Goal: Task Accomplishment & Management: Manage account settings

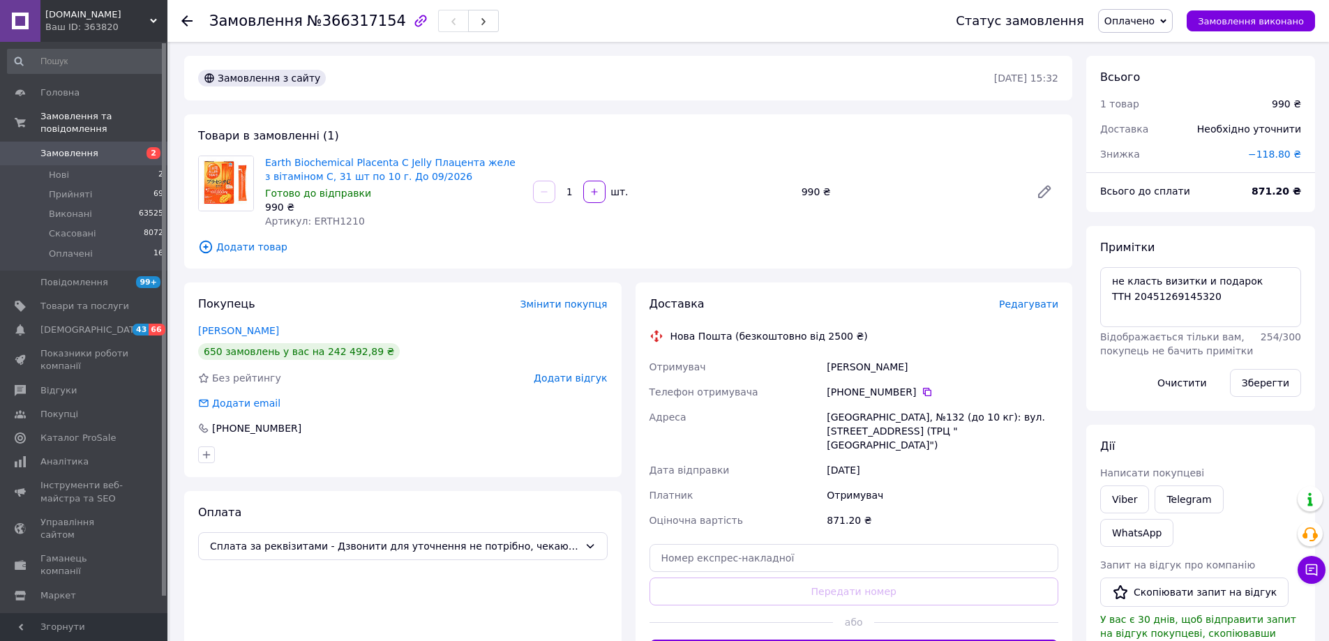
click at [75, 147] on span "Замовлення" at bounding box center [69, 153] width 58 height 13
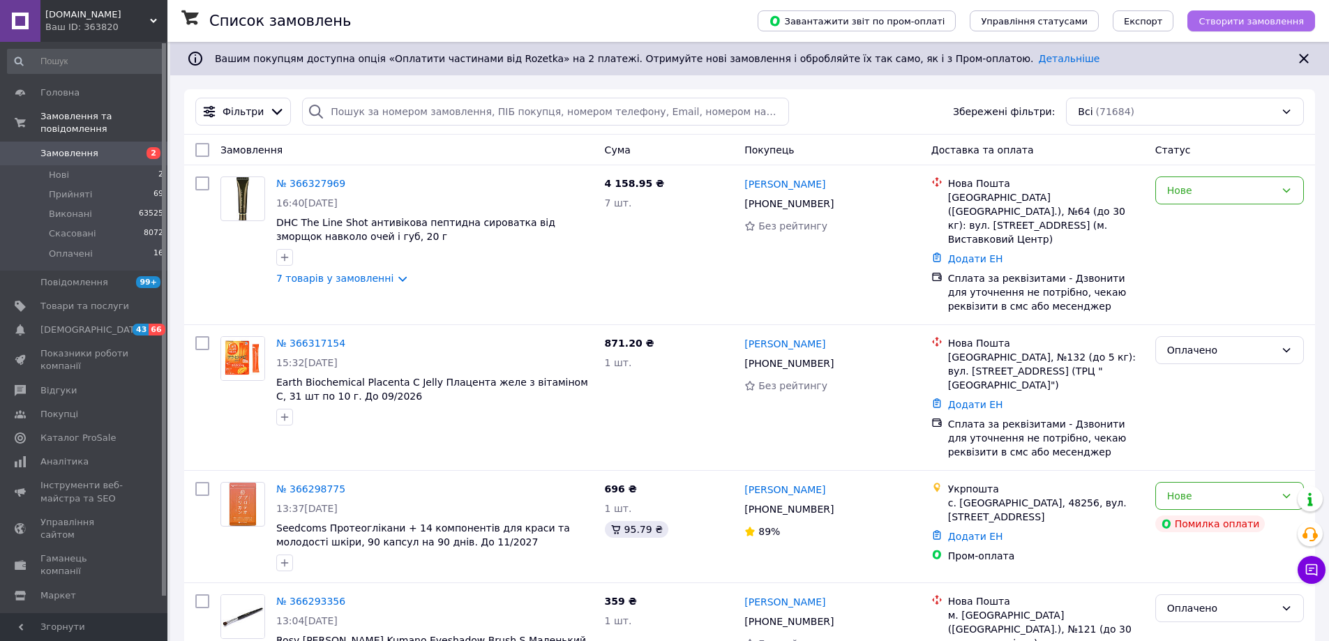
click at [1245, 22] on span "Створити замовлення" at bounding box center [1251, 21] width 105 height 10
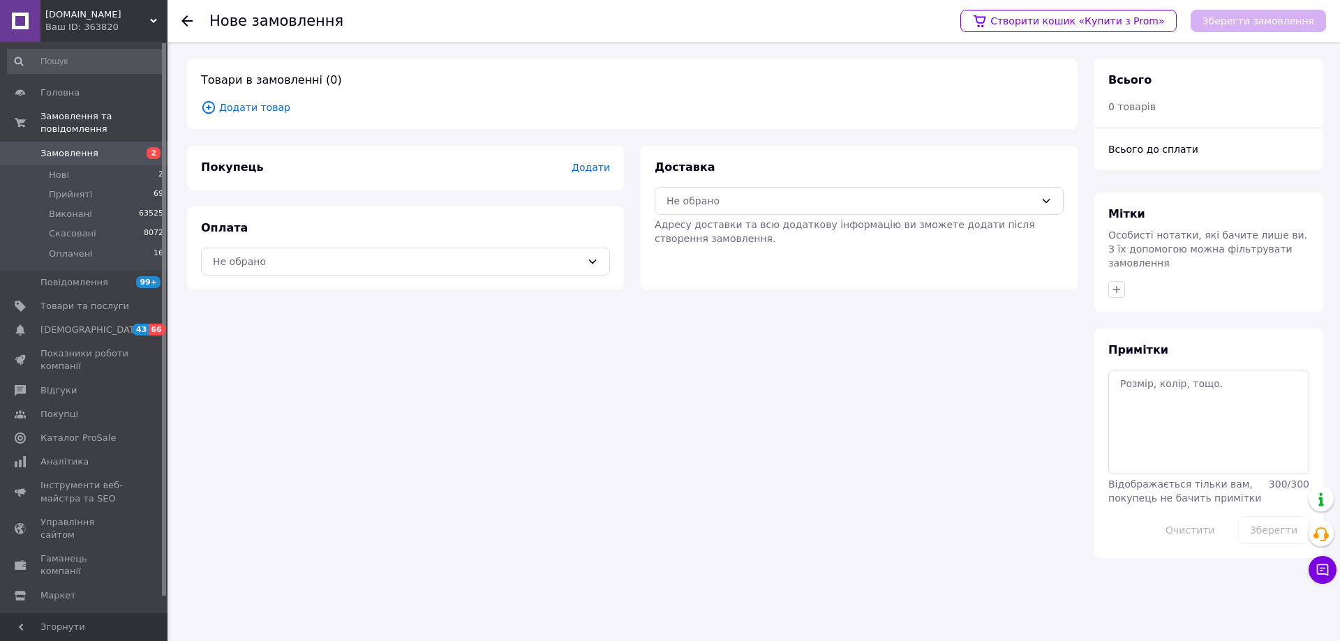
click at [593, 170] on span "Додати" at bounding box center [591, 167] width 38 height 11
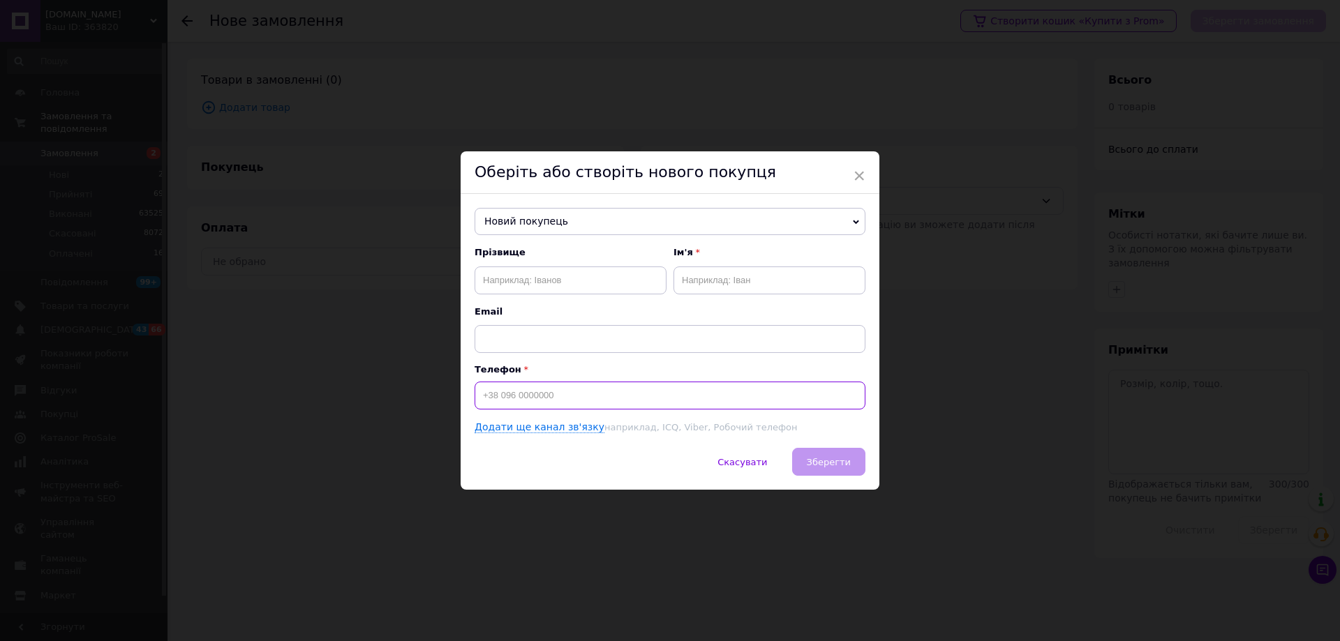
click at [509, 398] on input at bounding box center [670, 396] width 391 height 28
paste input "+380506953391"
type input "+380506953391"
click at [534, 279] on input "text" at bounding box center [571, 281] width 192 height 28
paste input "Тарабановская Ольга"
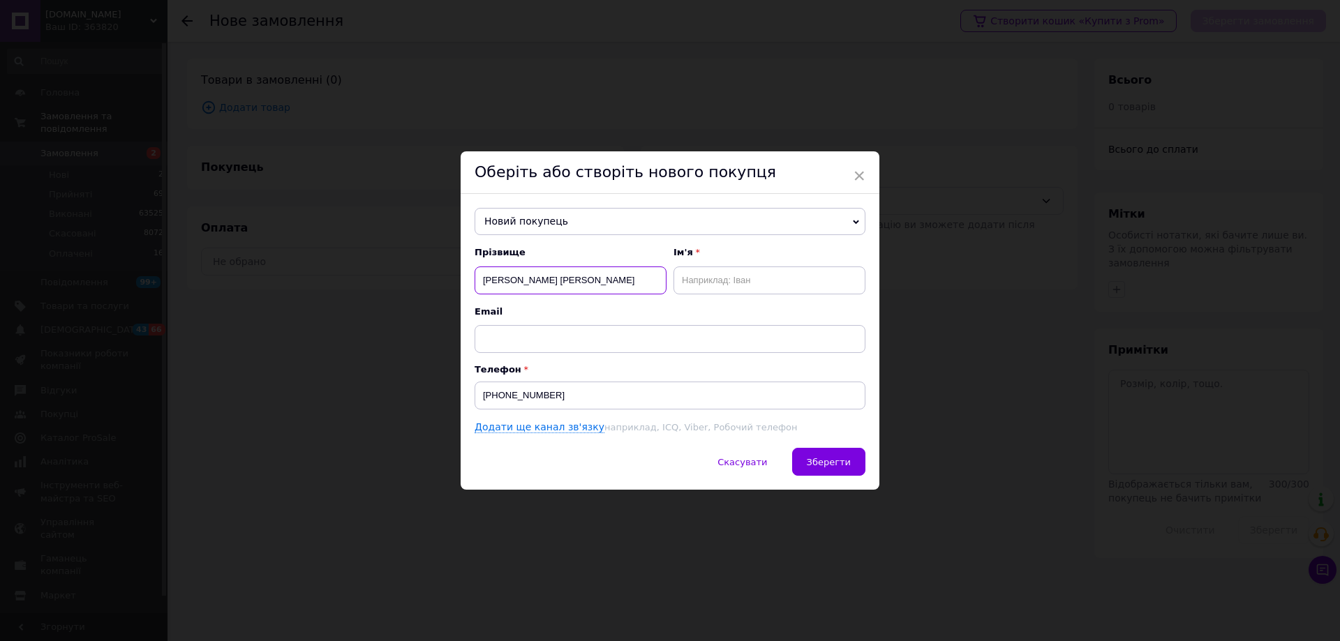
drag, startPoint x: 546, startPoint y: 279, endPoint x: 594, endPoint y: 282, distance: 48.2
click at [594, 282] on input "Тарабановская Ольга" at bounding box center [571, 281] width 192 height 28
type input "Тарабановская"
click at [717, 281] on input "text" at bounding box center [769, 281] width 192 height 28
paste input "Ольга"
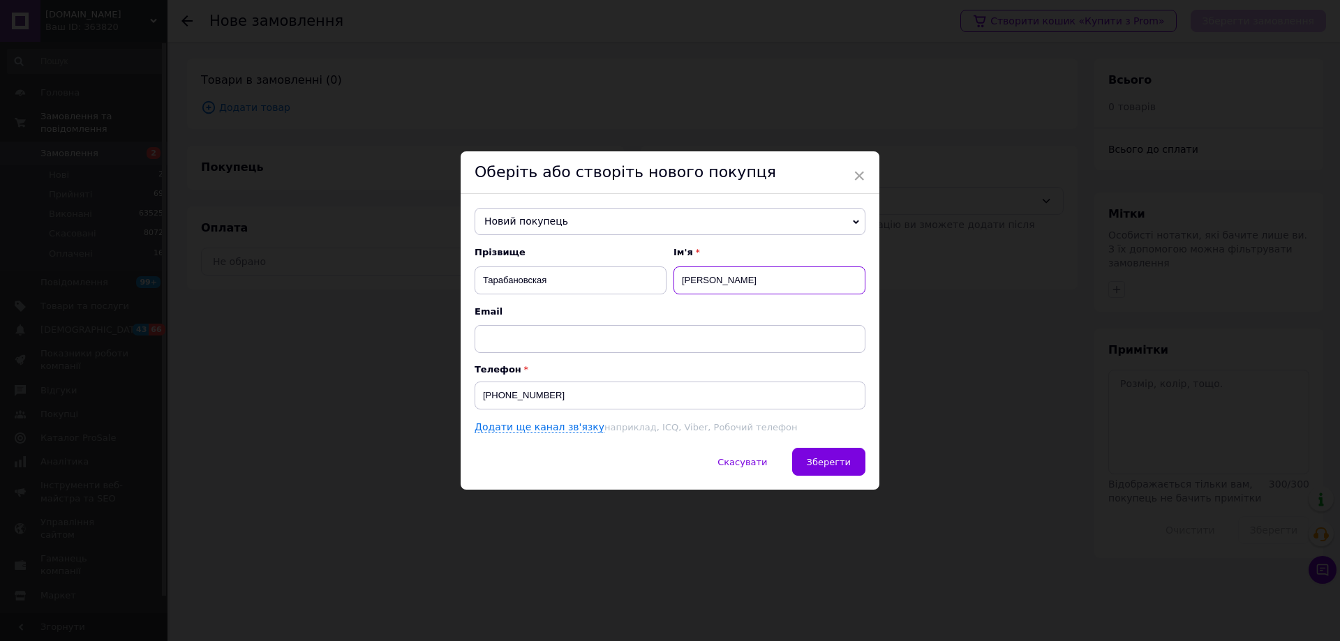
click at [682, 279] on input "Ольга" at bounding box center [769, 281] width 192 height 28
type input "Ольга"
click at [816, 462] on span "Зберегти" at bounding box center [829, 462] width 44 height 10
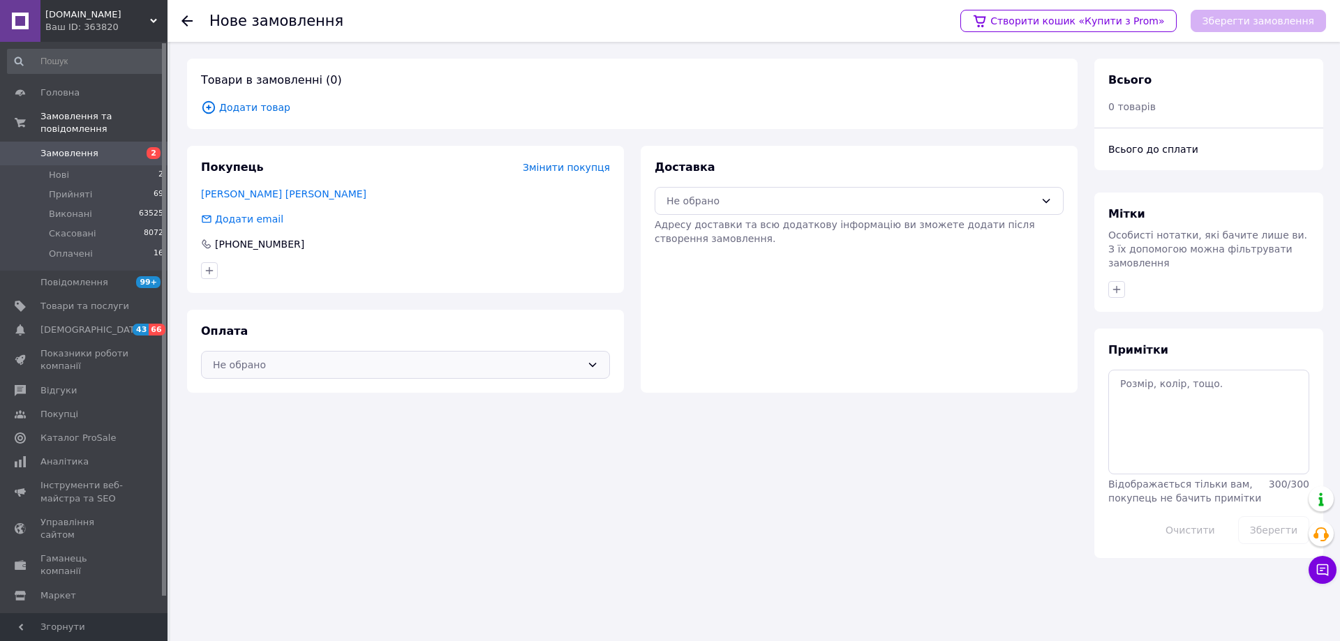
click at [268, 359] on div "Не обрано" at bounding box center [397, 364] width 368 height 15
click at [254, 426] on span "Післяплата" at bounding box center [416, 422] width 364 height 14
click at [241, 111] on span "Додати товар" at bounding box center [632, 107] width 863 height 15
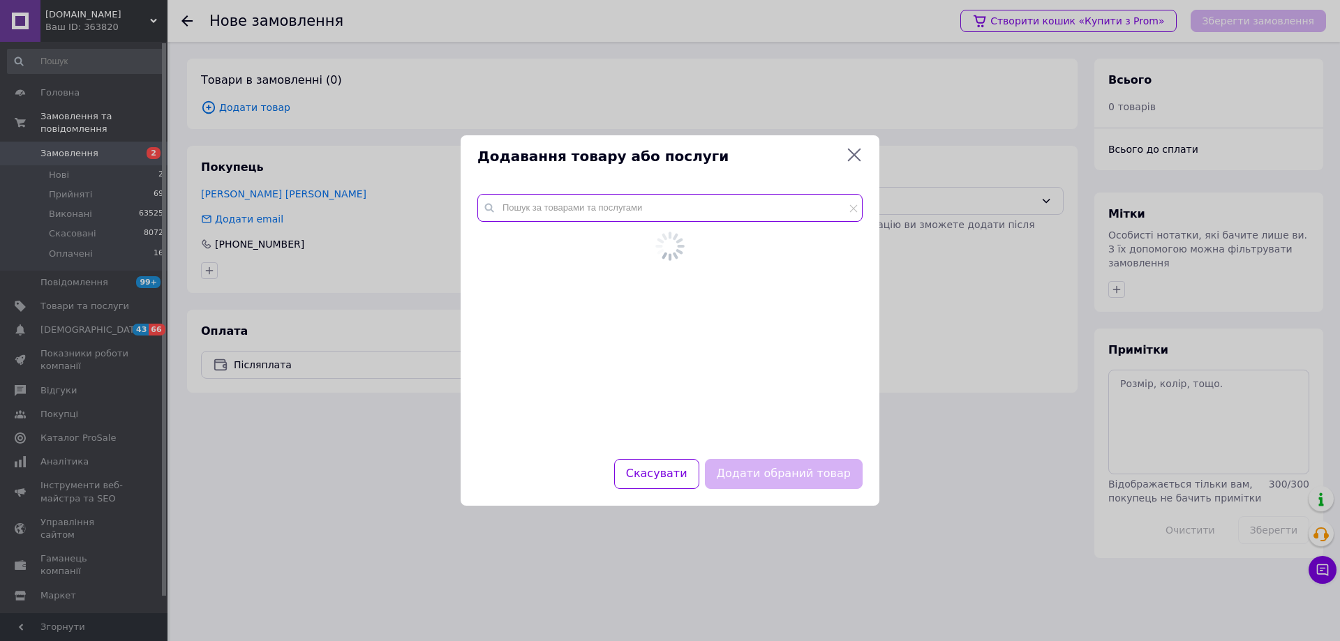
click at [553, 218] on input "text" at bounding box center [669, 208] width 385 height 28
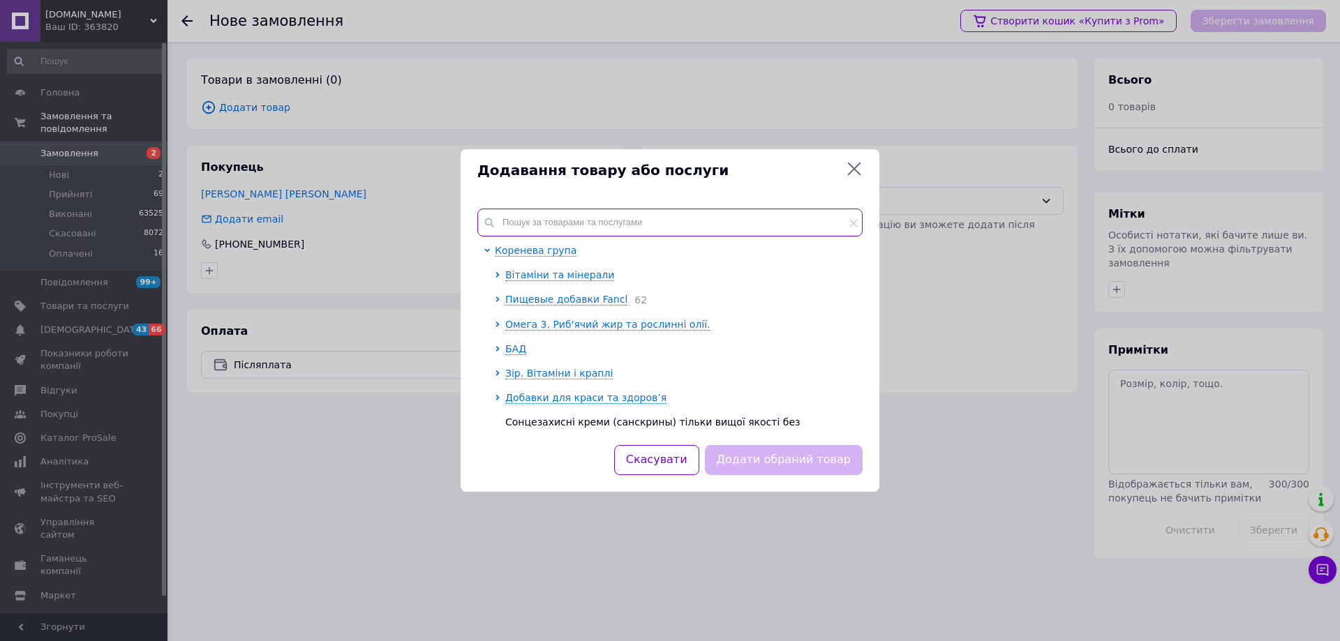
paste input "Isehan6566"
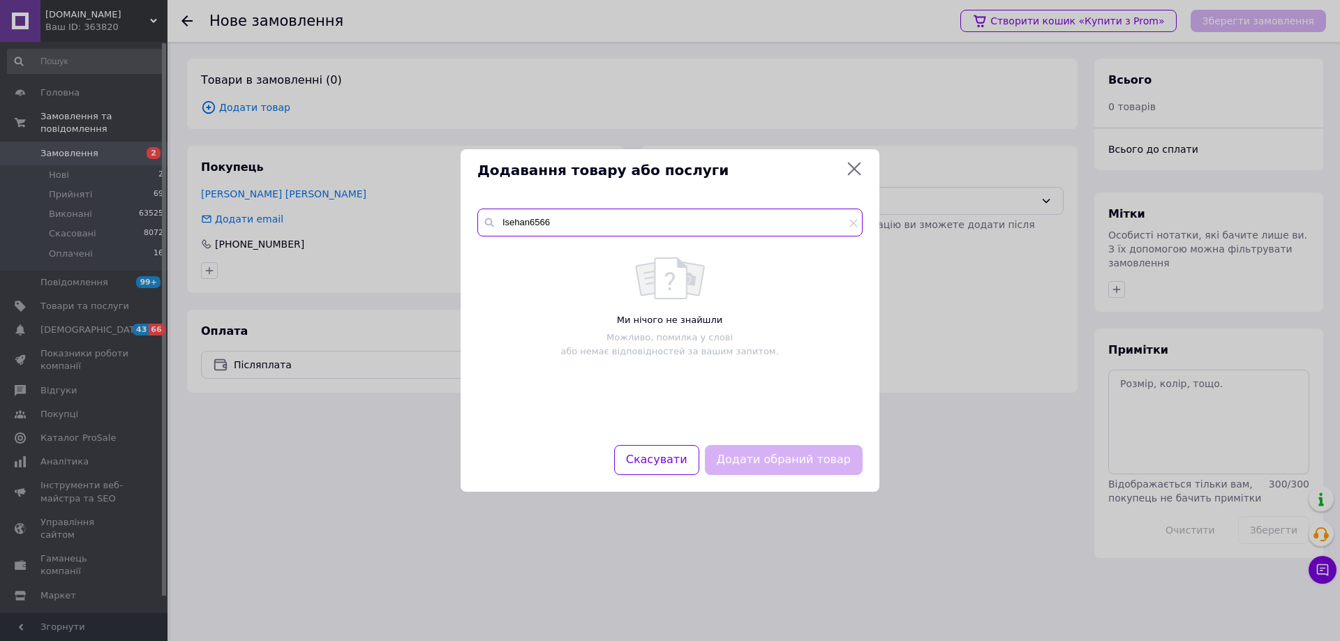
type input "Isehan6566"
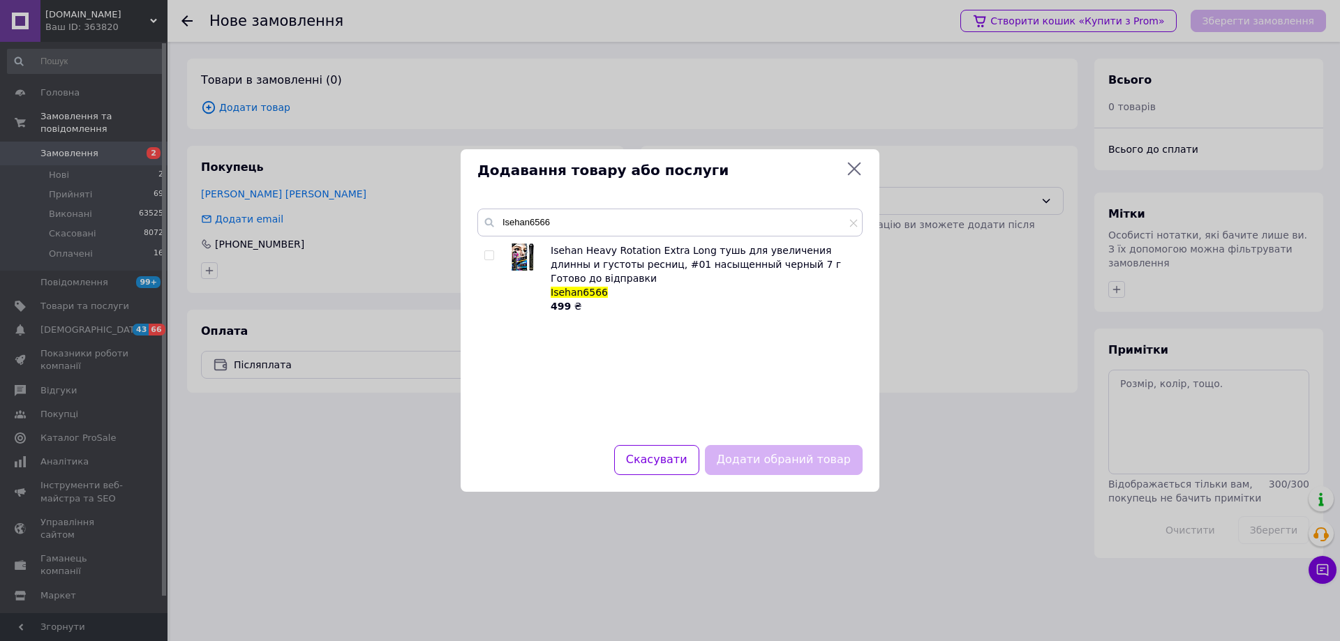
click at [493, 254] on input "checkbox" at bounding box center [488, 255] width 9 height 9
checkbox input "true"
click at [755, 461] on button "Додати обраний товар" at bounding box center [784, 460] width 158 height 30
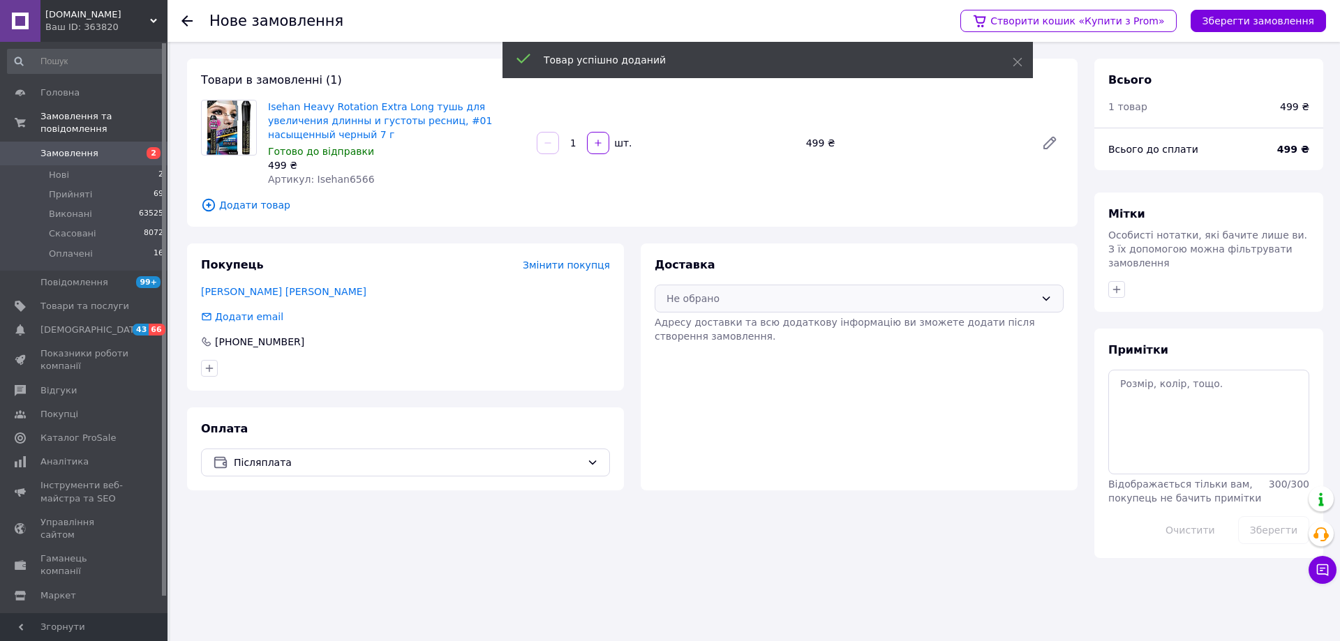
click at [693, 291] on div "Не обрано" at bounding box center [850, 298] width 368 height 15
click at [703, 311] on span "Нова Пошта (безкоштовно від 2500 ₴)" at bounding box center [869, 315] width 364 height 14
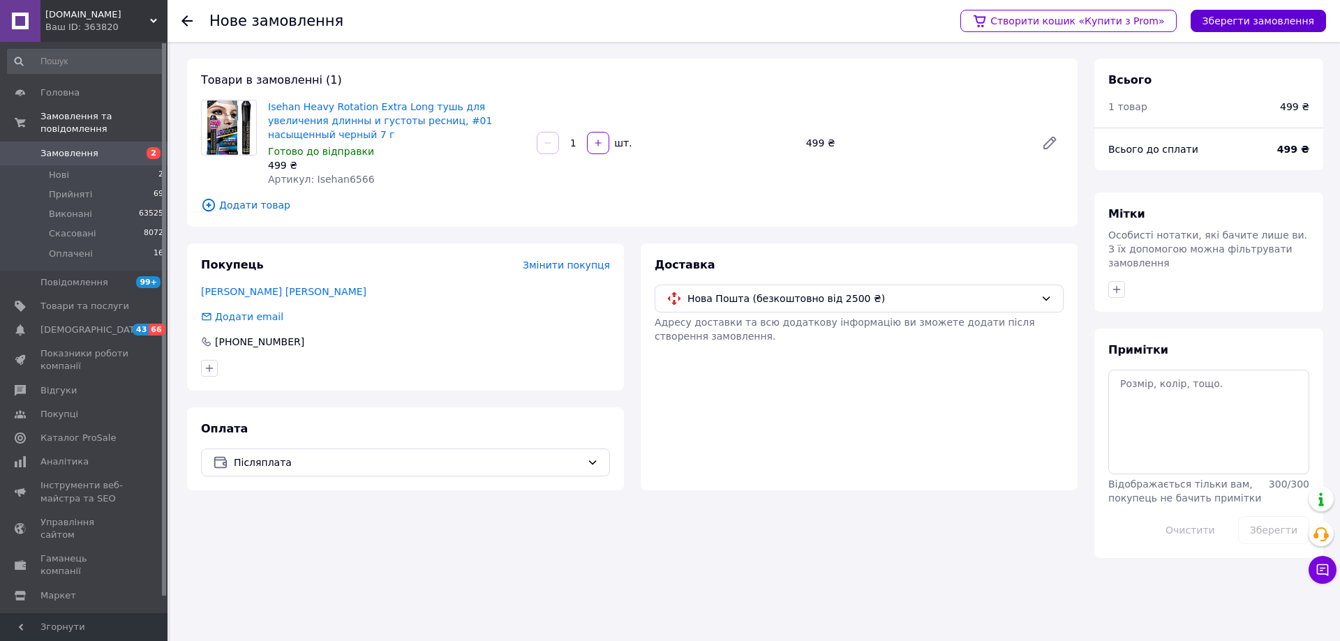
click at [1241, 17] on button "Зберегти замовлення" at bounding box center [1258, 21] width 135 height 22
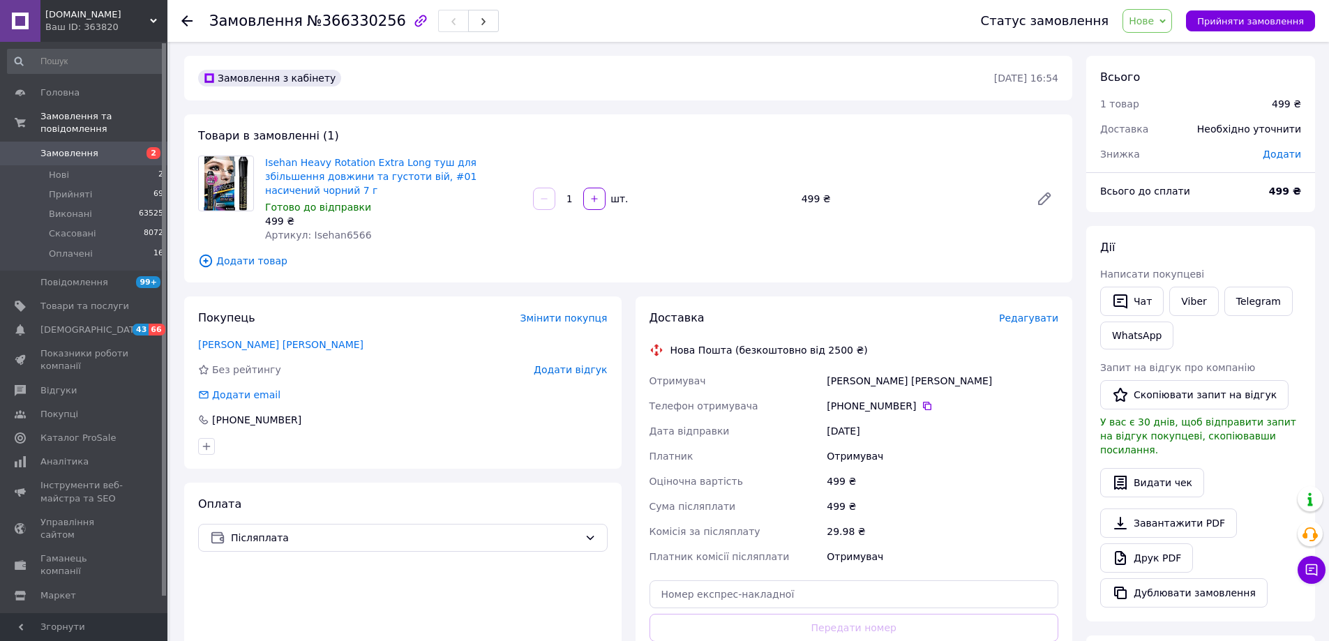
click at [1034, 313] on span "Редагувати" at bounding box center [1028, 318] width 59 height 11
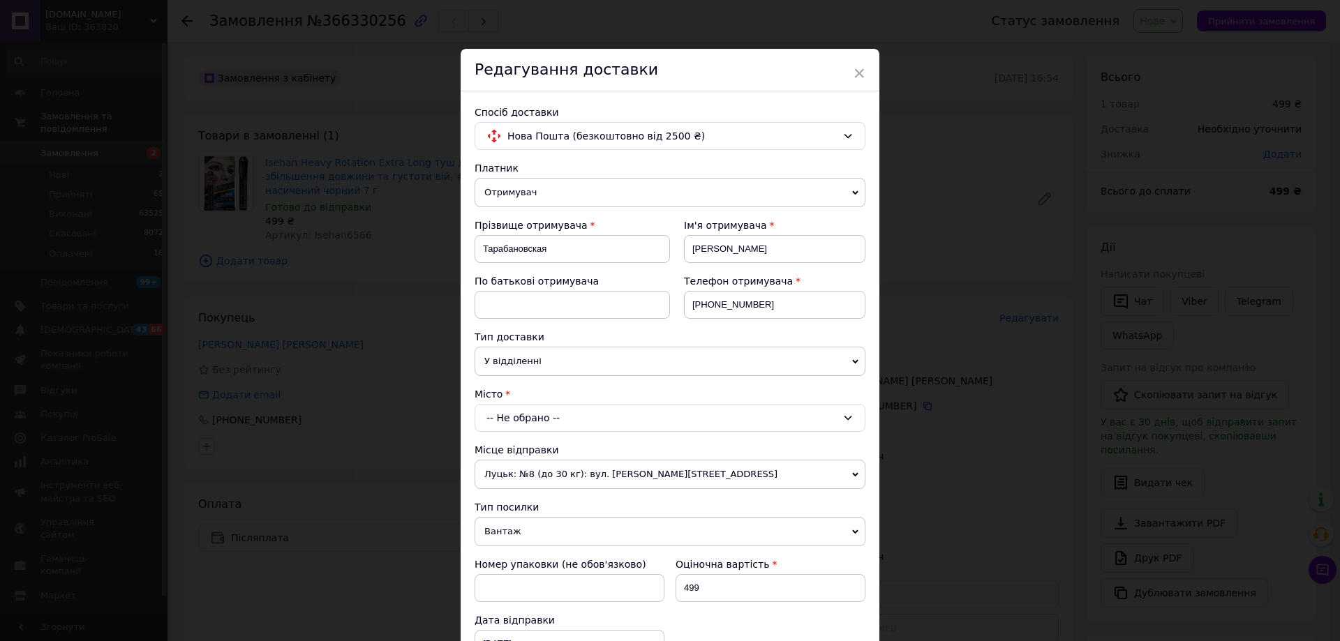
click at [539, 411] on div "-- Не обрано --" at bounding box center [670, 418] width 391 height 28
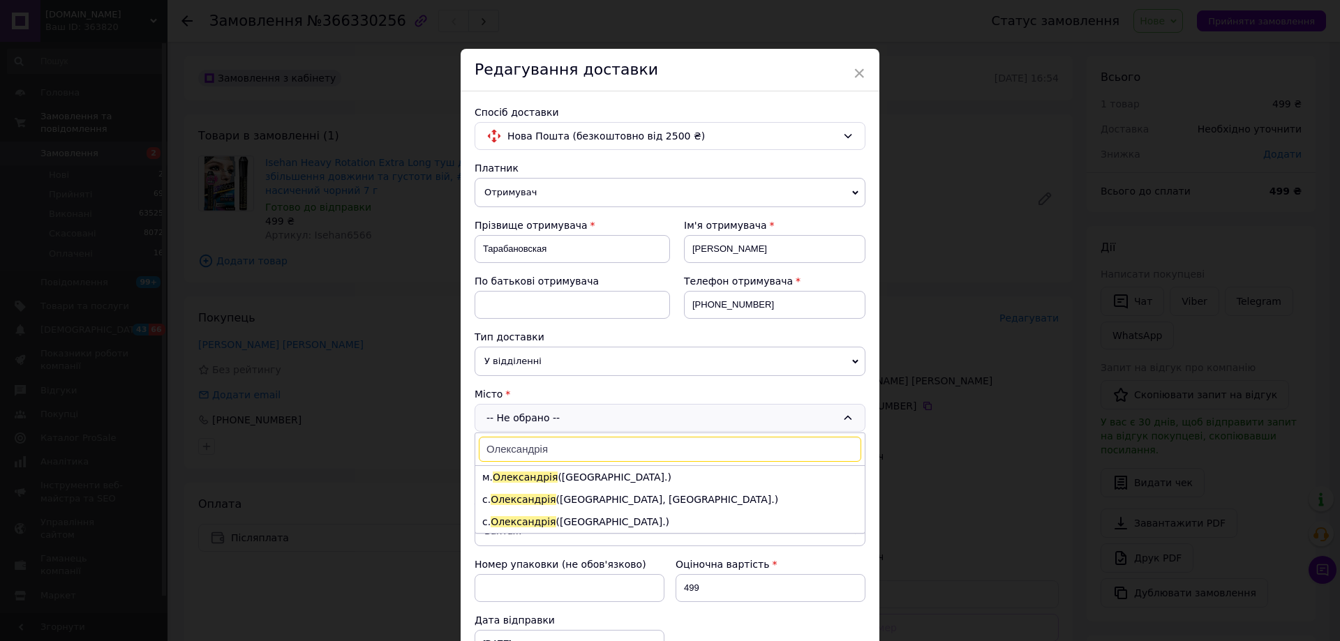
type input "Олександрія"
click at [567, 481] on li "м. Олександрія (Кіровоградська обл.)" at bounding box center [669, 477] width 389 height 22
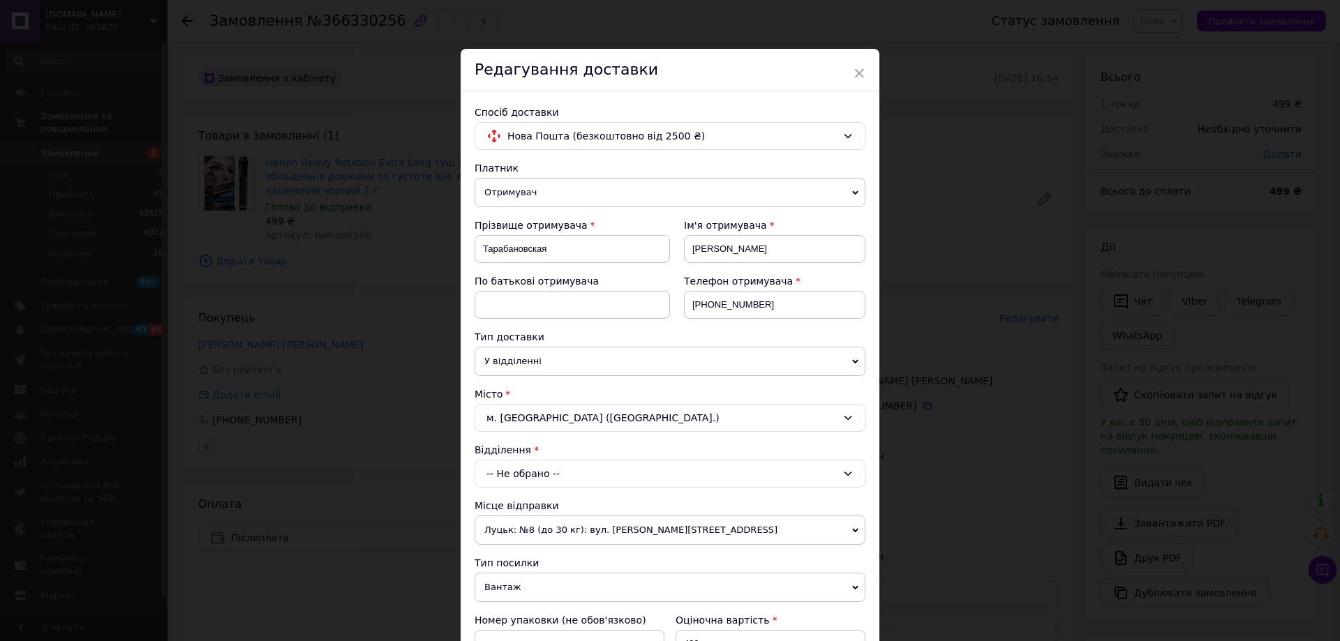
click at [539, 470] on div "-- Не обрано --" at bounding box center [670, 474] width 391 height 28
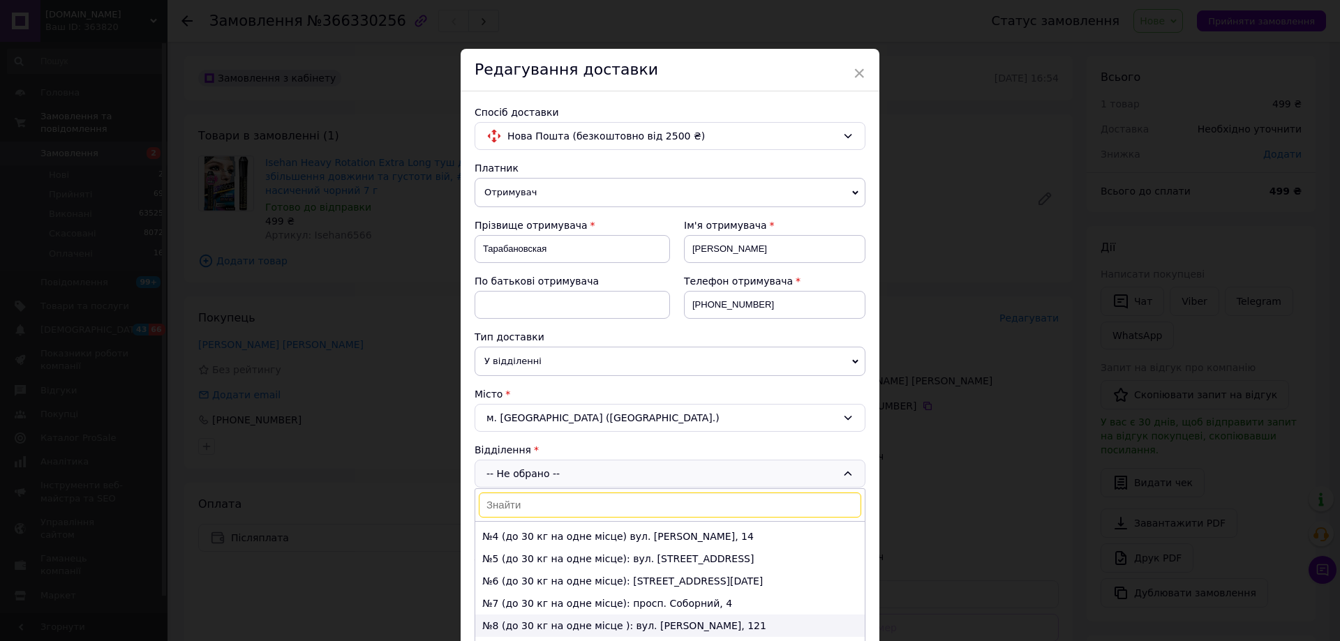
scroll to position [70, 0]
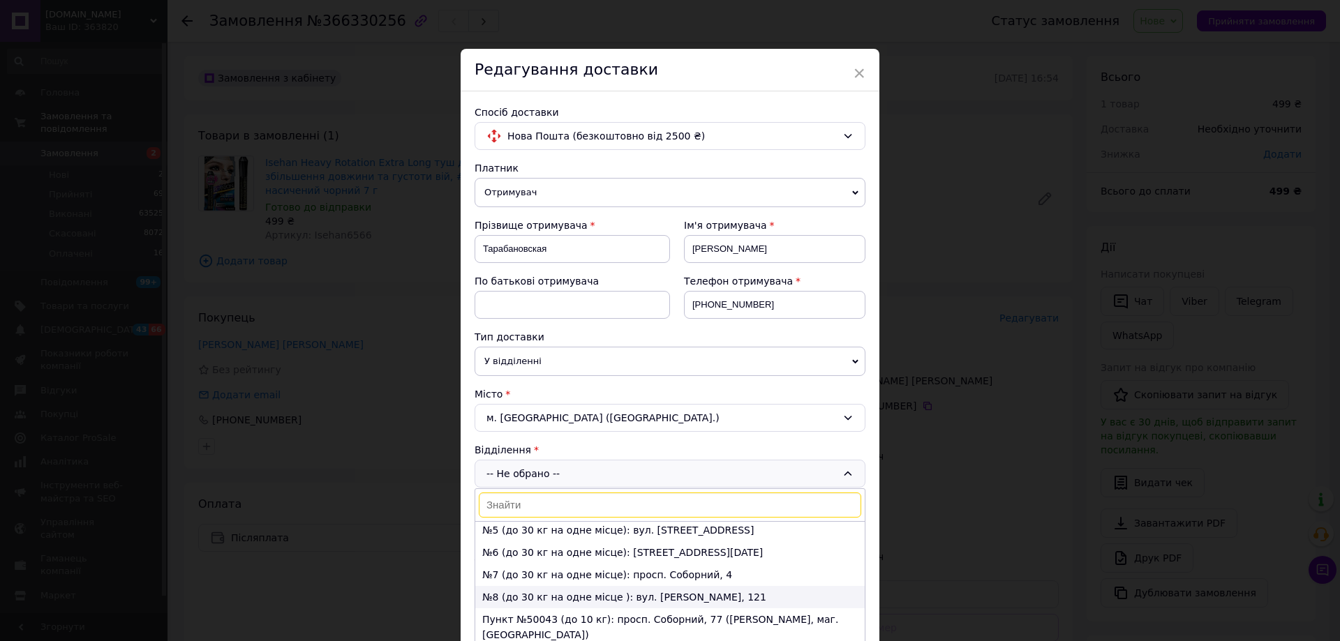
click at [513, 602] on li "№8 (до 30 кг на одне місце ): вул. Нагорна, 121" at bounding box center [669, 597] width 389 height 22
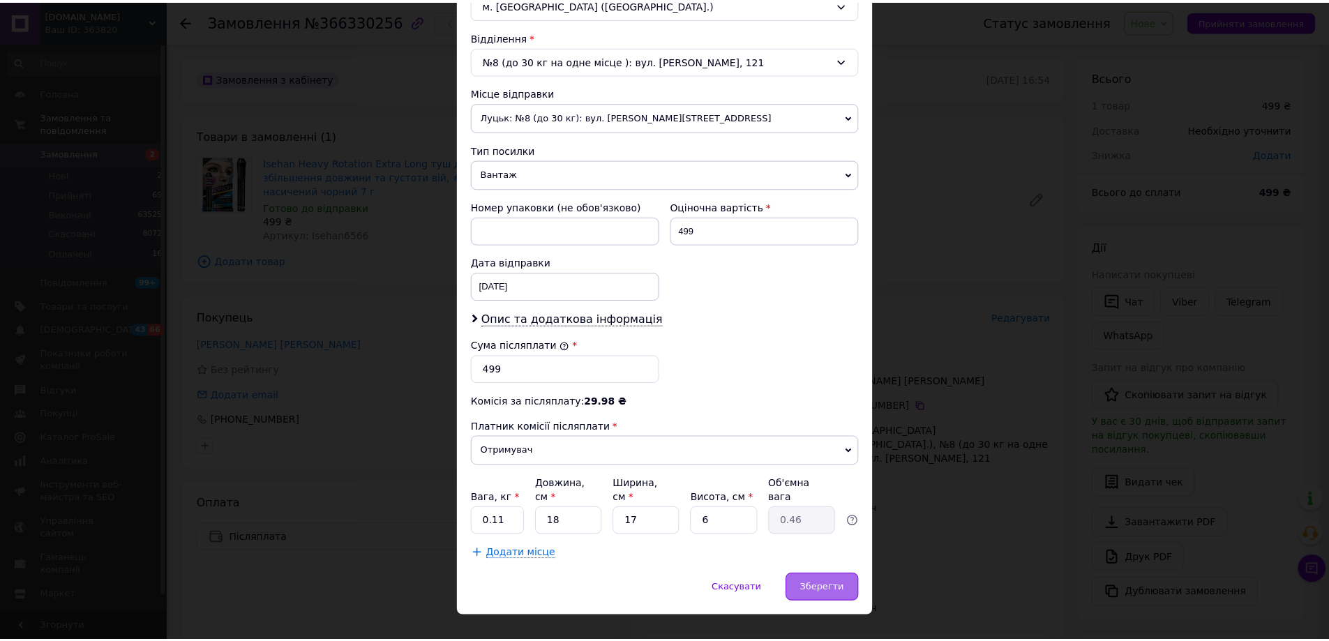
scroll to position [419, 0]
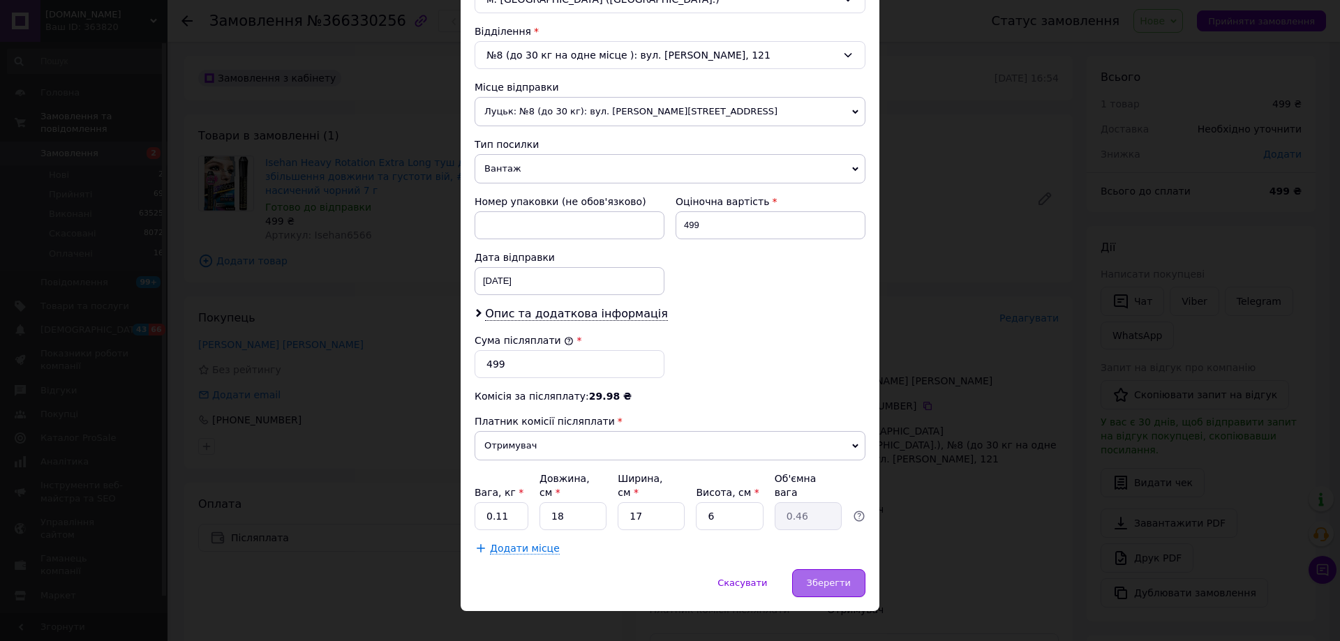
click at [818, 578] on span "Зберегти" at bounding box center [829, 583] width 44 height 10
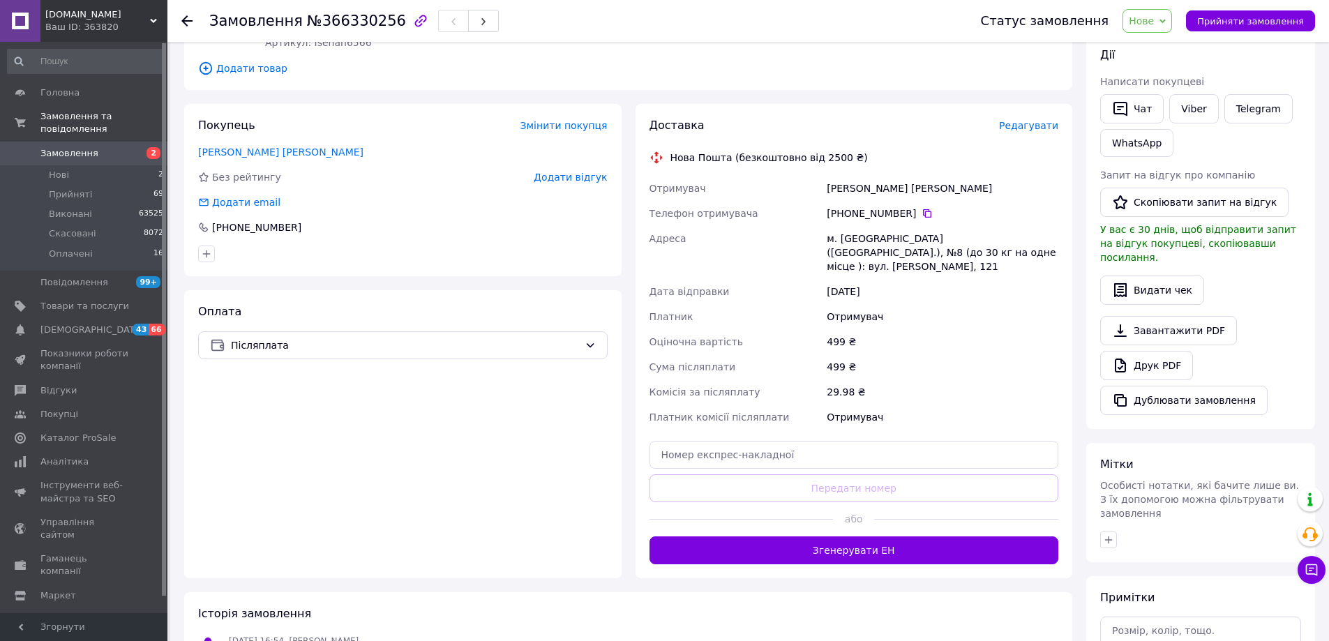
scroll to position [209, 0]
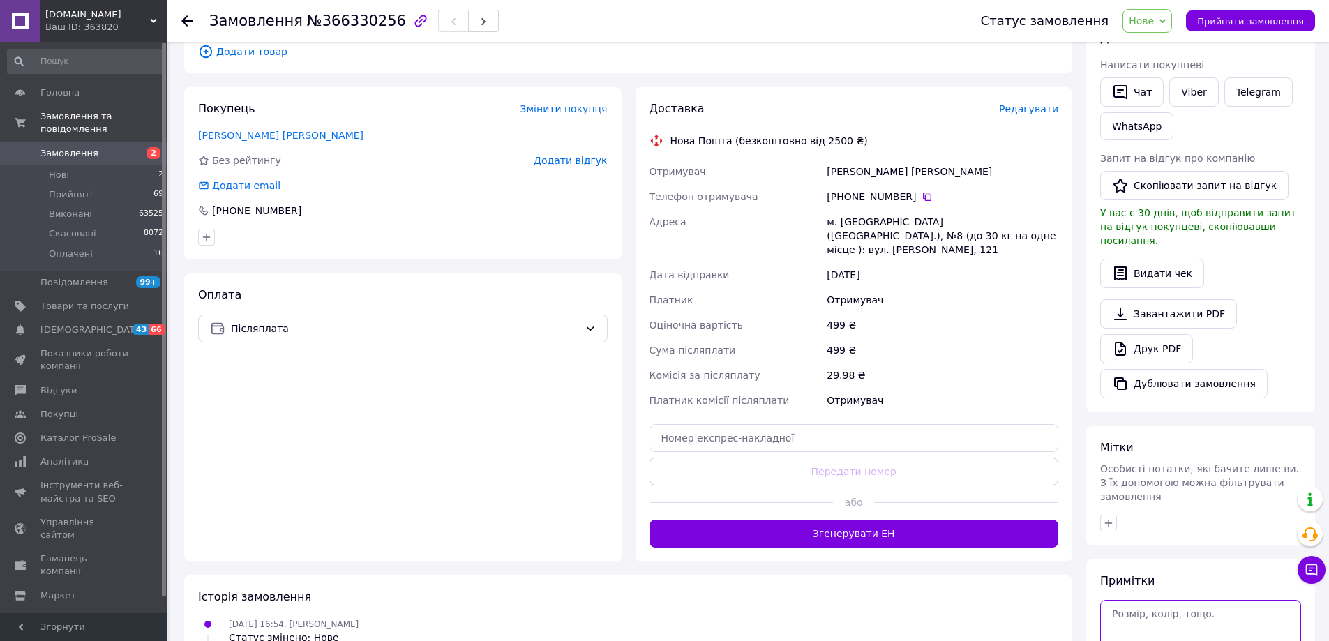
click at [1141, 610] on textarea at bounding box center [1201, 630] width 201 height 60
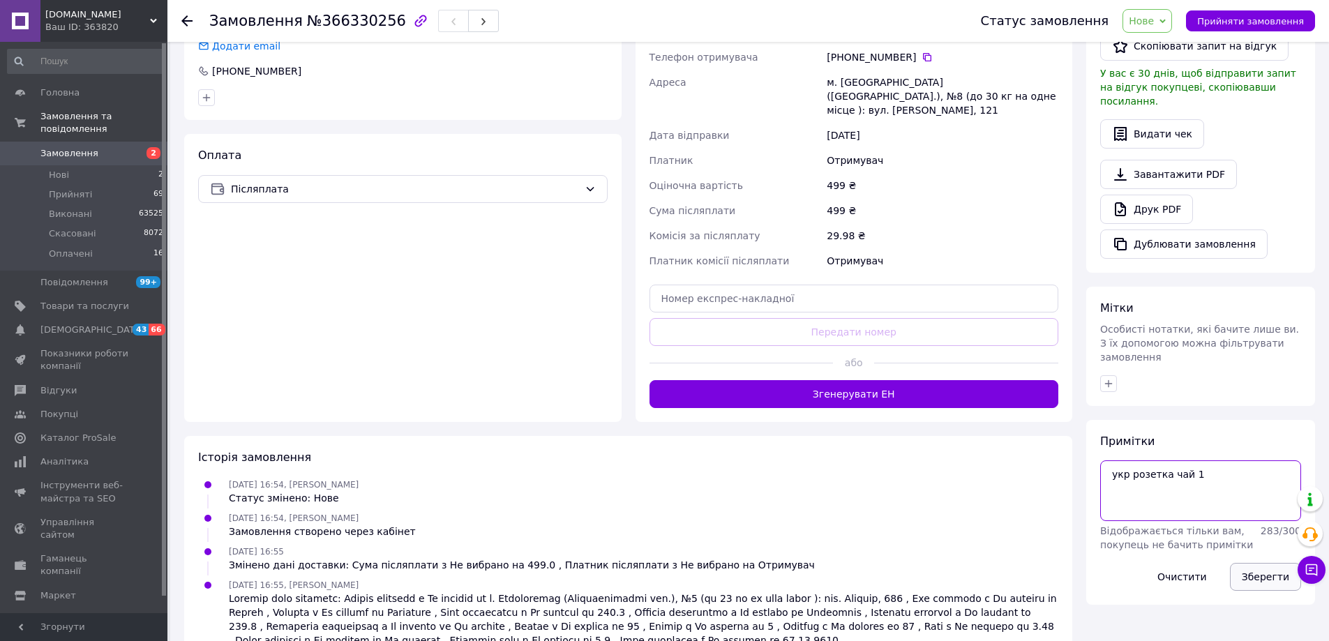
type textarea "укр розетка чай 1"
click at [1262, 563] on button "Зберегти" at bounding box center [1265, 577] width 71 height 28
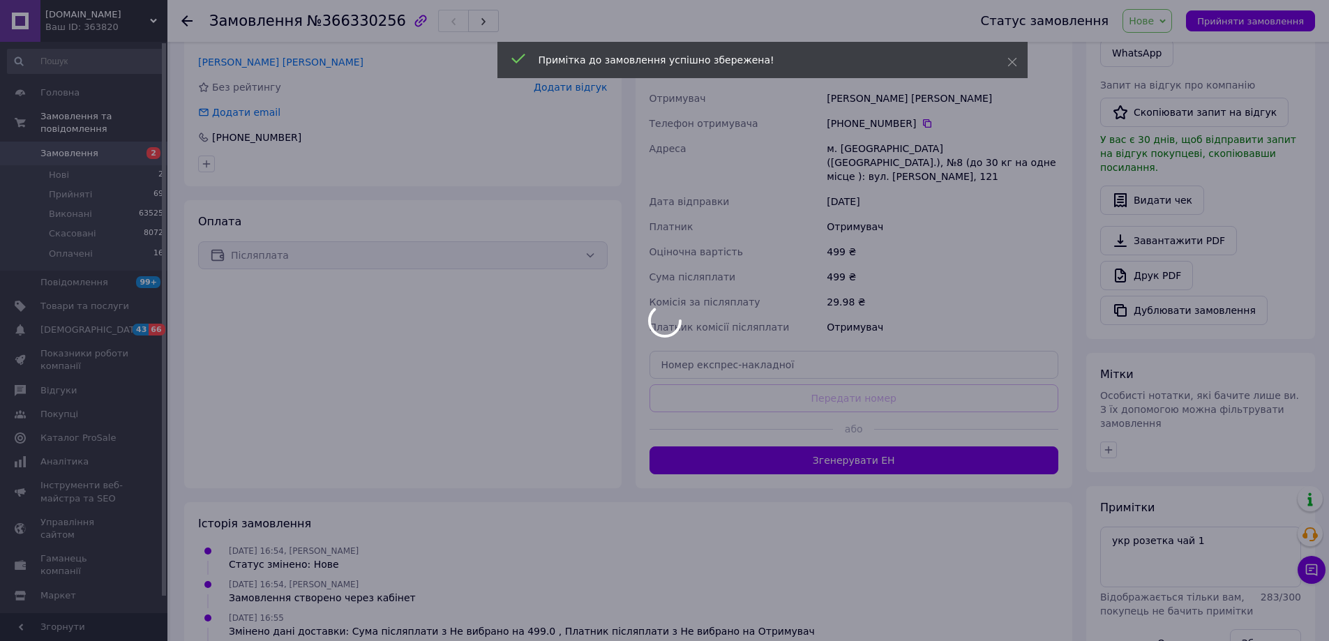
scroll to position [70, 0]
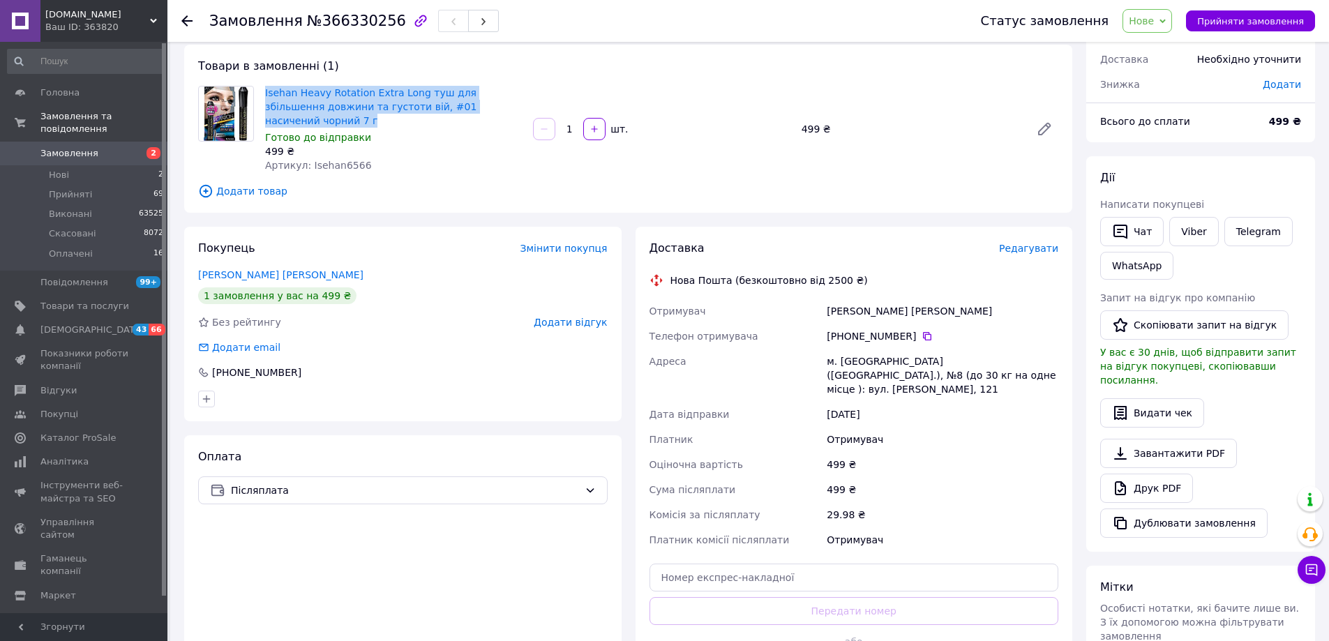
drag, startPoint x: 265, startPoint y: 84, endPoint x: 498, endPoint y: 103, distance: 233.1
click at [498, 103] on div "Isehan Heavy Rotation Extra Long туш для збільшення довжини та густоти вій, #01…" at bounding box center [394, 129] width 268 height 92
copy link "Isehan Heavy Rotation Extra Long туш для збільшення довжини та густоти вій, #01…"
drag, startPoint x: 1164, startPoint y: 17, endPoint x: 1161, endPoint y: 34, distance: 17.7
click at [1154, 17] on span "Нове" at bounding box center [1141, 20] width 25 height 11
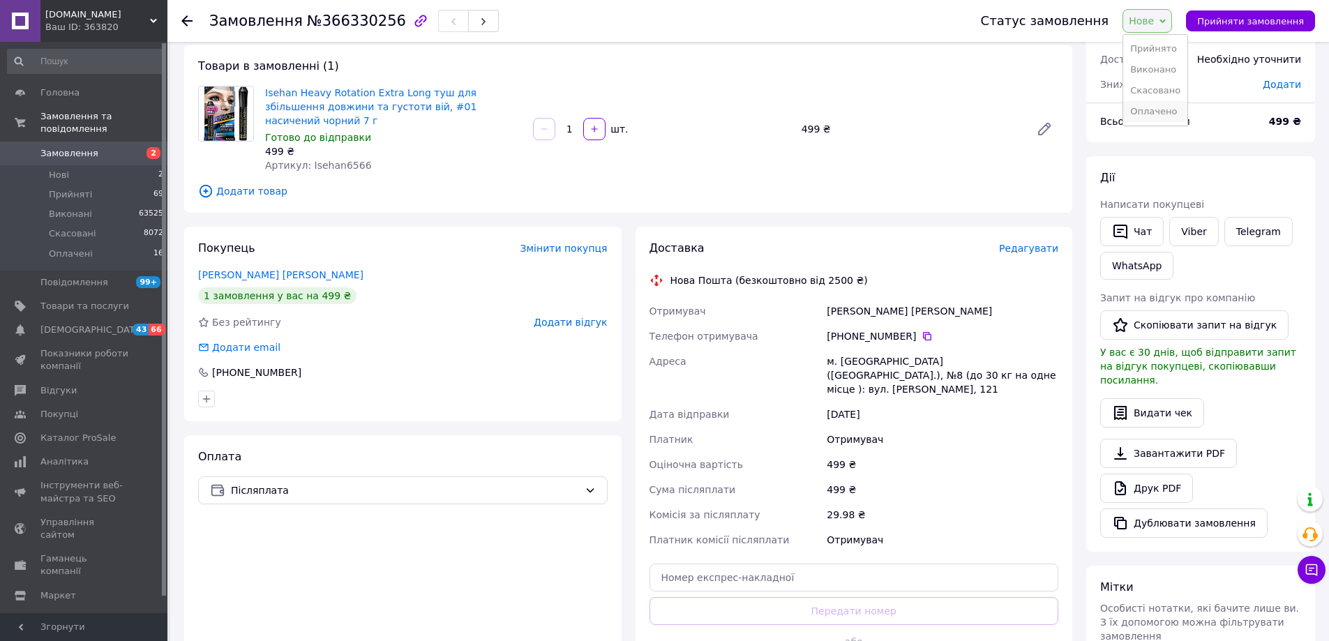
click at [1159, 111] on li "Оплачено" at bounding box center [1156, 111] width 64 height 21
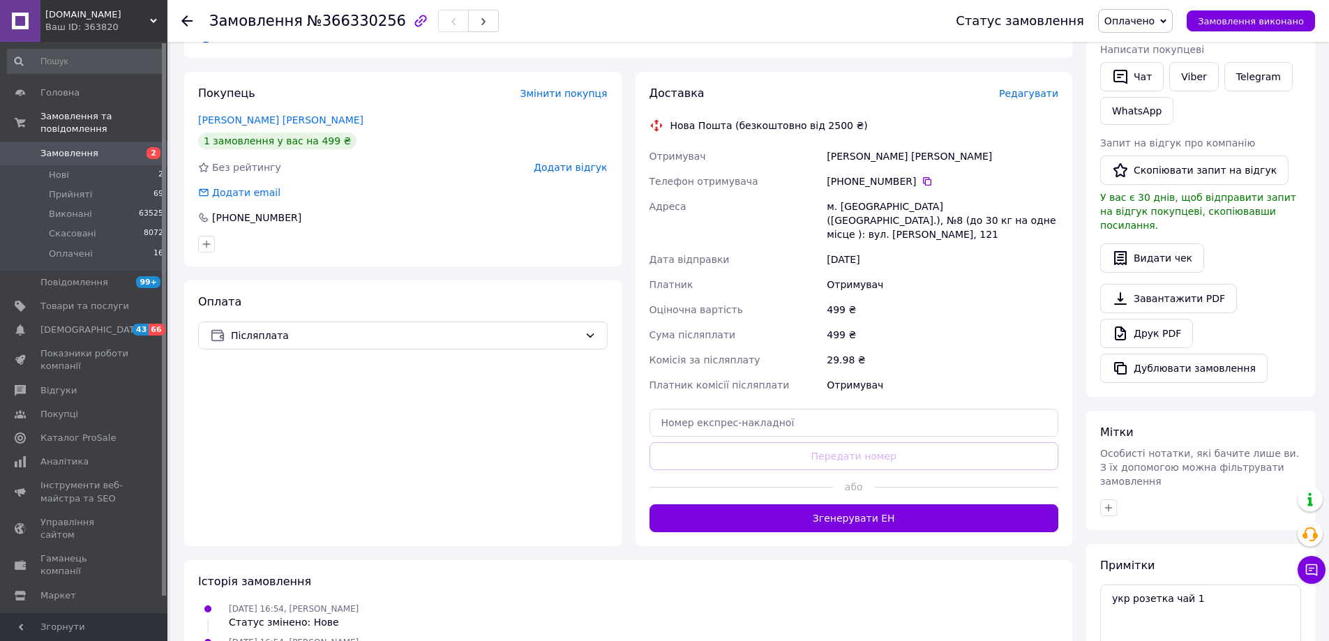
scroll to position [0, 0]
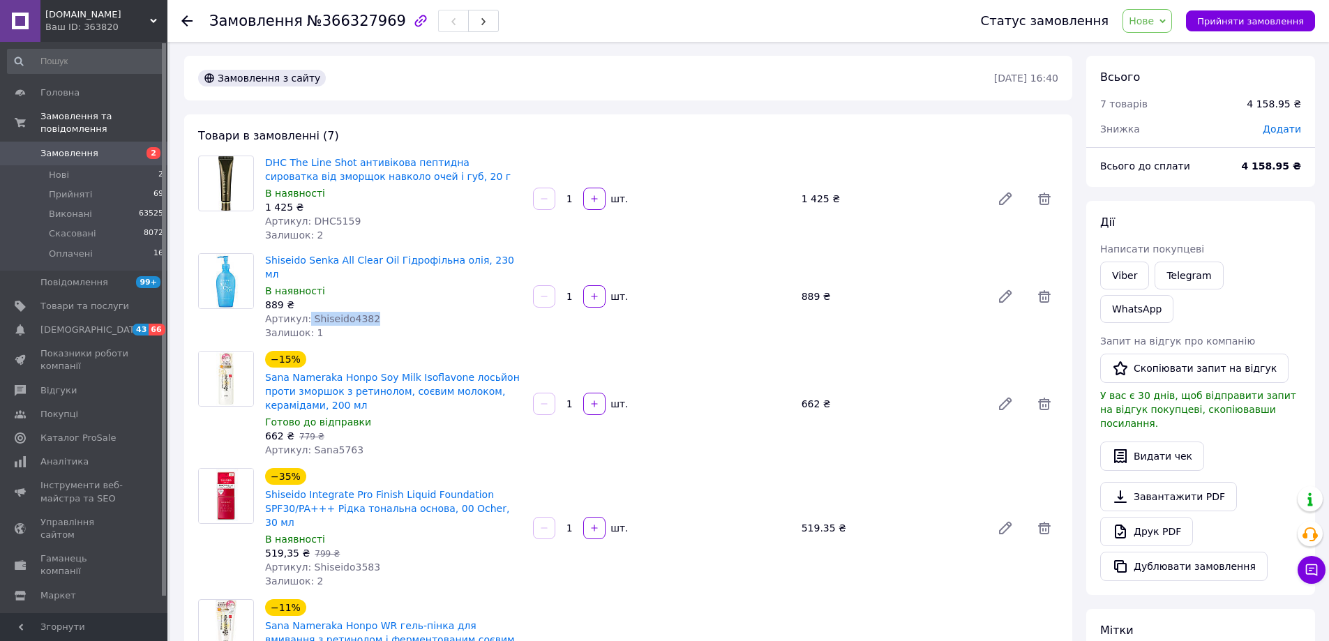
drag, startPoint x: 299, startPoint y: 299, endPoint x: 305, endPoint y: 305, distance: 8.4
click at [305, 312] on div "Артикул: Shiseido4382" at bounding box center [393, 319] width 257 height 14
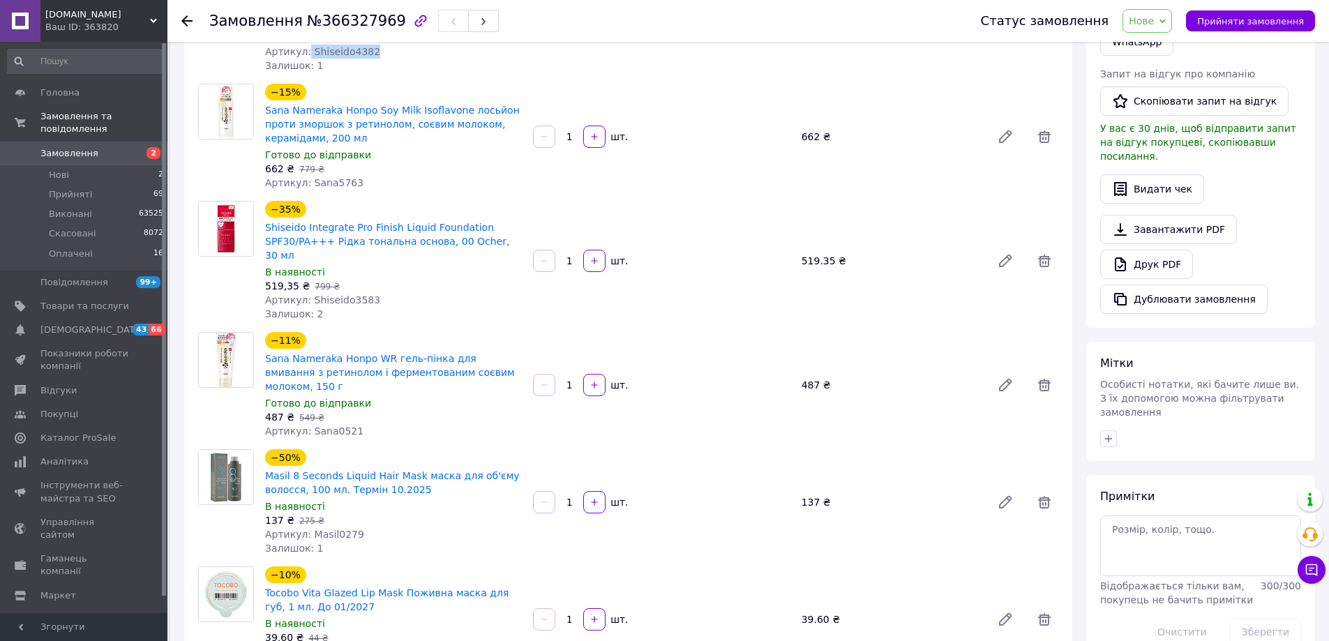
scroll to position [279, 0]
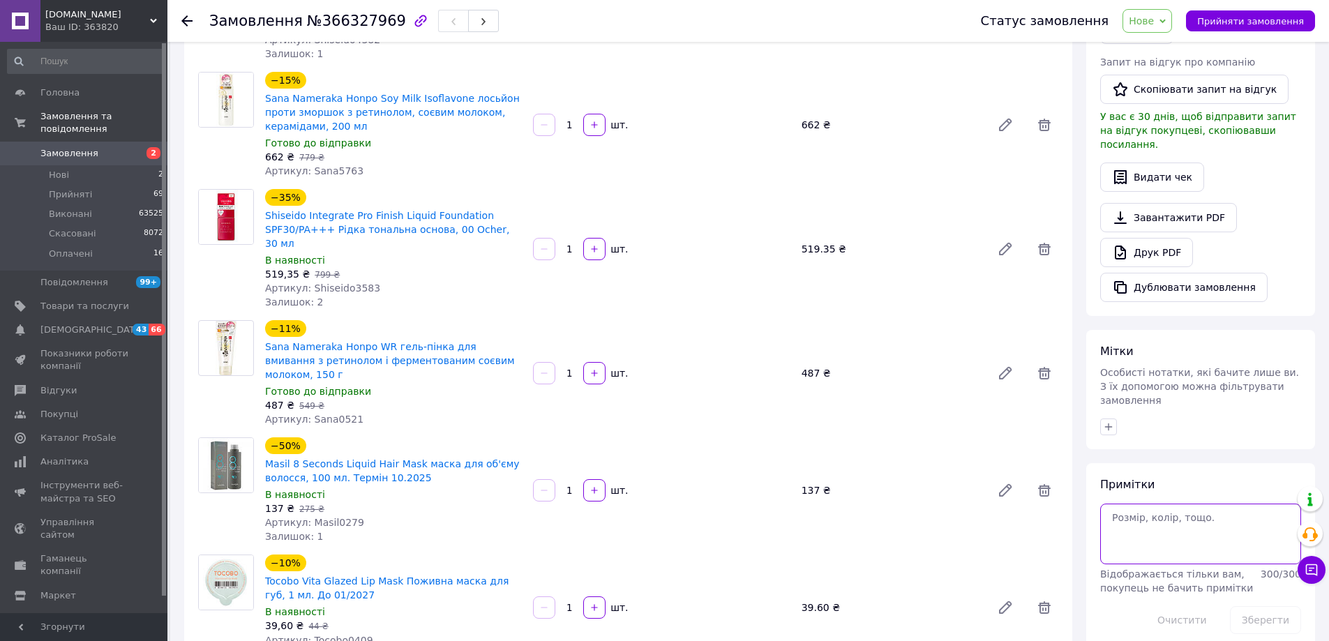
click at [1141, 504] on textarea at bounding box center [1201, 534] width 201 height 60
paste textarea "укр карта телега"
type textarea "укр карта телега"
click at [1257, 606] on button "Зберегти" at bounding box center [1265, 620] width 71 height 28
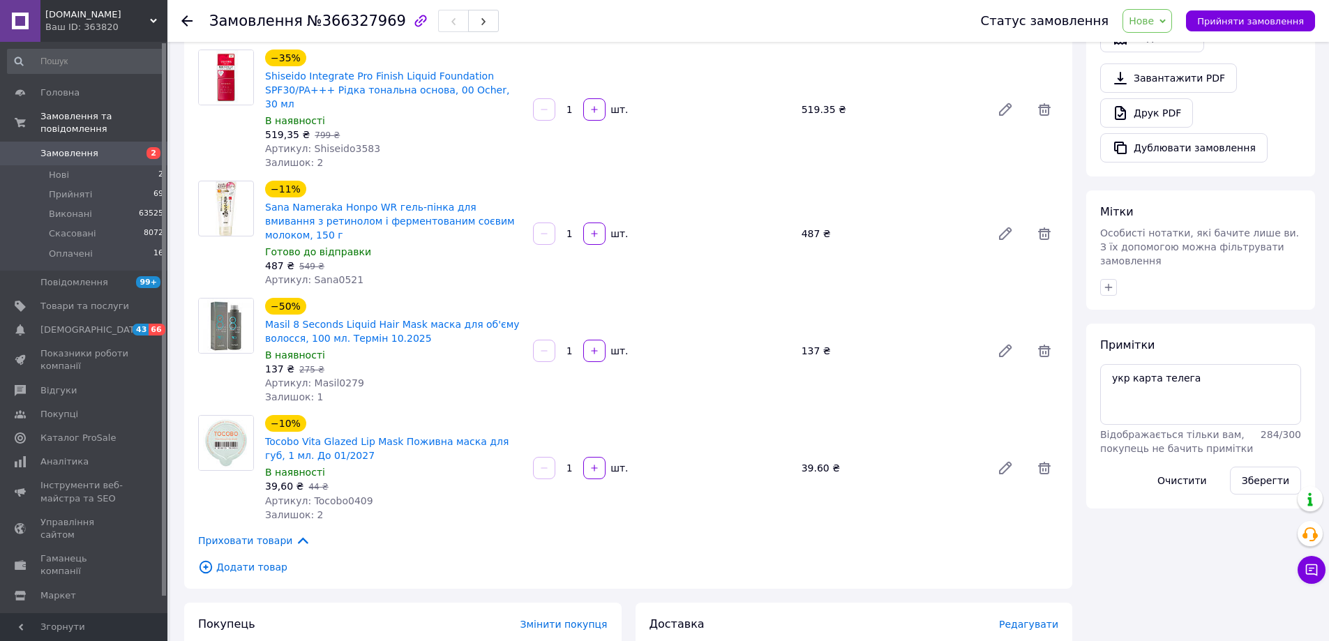
scroll to position [0, 0]
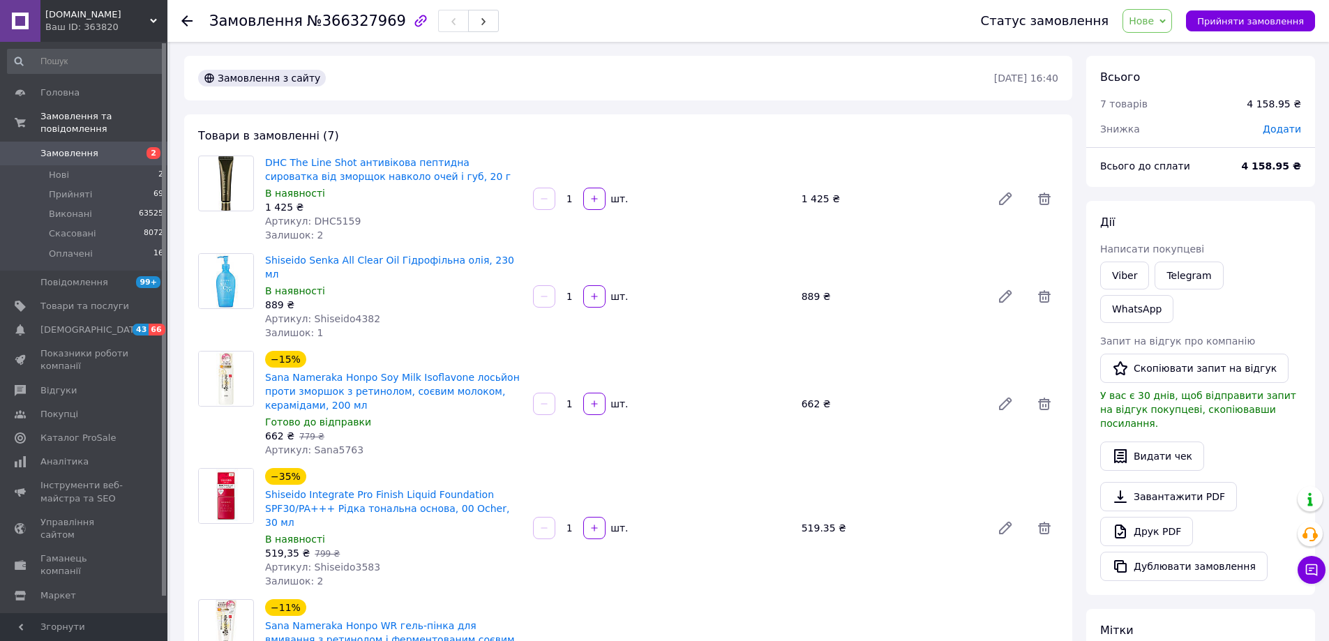
click at [1280, 129] on span "Додати" at bounding box center [1282, 129] width 38 height 11
click at [1179, 179] on input "text" at bounding box center [1186, 186] width 82 height 28
type input "232"
click at [1249, 221] on button "Зберегти" at bounding box center [1256, 225] width 70 height 28
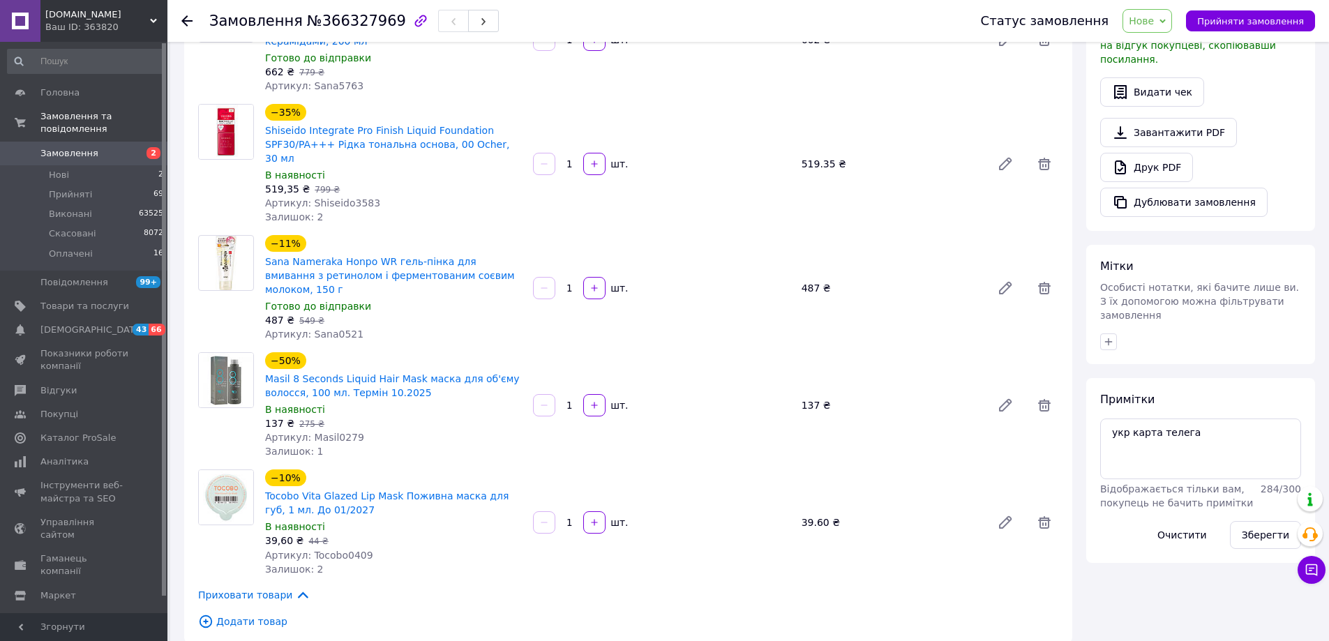
scroll to position [349, 0]
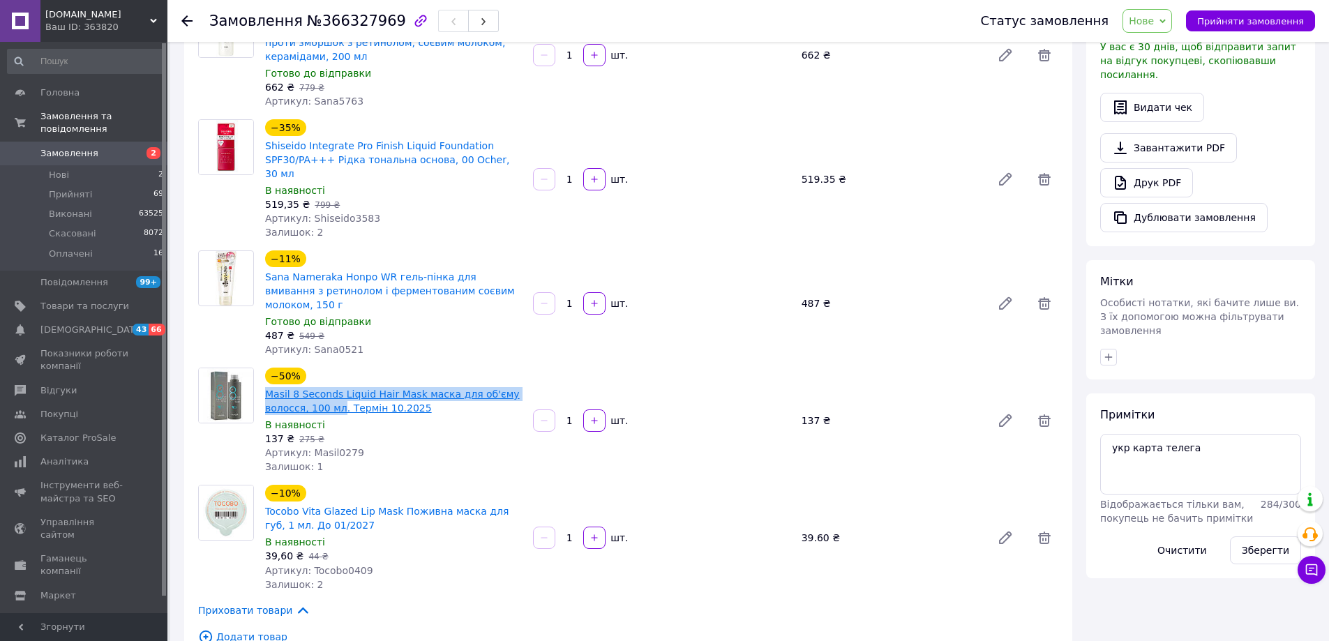
drag, startPoint x: 260, startPoint y: 348, endPoint x: 337, endPoint y: 365, distance: 79.4
click at [337, 365] on div "−50% Masil 8 Seconds Liquid Hair Mask маска для об'єму волосся, 100 мл. Термін …" at bounding box center [394, 421] width 268 height 112
copy link "Masil 8 Seconds Liquid Hair Mask маска для об'єму волосся, 100 мл"
drag, startPoint x: 416, startPoint y: 368, endPoint x: 342, endPoint y: 368, distance: 74.0
click at [342, 387] on span "Masil 8 Seconds Liquid Hair Mask маска для об'єму волосся, 100 мл. Термін 10.20…" at bounding box center [393, 401] width 257 height 28
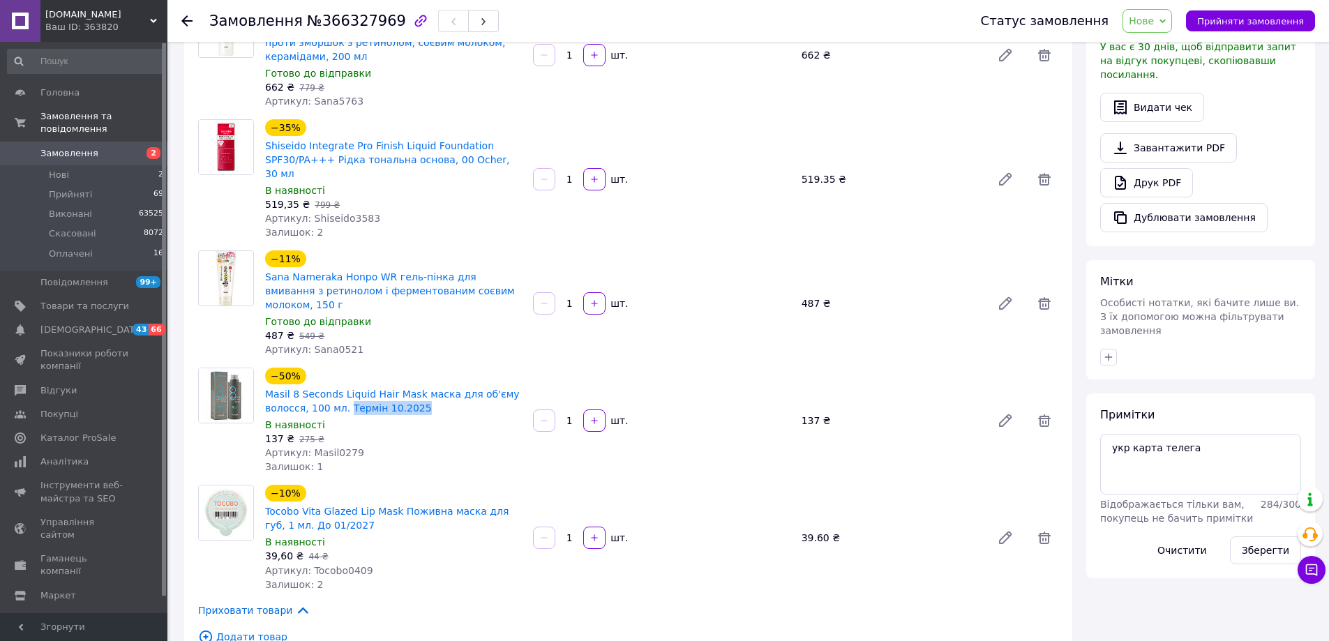
copy link "Термін 10.2025"
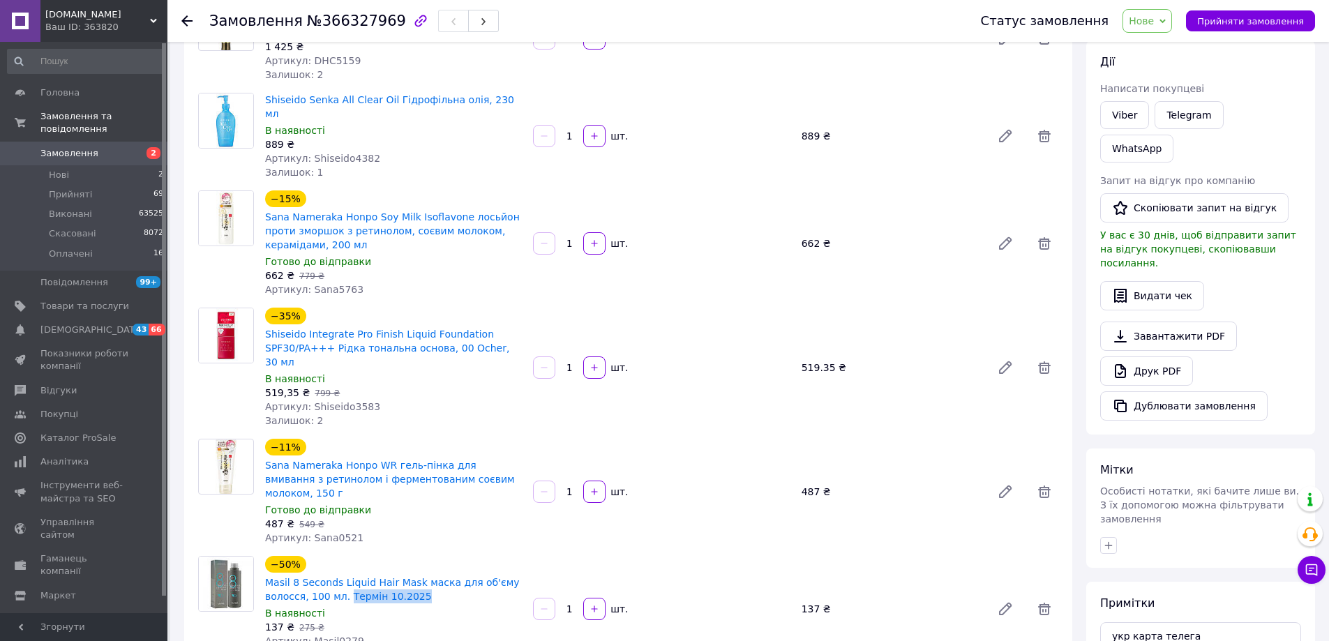
scroll to position [140, 0]
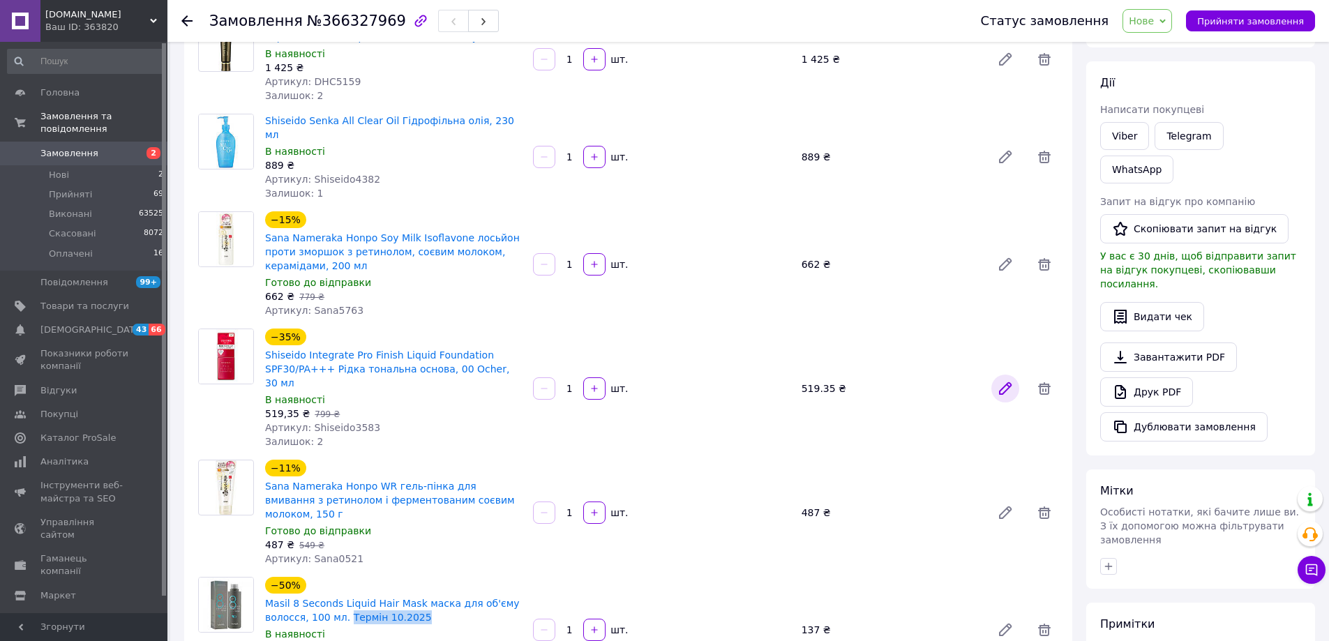
click at [994, 375] on link at bounding box center [1006, 389] width 28 height 28
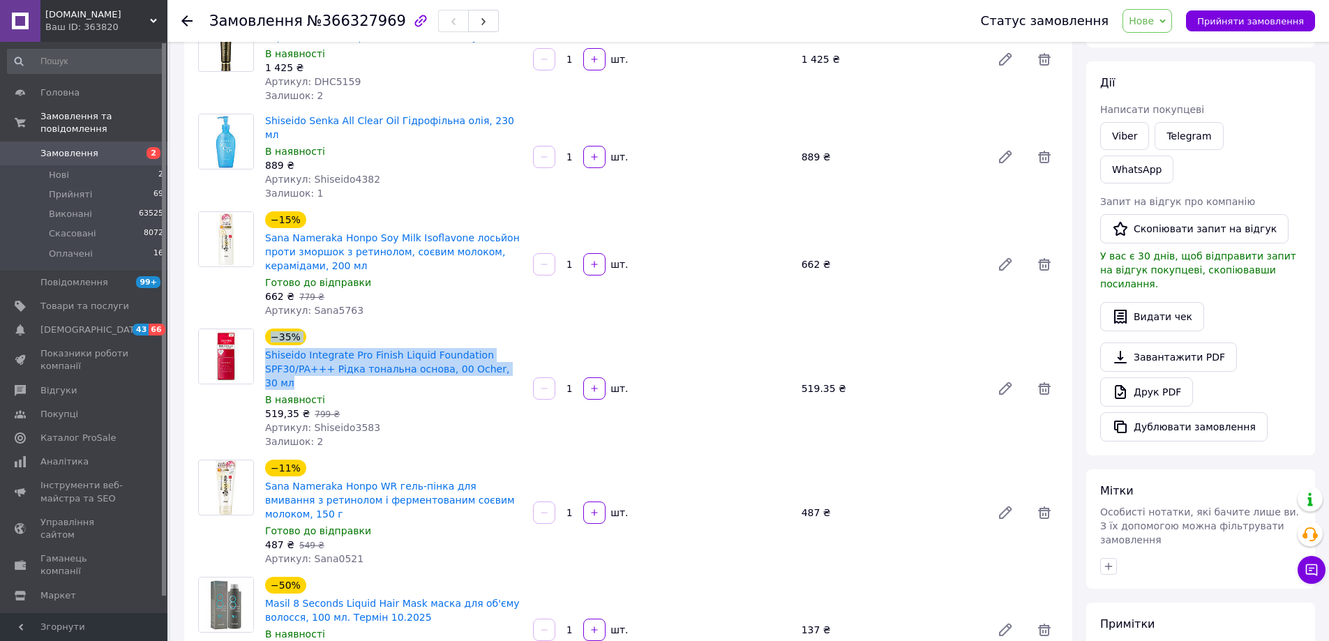
drag, startPoint x: 257, startPoint y: 337, endPoint x: 512, endPoint y: 353, distance: 255.2
click at [512, 353] on div "−35% Shiseido Integrate Pro Finish Liquid Foundation SPF30/PA+++ Рідка тональна…" at bounding box center [629, 389] width 872 height 120
copy div "−35% Shiseido Integrate Pro Finish Liquid Foundation SPF30/PA+++ Рідка тональна…"
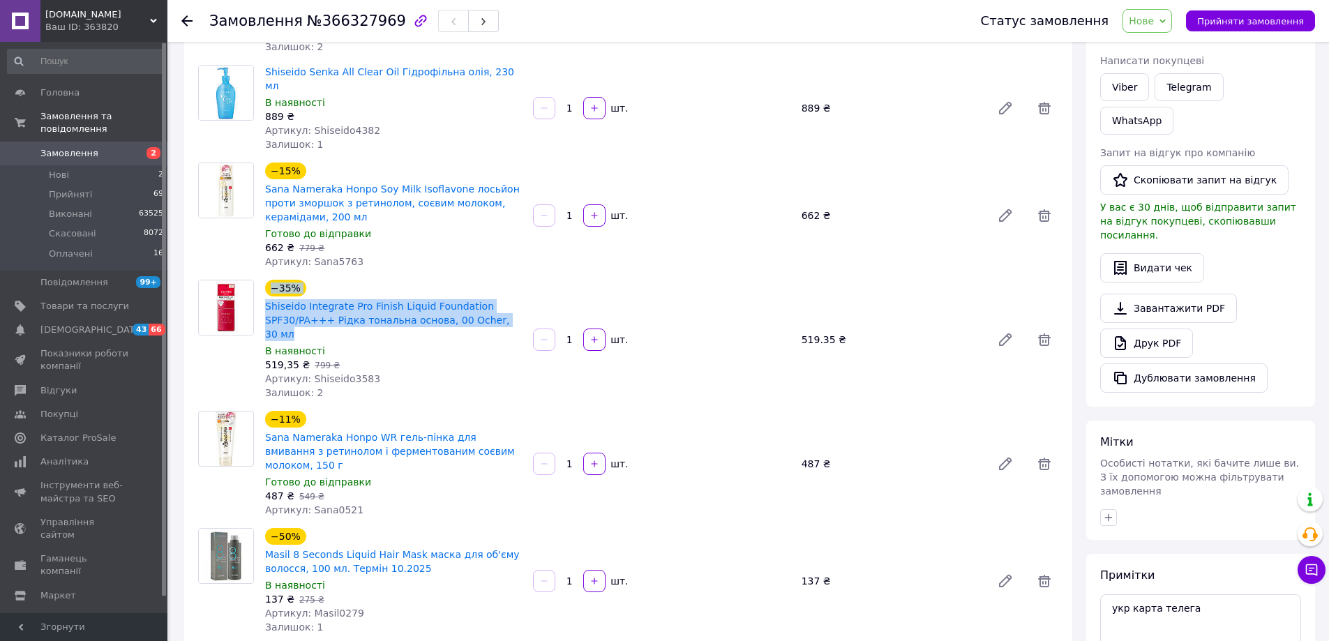
scroll to position [488, 0]
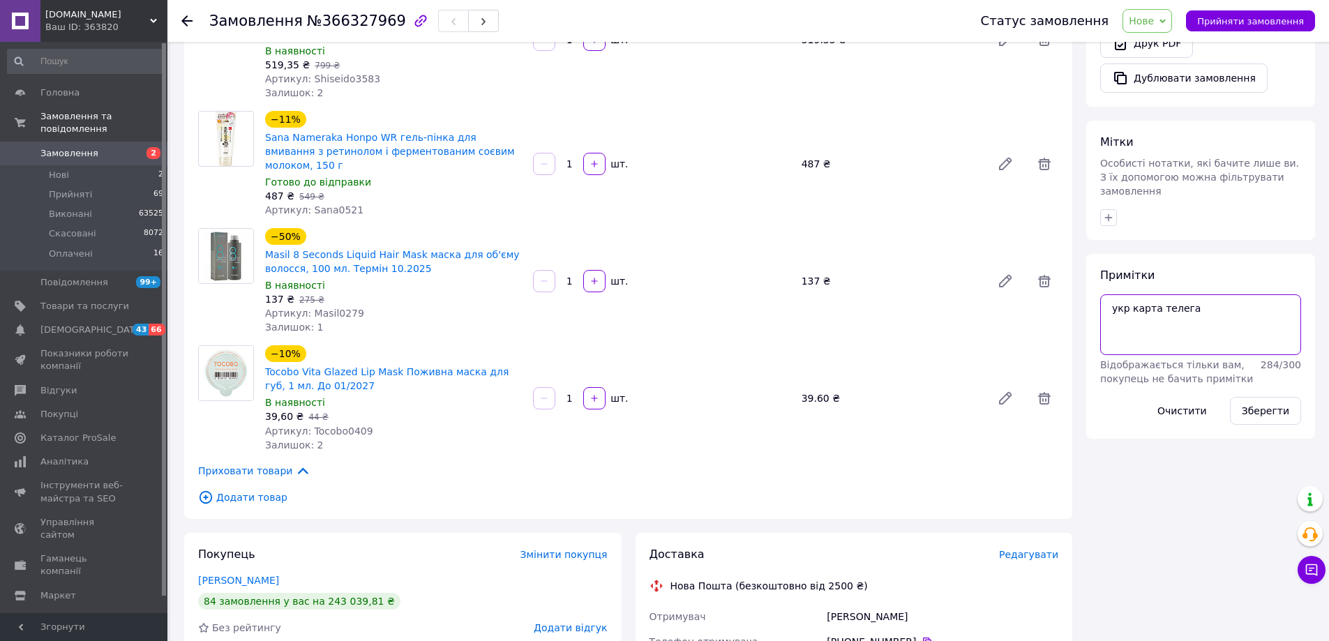
click at [1212, 294] on textarea "укр карта телега" at bounding box center [1201, 324] width 201 height 60
paste textarea "Shiseido9542_prob1.5"
click at [1262, 397] on button "Зберегти" at bounding box center [1265, 411] width 71 height 28
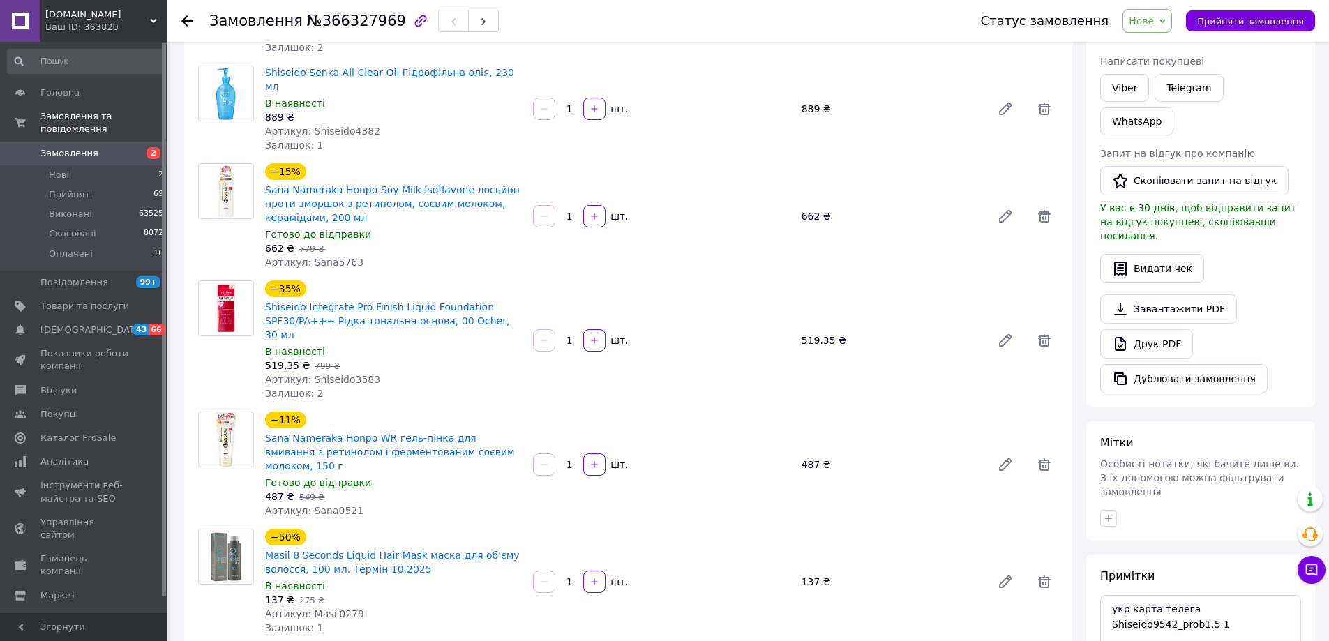
scroll to position [349, 0]
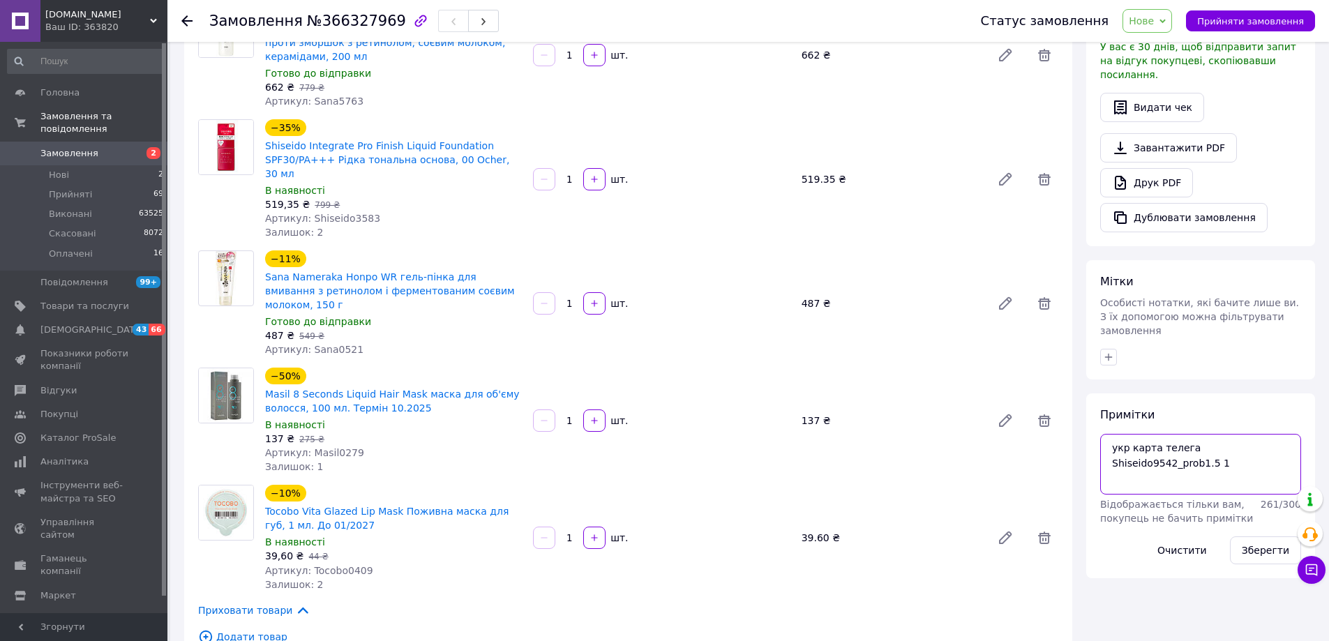
click at [1231, 434] on textarea "укр карта телега Shiseido9542_prob1.5 1" at bounding box center [1201, 464] width 201 height 60
paste textarea "Shiseido9528_prob2"
click at [1270, 537] on button "Зберегти" at bounding box center [1265, 551] width 71 height 28
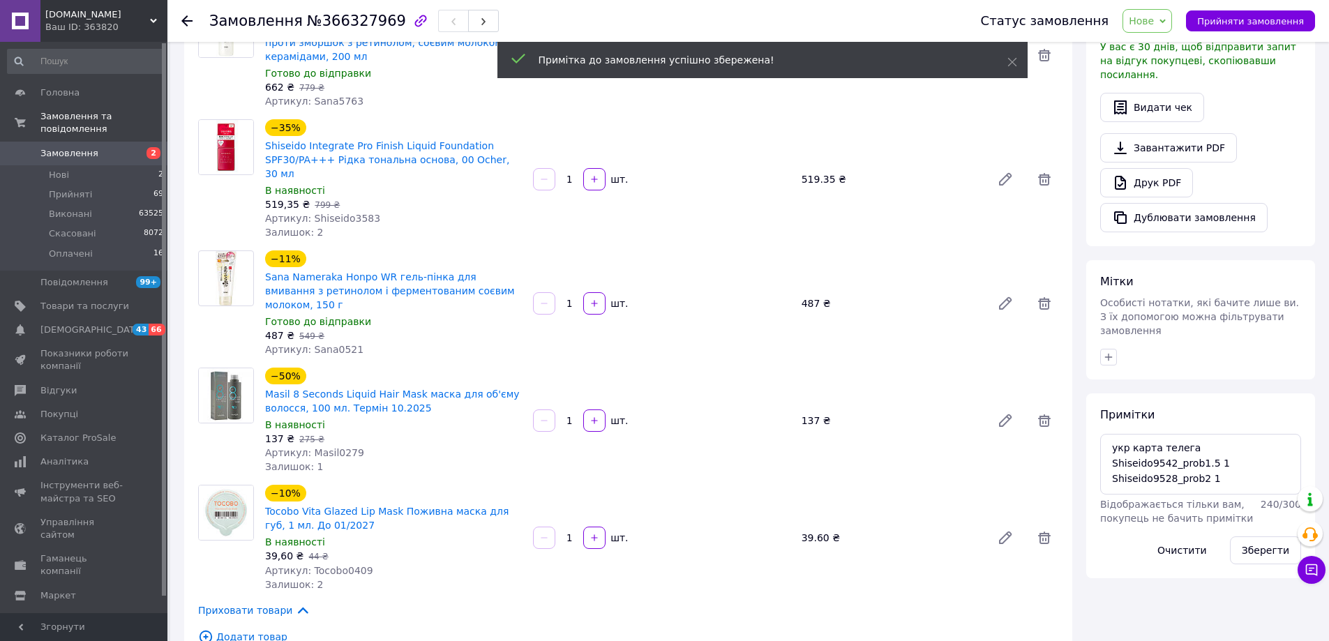
click at [1149, 15] on span "Нове" at bounding box center [1141, 20] width 25 height 11
click at [1154, 117] on li "Оплачено" at bounding box center [1156, 111] width 64 height 21
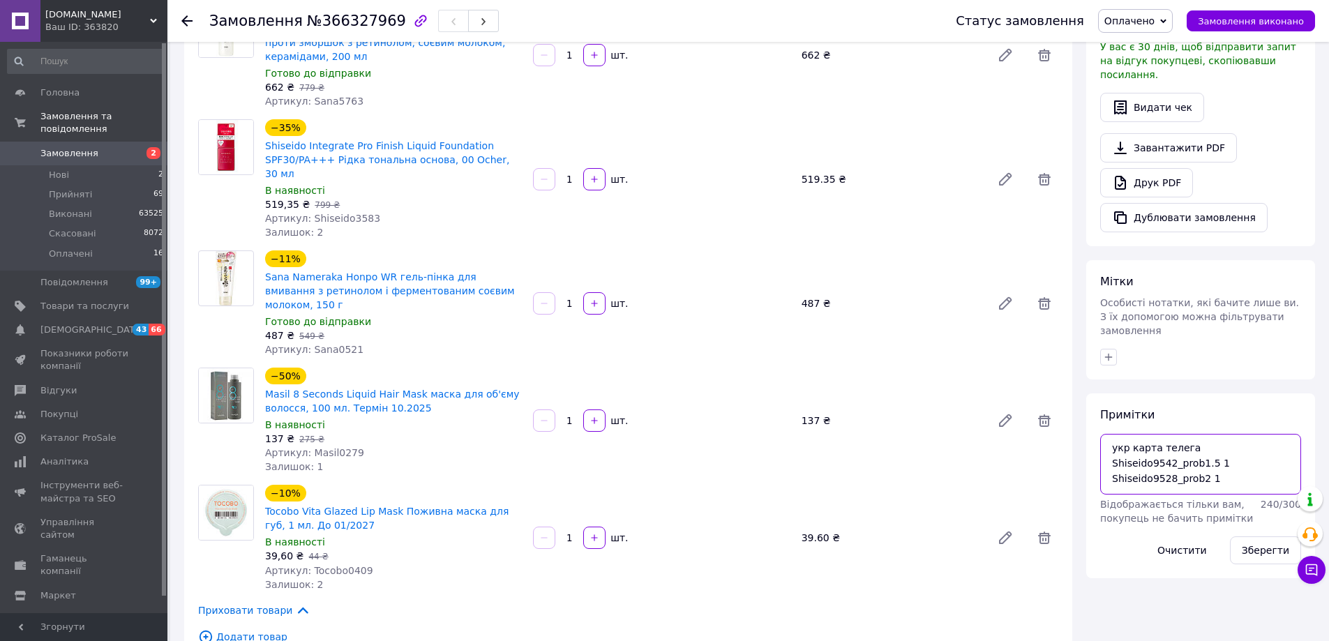
click at [1221, 434] on textarea "укр карта телега Shiseido9542_prob1.5 1 Shiseido9528_prob2 1" at bounding box center [1201, 464] width 201 height 60
drag, startPoint x: 1130, startPoint y: 380, endPoint x: 1101, endPoint y: 382, distance: 29.4
click at [1101, 434] on textarea "укр карта телега Shiseido9542_prob1.5 1 Shiseido9528_prob2 1" at bounding box center [1201, 464] width 201 height 60
click at [1216, 434] on textarea "рус карта телега Shiseido9542_prob1.5 1 Shiseido9528_prob2 1" at bounding box center [1201, 464] width 201 height 60
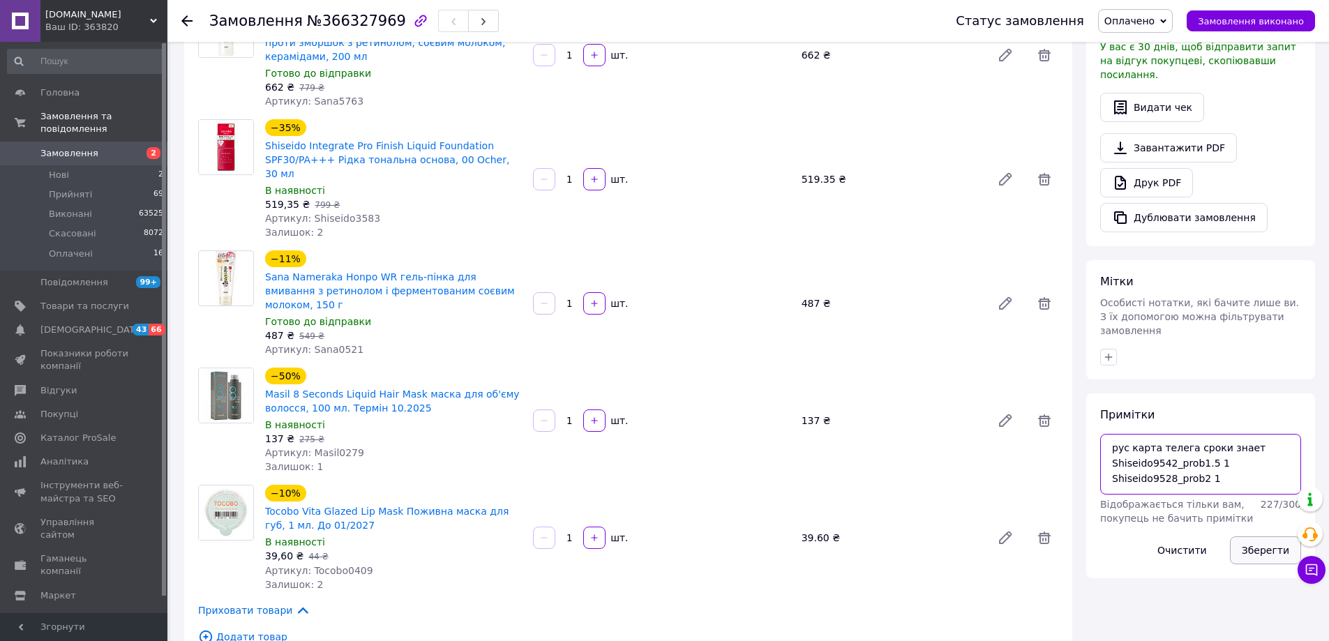
type textarea "рус карта телега сроки знает Shiseido9542_prob1.5 1 Shiseido9528_prob2 1"
click at [1251, 537] on button "Зберегти" at bounding box center [1265, 551] width 71 height 28
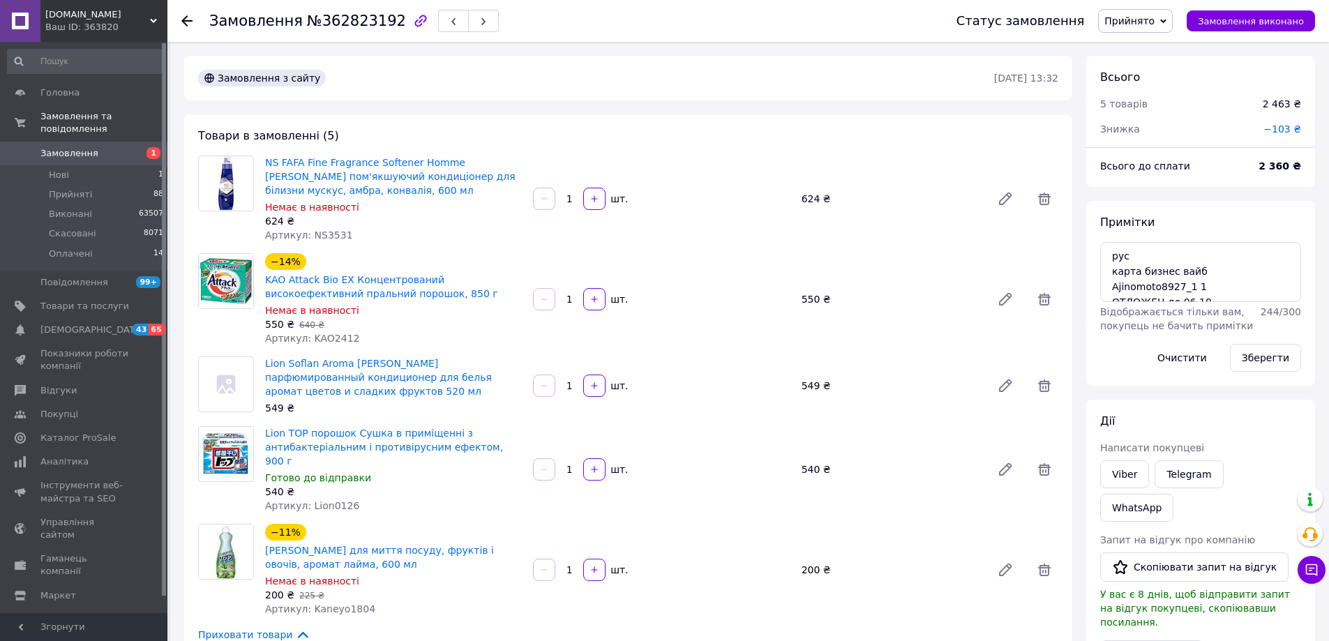
scroll to position [419, 0]
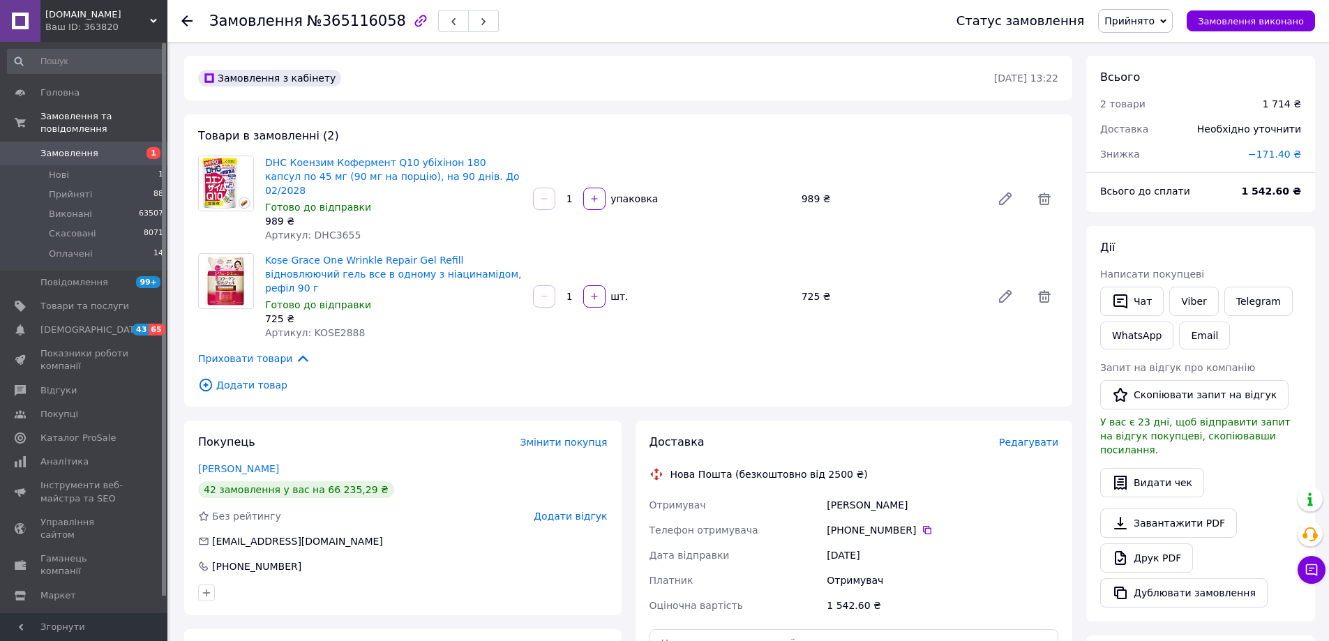
click at [262, 378] on span "Додати товар" at bounding box center [628, 385] width 860 height 15
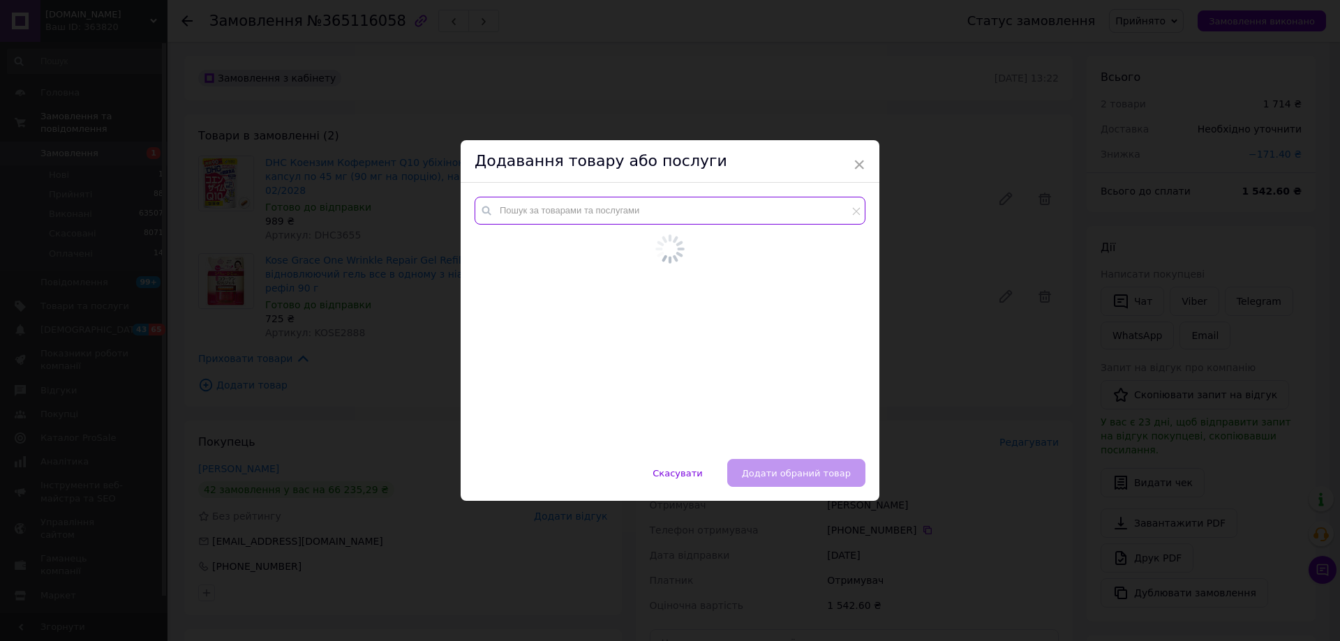
click at [578, 218] on input "text" at bounding box center [670, 211] width 391 height 28
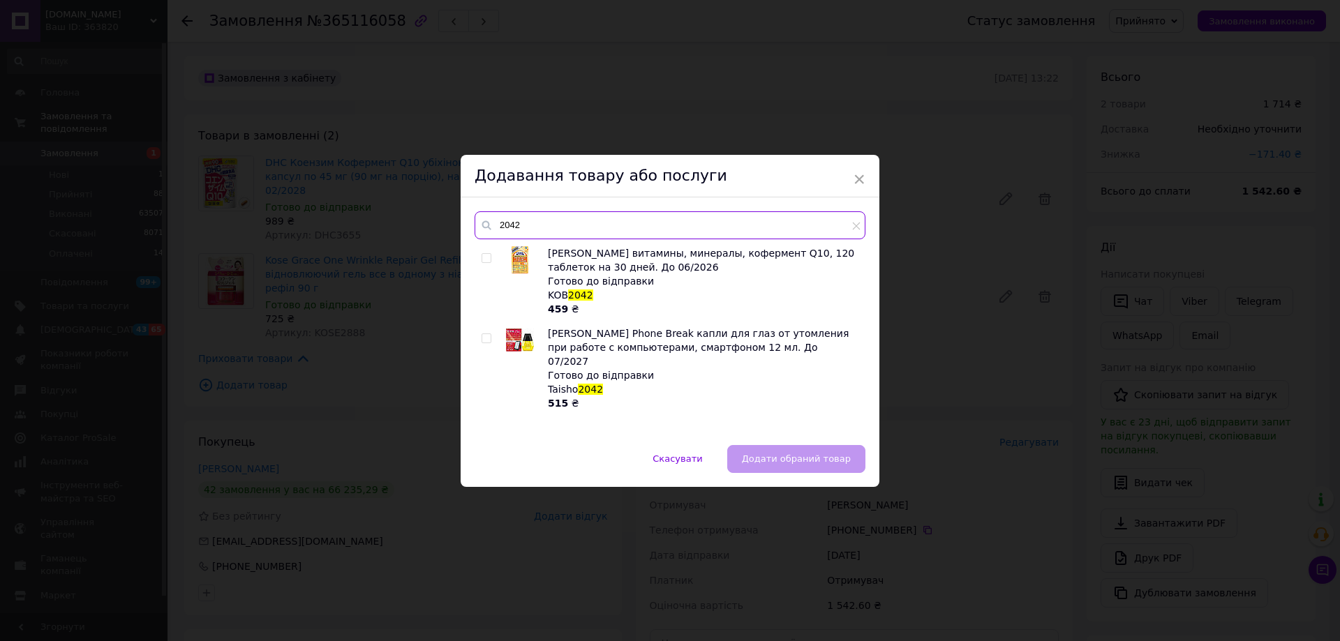
type input "2042"
click at [485, 256] on input "checkbox" at bounding box center [486, 258] width 9 height 9
checkbox input "true"
click at [776, 451] on button "Додати обраний товар" at bounding box center [796, 459] width 138 height 28
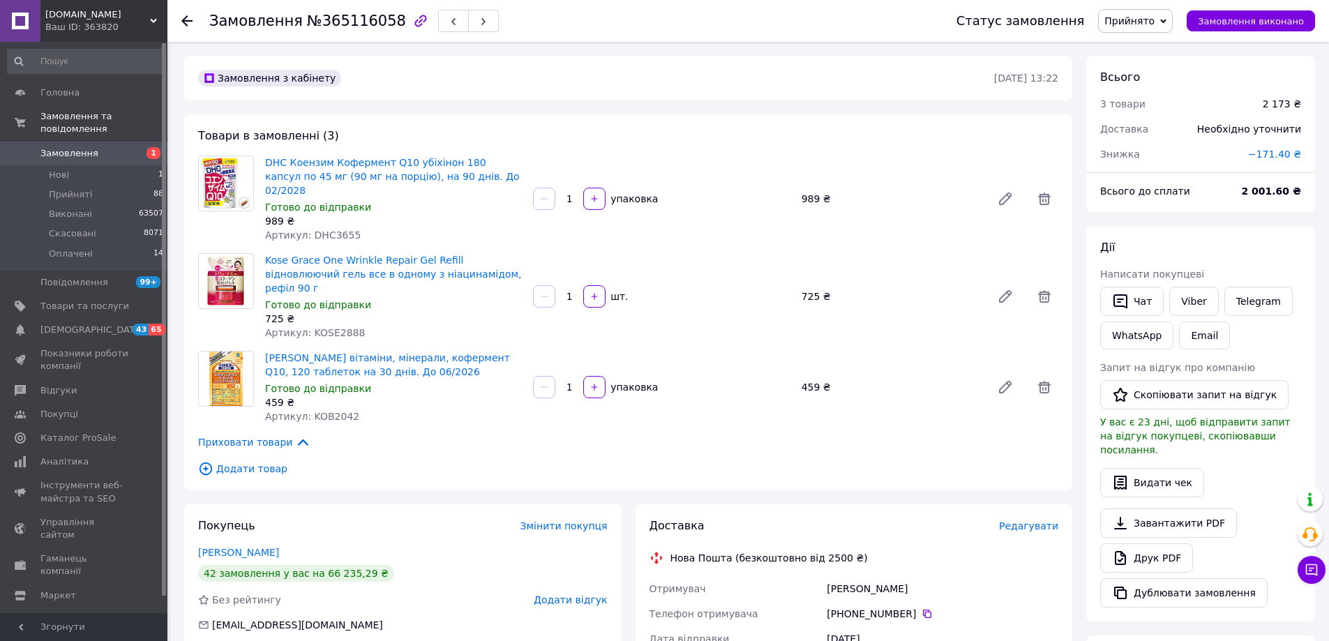
click at [1278, 155] on span "−171.40 ₴" at bounding box center [1274, 154] width 53 height 11
drag, startPoint x: 1161, startPoint y: 206, endPoint x: 1150, endPoint y: 205, distance: 11.2
click at [1150, 205] on input "171.4" at bounding box center [1186, 211] width 82 height 28
type input "10"
click at [1261, 208] on div "₴" at bounding box center [1253, 210] width 17 height 15
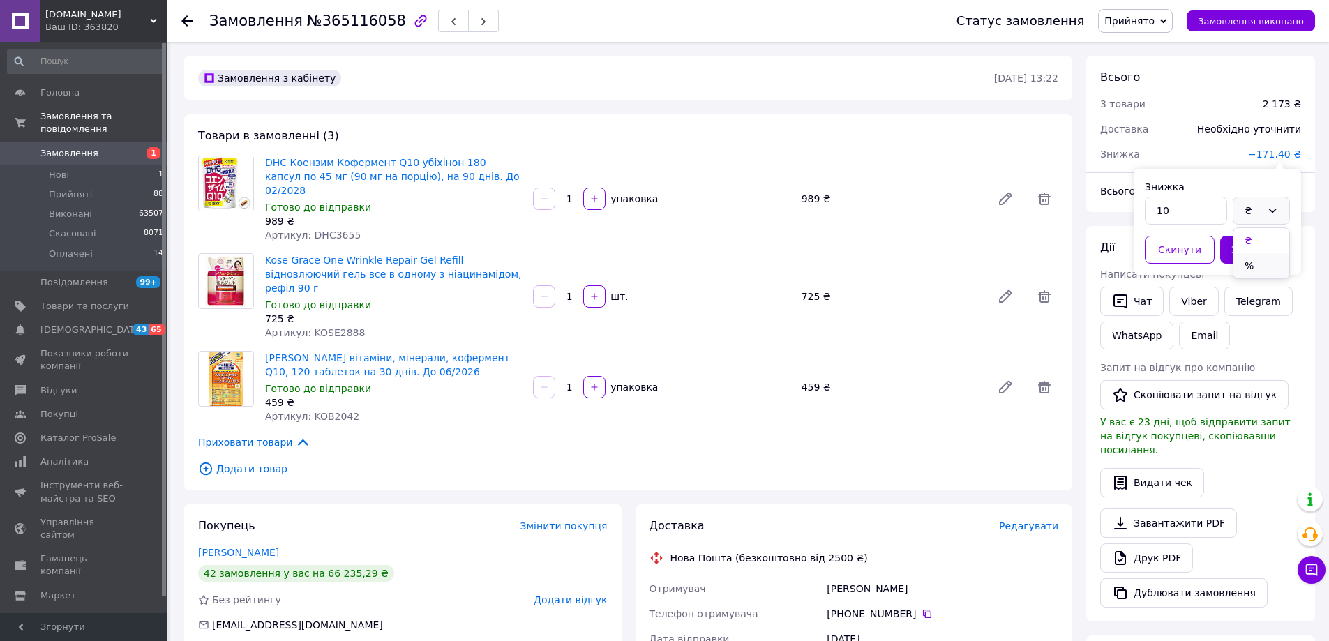
click at [1248, 257] on li "%" at bounding box center [1262, 265] width 56 height 25
click at [1255, 246] on button "Зберегти" at bounding box center [1256, 250] width 70 height 28
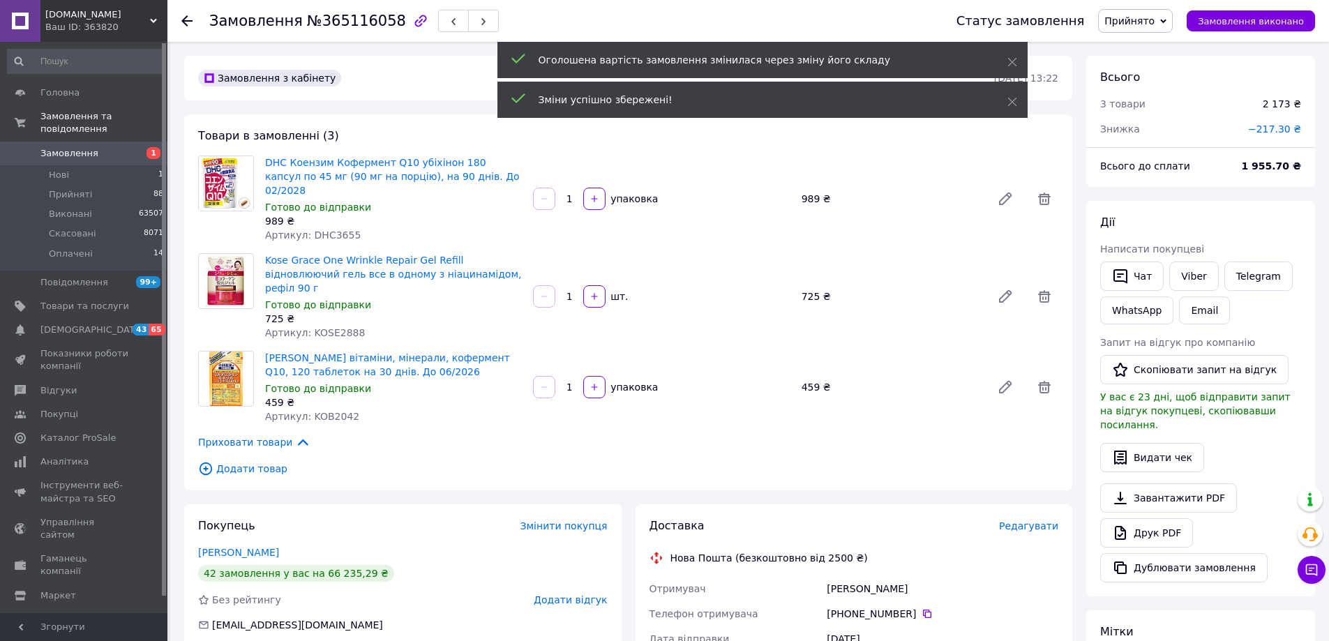
click at [268, 461] on span "Додати товар" at bounding box center [628, 468] width 860 height 15
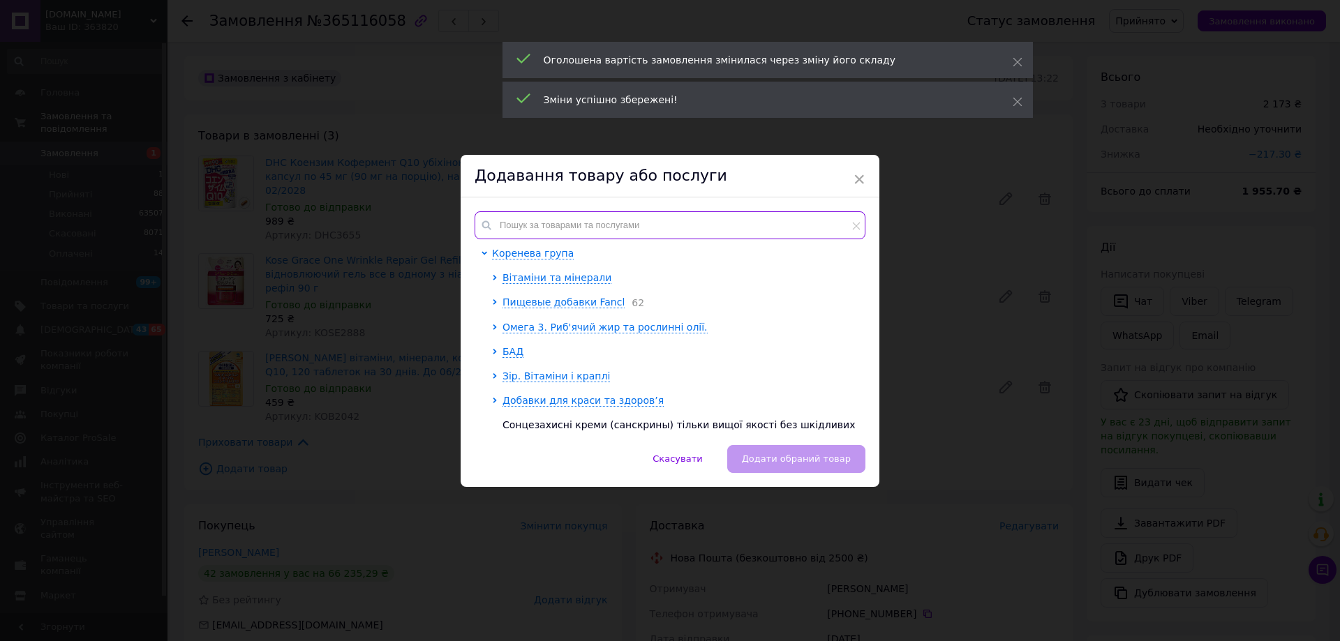
click at [576, 223] on input "text" at bounding box center [670, 225] width 391 height 28
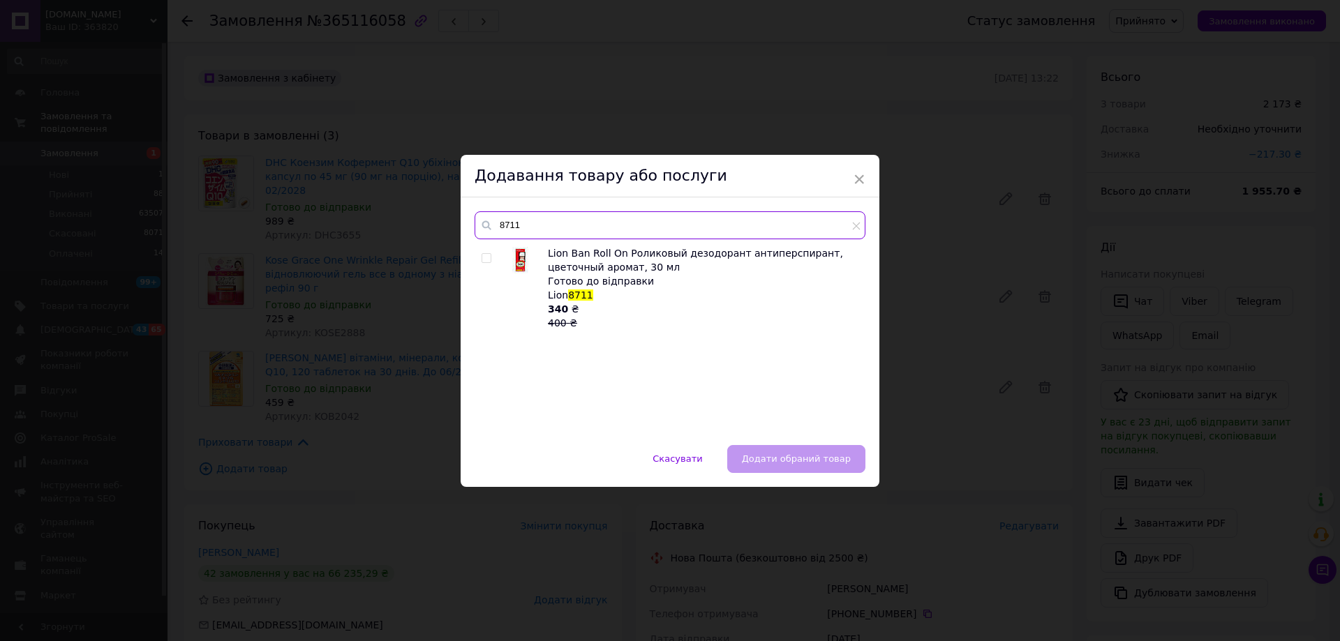
type input "8711"
click at [485, 257] on input "checkbox" at bounding box center [486, 258] width 9 height 9
checkbox input "true"
click at [800, 460] on span "Додати обраний товар" at bounding box center [796, 459] width 109 height 10
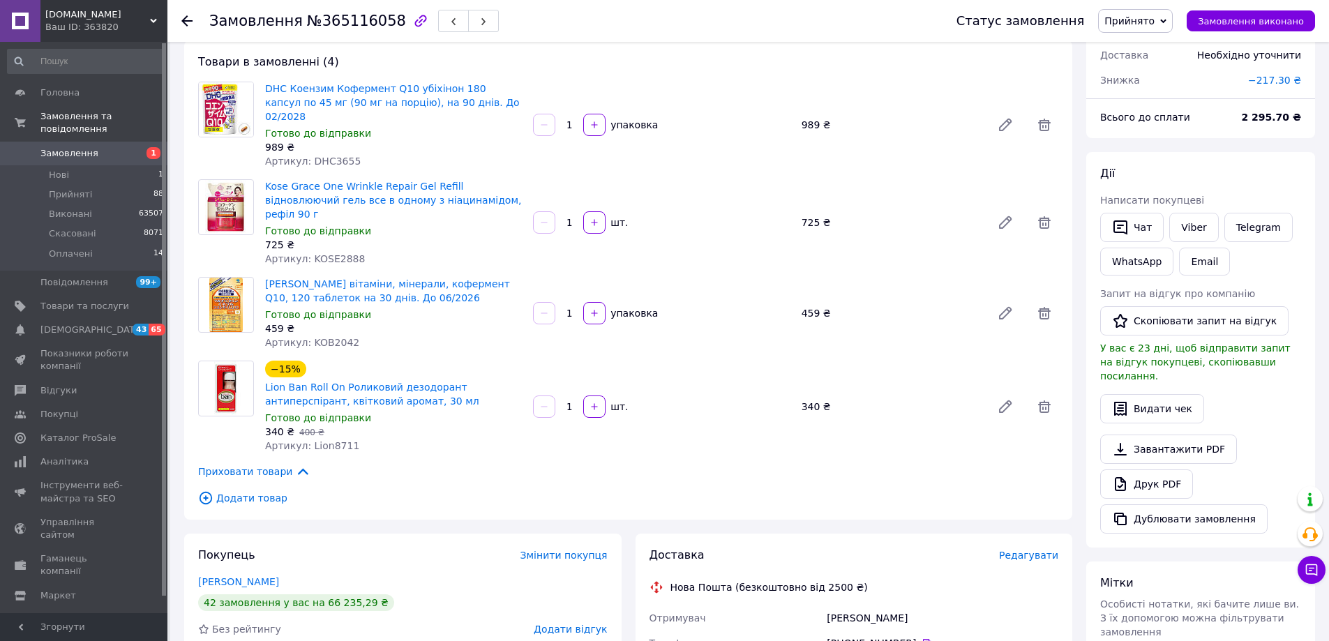
scroll to position [70, 0]
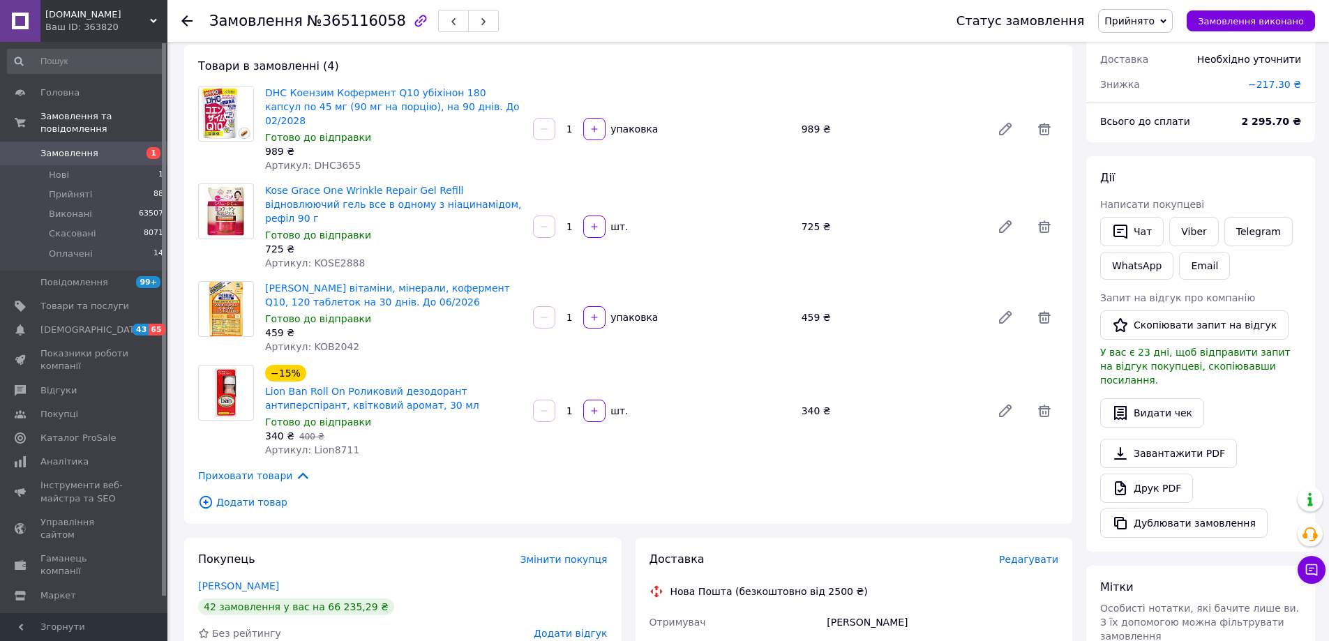
click at [256, 495] on span "Додати товар" at bounding box center [628, 502] width 860 height 15
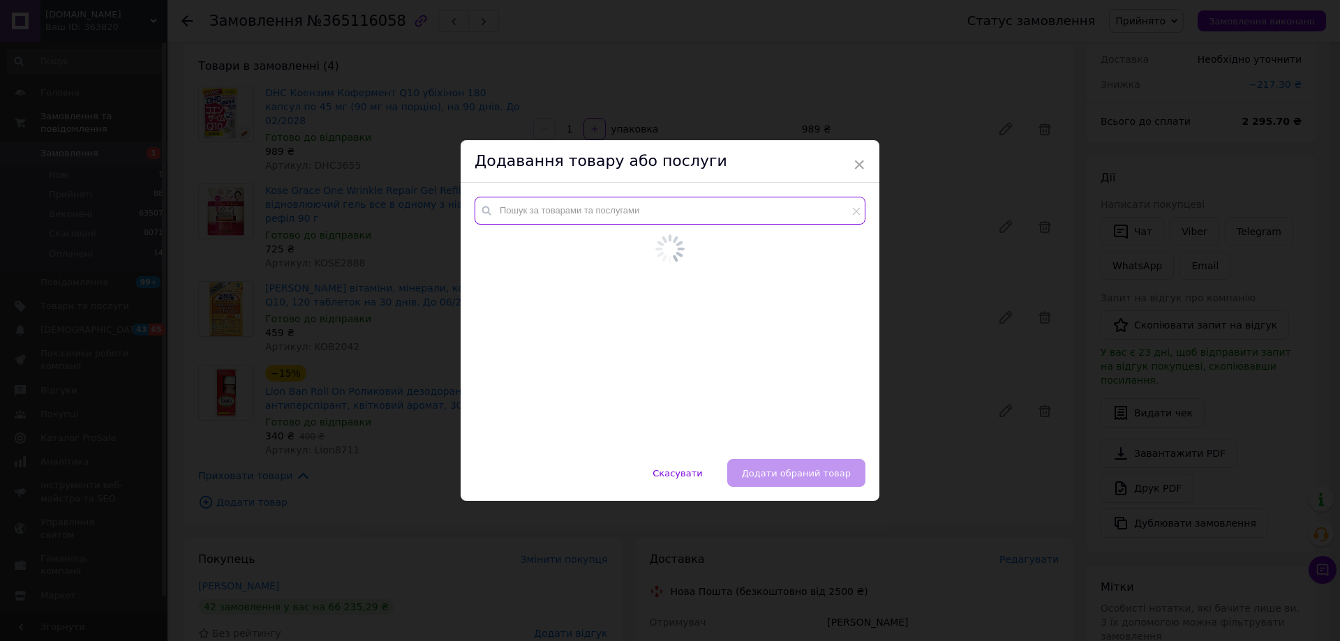
click at [609, 223] on input "text" at bounding box center [670, 211] width 391 height 28
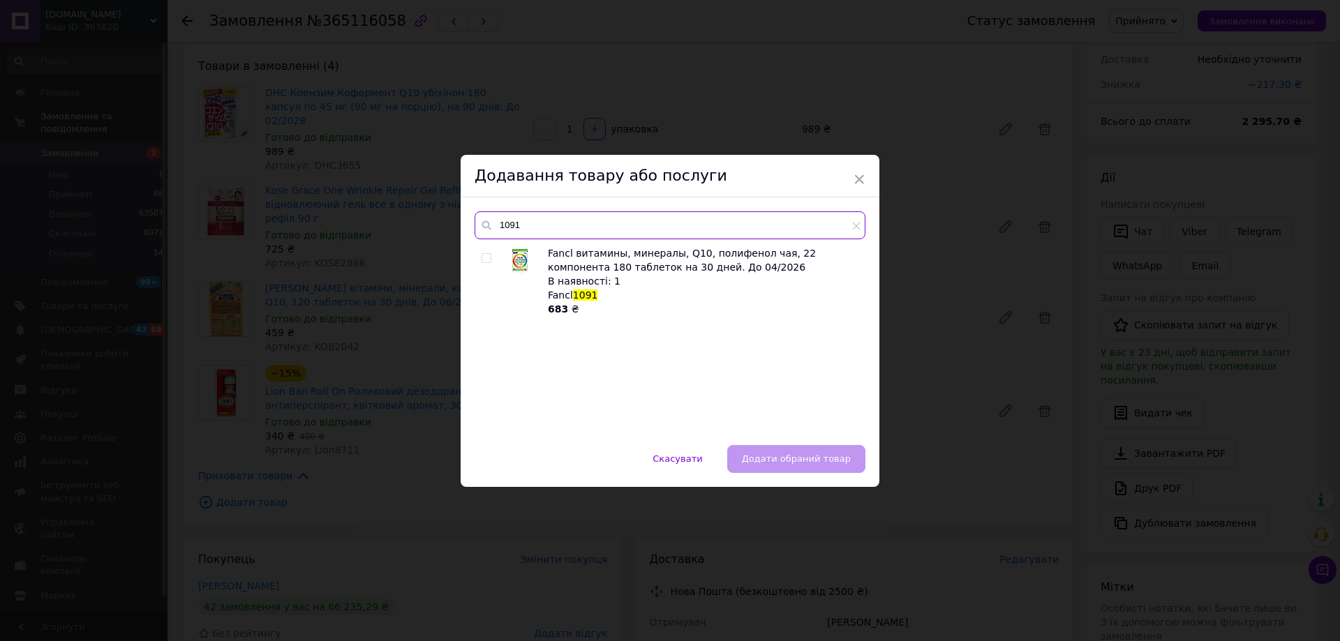
type input "1091"
click at [378, 335] on div "× Додавання товару або послуги 1091 Fancl витамины, минералы, Q10, полифенол ча…" at bounding box center [670, 320] width 1340 height 641
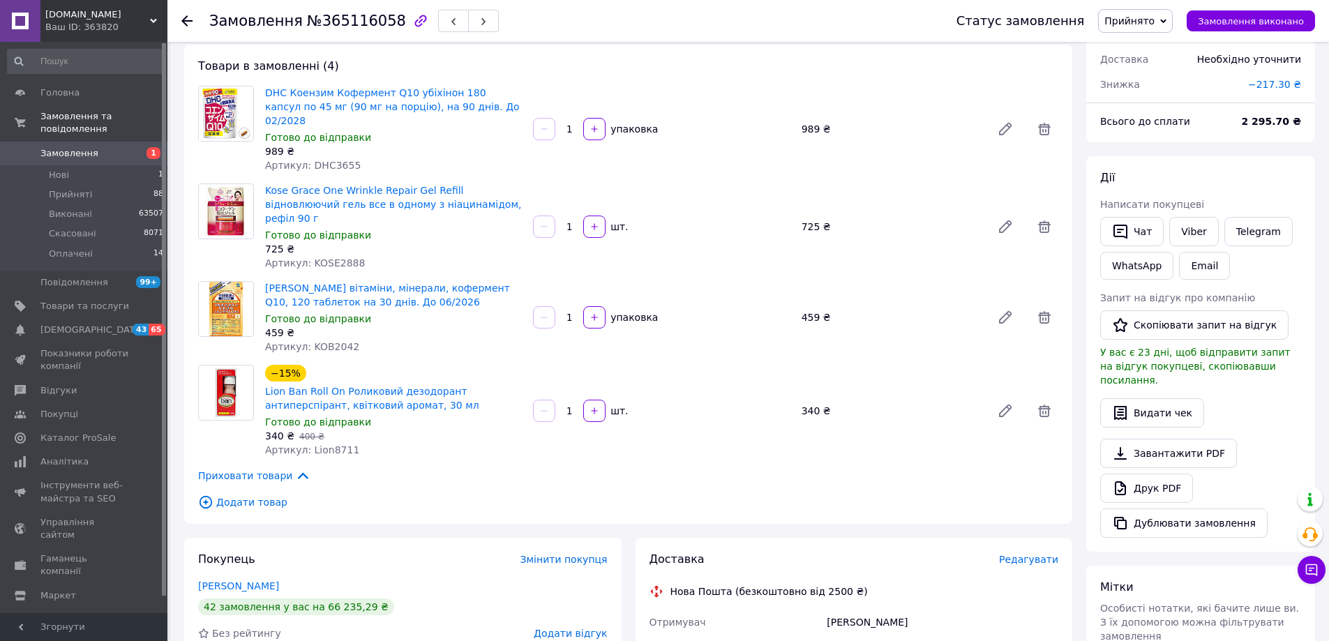
click at [250, 495] on span "Додати товар" at bounding box center [628, 502] width 860 height 15
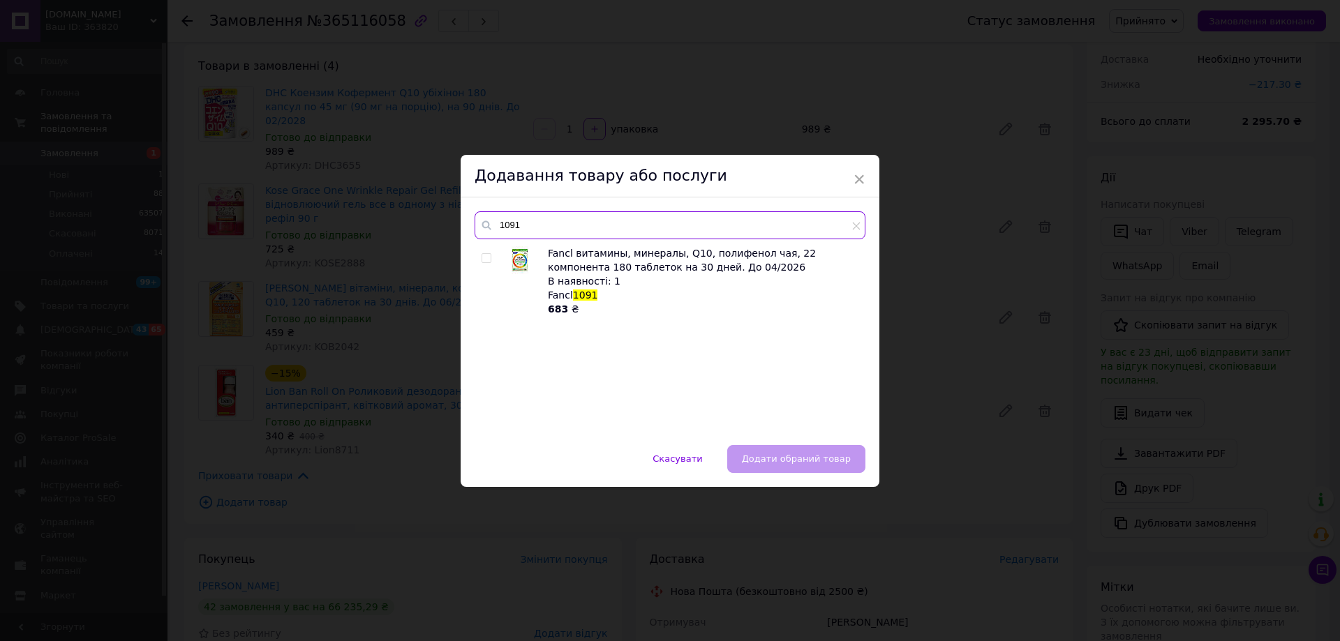
click at [531, 227] on input "1091" at bounding box center [670, 225] width 391 height 28
click at [484, 259] on input "checkbox" at bounding box center [486, 258] width 9 height 9
checkbox input "true"
click at [836, 463] on span "Додати обраний товар" at bounding box center [796, 459] width 109 height 10
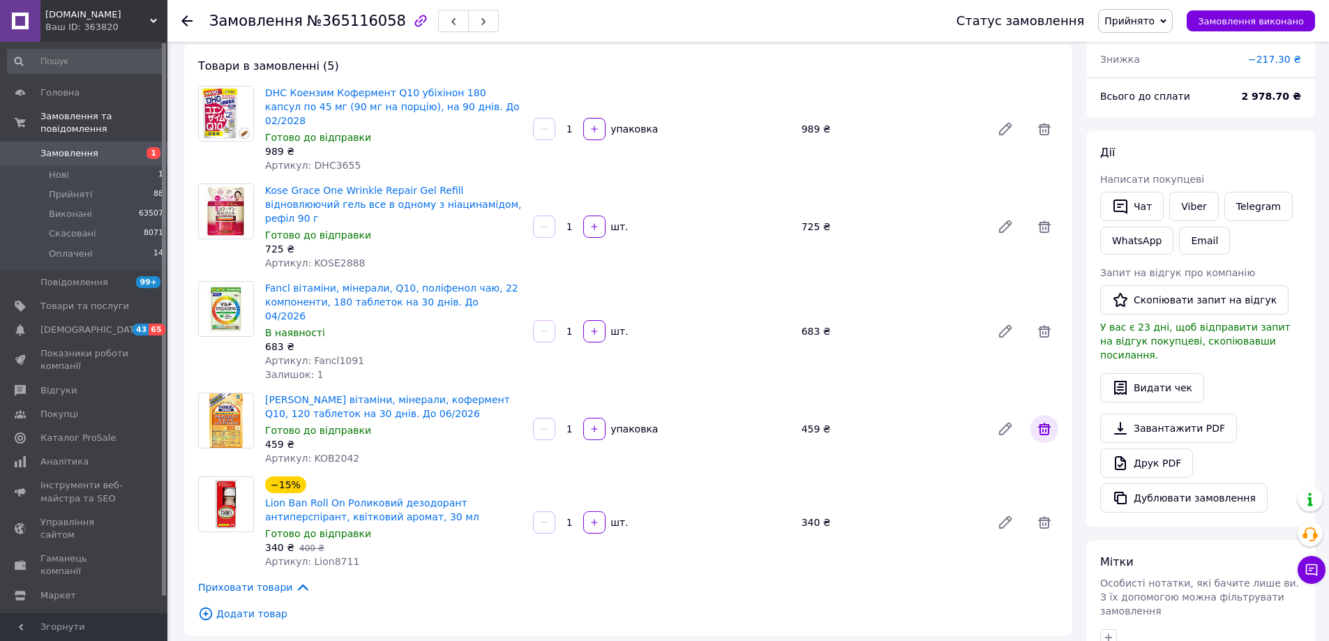
click at [1045, 421] on icon at bounding box center [1044, 429] width 17 height 17
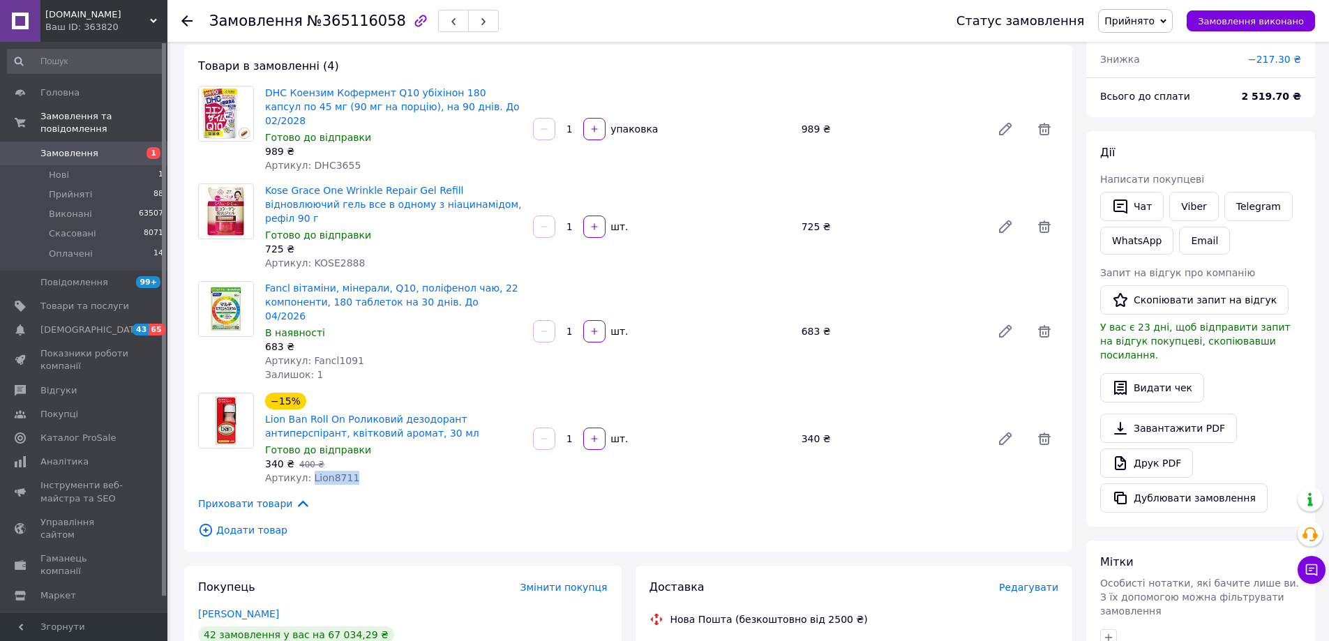
drag, startPoint x: 361, startPoint y: 431, endPoint x: 308, endPoint y: 437, distance: 53.3
click at [308, 471] on div "Артикул: Lion8711" at bounding box center [393, 478] width 257 height 14
copy span "Lion8711"
click at [1043, 431] on icon at bounding box center [1044, 439] width 17 height 17
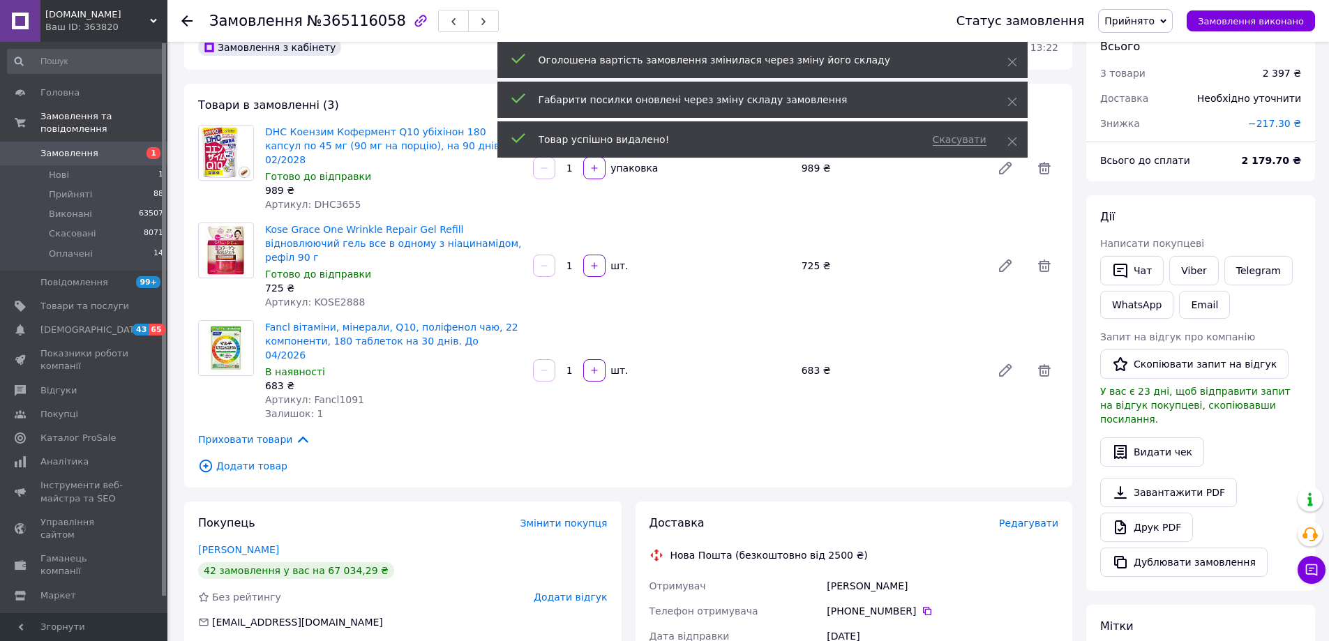
scroll to position [0, 0]
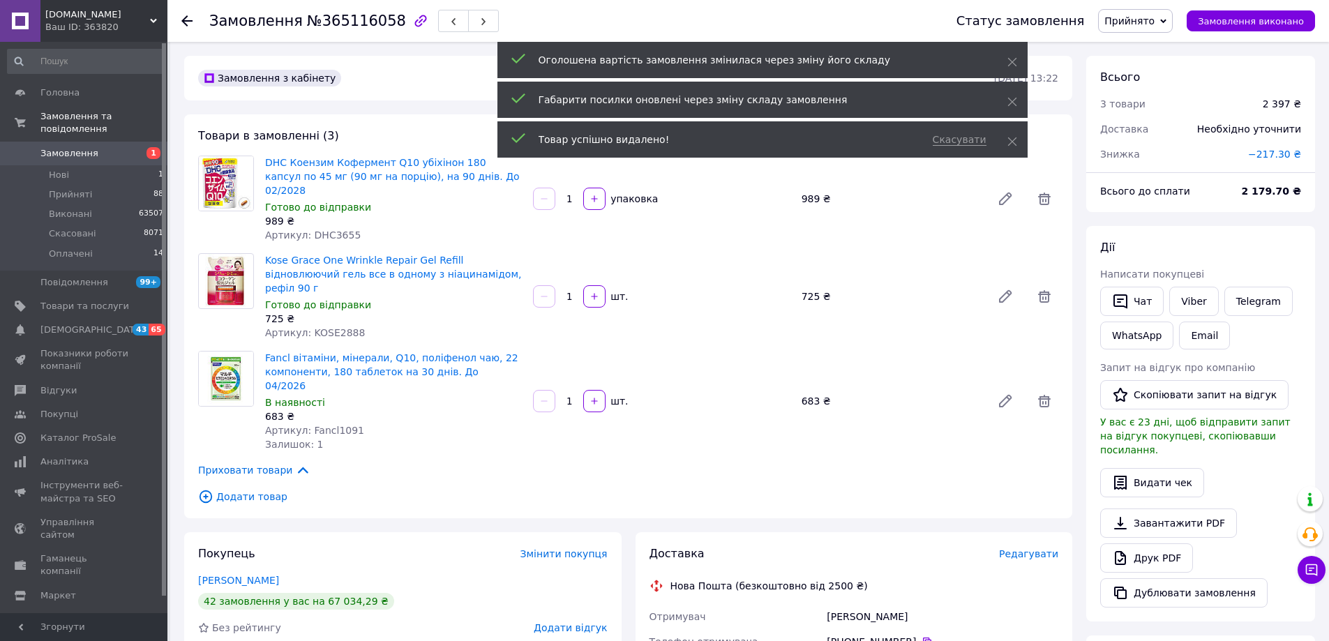
click at [1274, 158] on span "−217.30 ₴" at bounding box center [1274, 154] width 53 height 11
drag, startPoint x: 1147, startPoint y: 208, endPoint x: 1133, endPoint y: 207, distance: 13.3
click at [1133, 207] on body "besuto.com.ua Ваш ID: 363820 Сайт besuto.com.ua Кабінет покупця Перевірити стан…" at bounding box center [664, 646] width 1329 height 1292
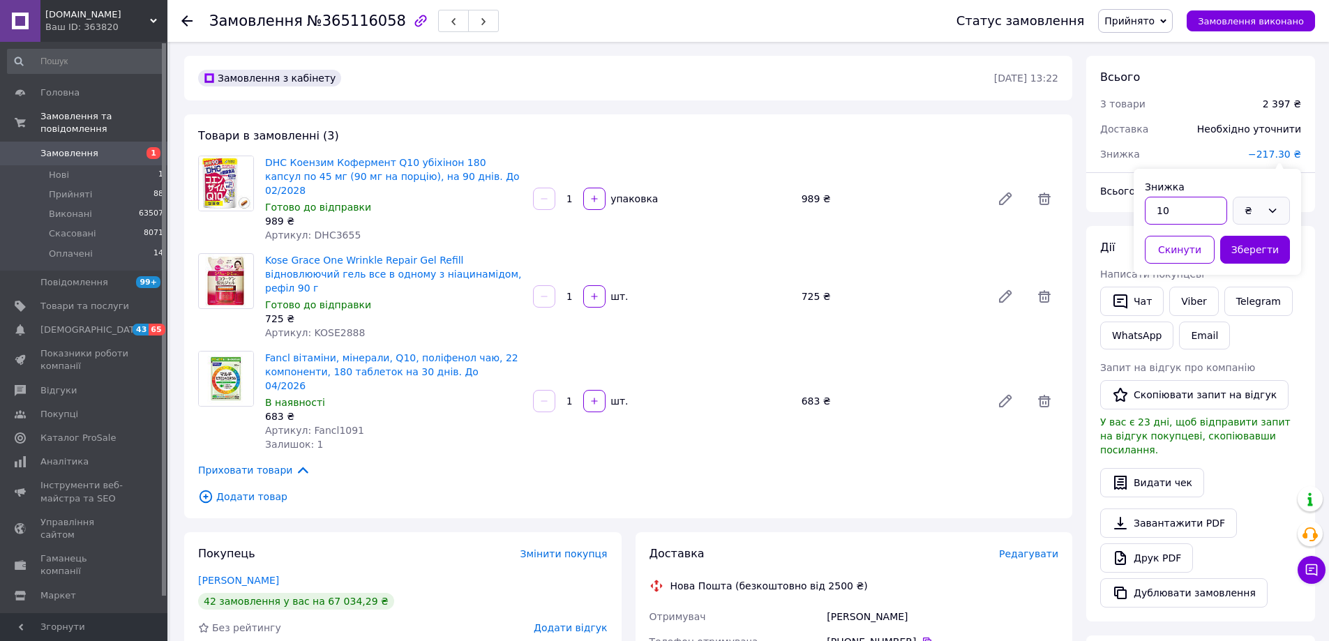
type input "10"
drag, startPoint x: 1244, startPoint y: 208, endPoint x: 1248, endPoint y: 221, distance: 13.5
click at [1244, 208] on div "₴" at bounding box center [1261, 211] width 57 height 28
click at [1248, 262] on li "%" at bounding box center [1262, 265] width 56 height 25
click at [1252, 249] on button "Зберегти" at bounding box center [1256, 250] width 70 height 28
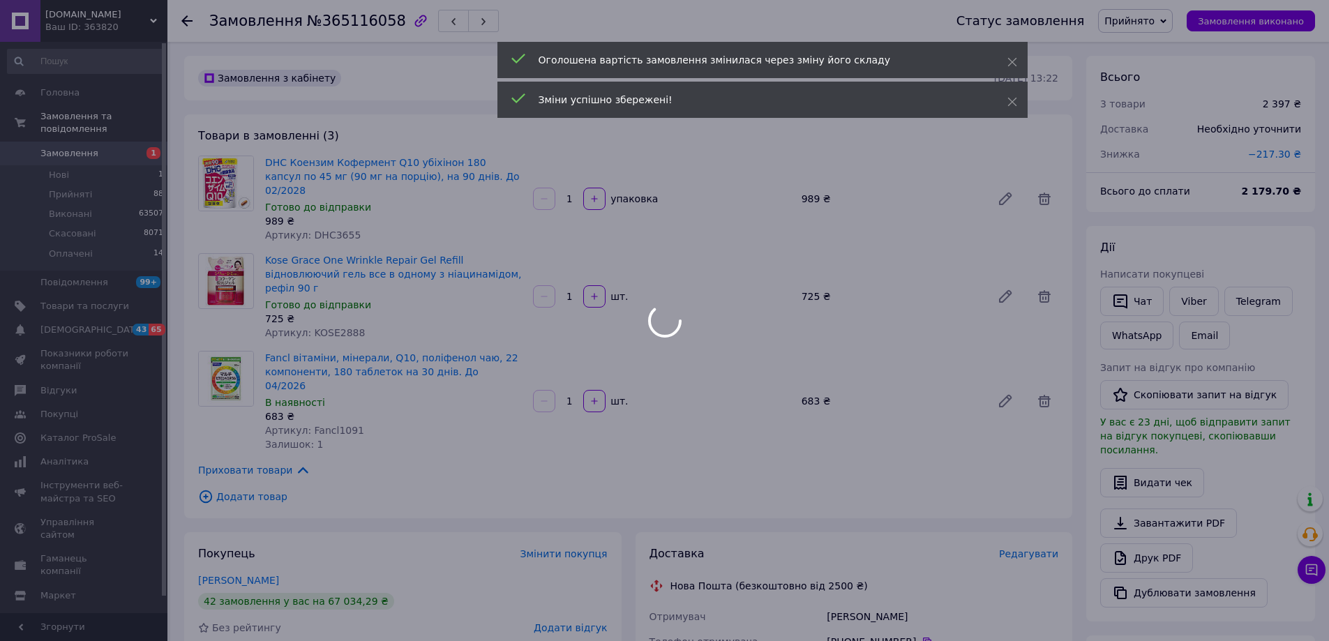
click at [260, 456] on body "besuto.com.ua Ваш ID: 363820 Сайт besuto.com.ua Кабінет покупця Перевірити стан…" at bounding box center [664, 646] width 1329 height 1292
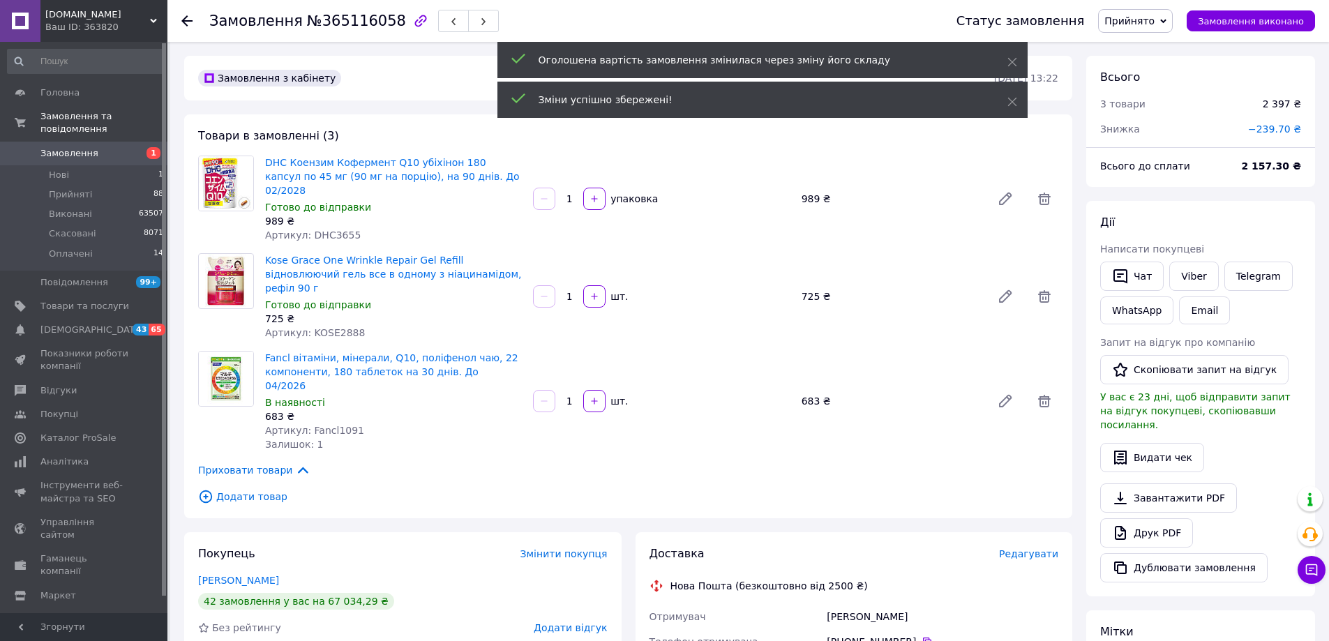
click at [244, 489] on span "Додати товар" at bounding box center [628, 496] width 860 height 15
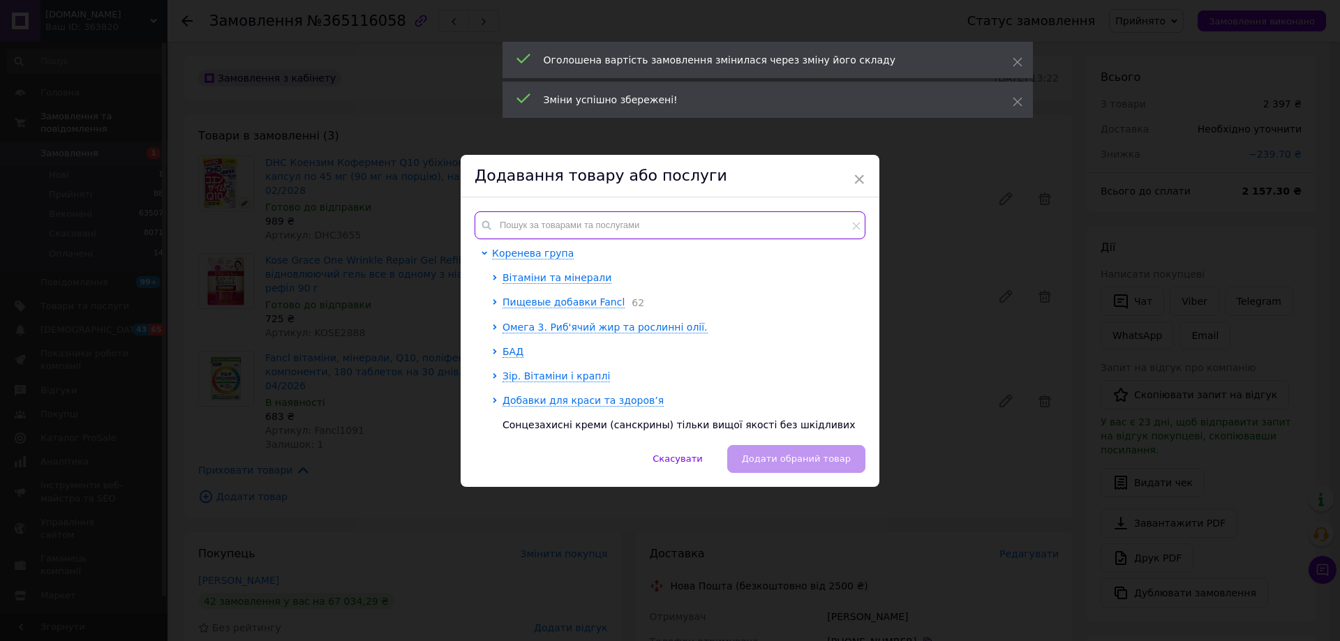
click at [528, 216] on input "text" at bounding box center [670, 225] width 391 height 28
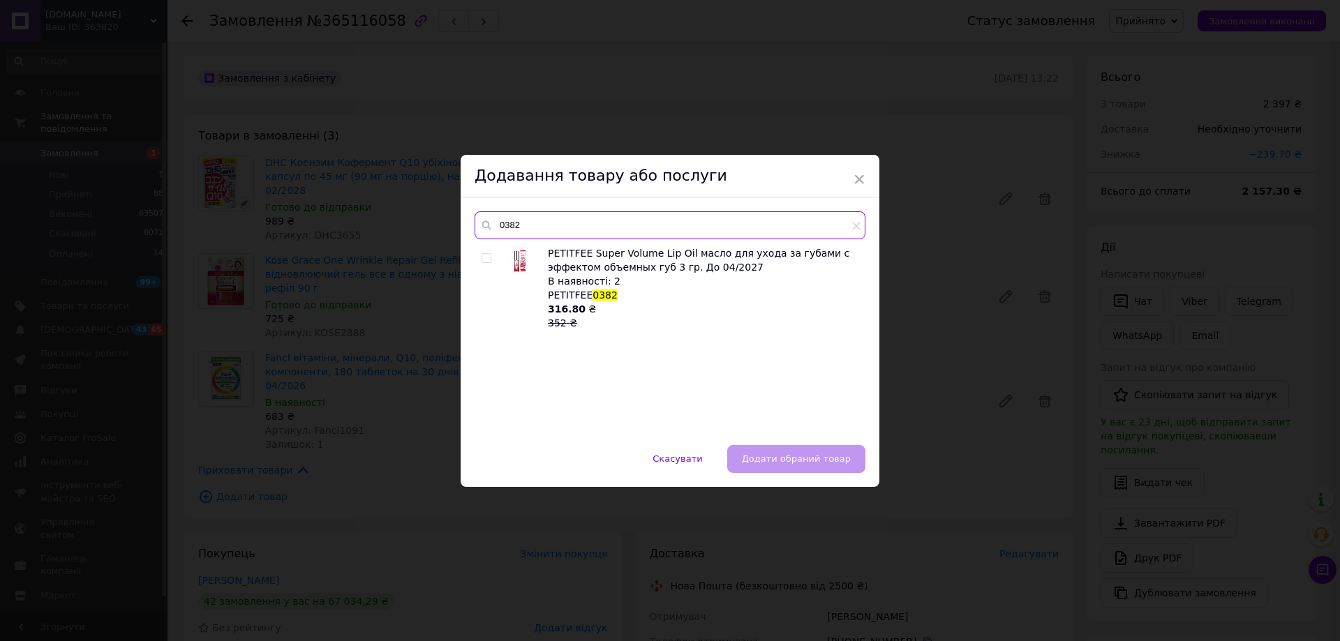
type input "0382"
click at [484, 260] on input "checkbox" at bounding box center [486, 258] width 9 height 9
checkbox input "true"
click at [757, 451] on button "Додати обраний товар" at bounding box center [796, 459] width 138 height 28
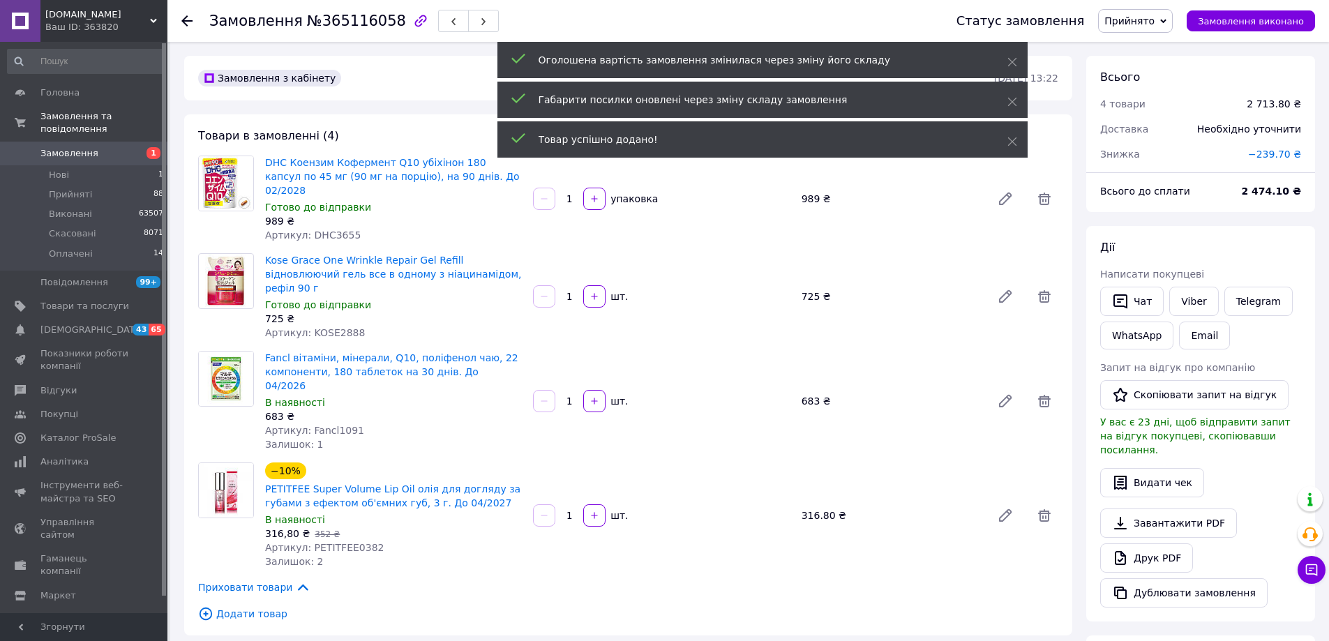
click at [255, 606] on span "Додати товар" at bounding box center [628, 613] width 860 height 15
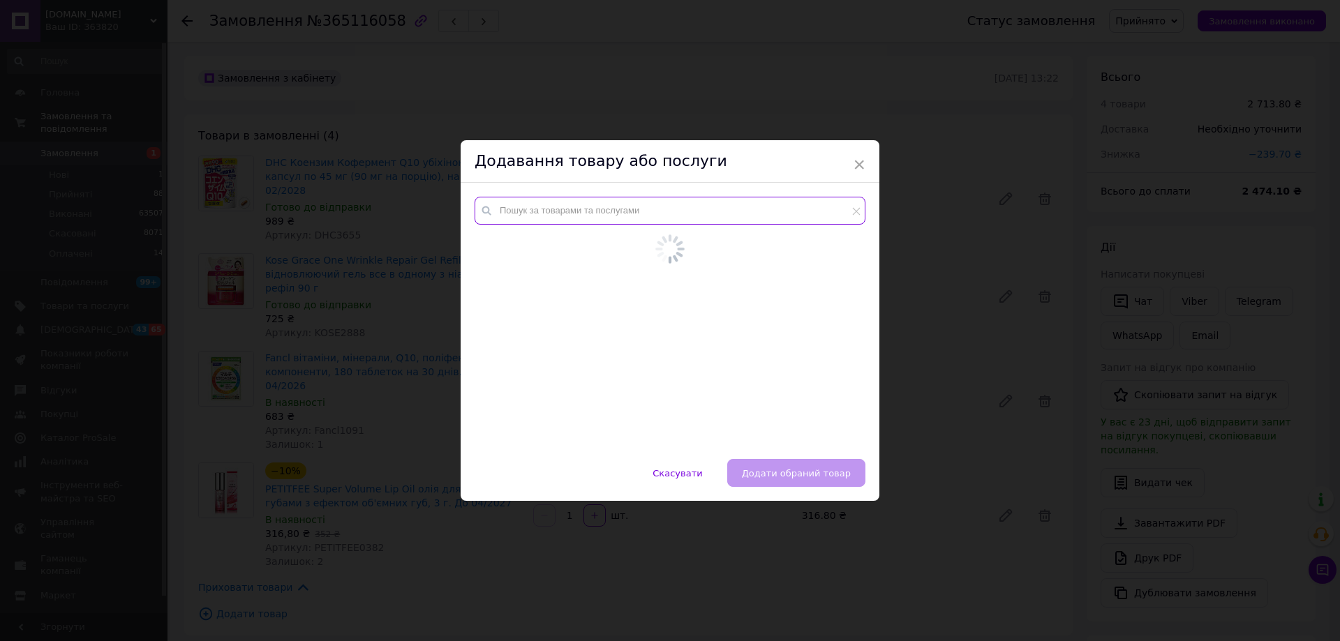
click at [513, 215] on input "text" at bounding box center [670, 211] width 391 height 28
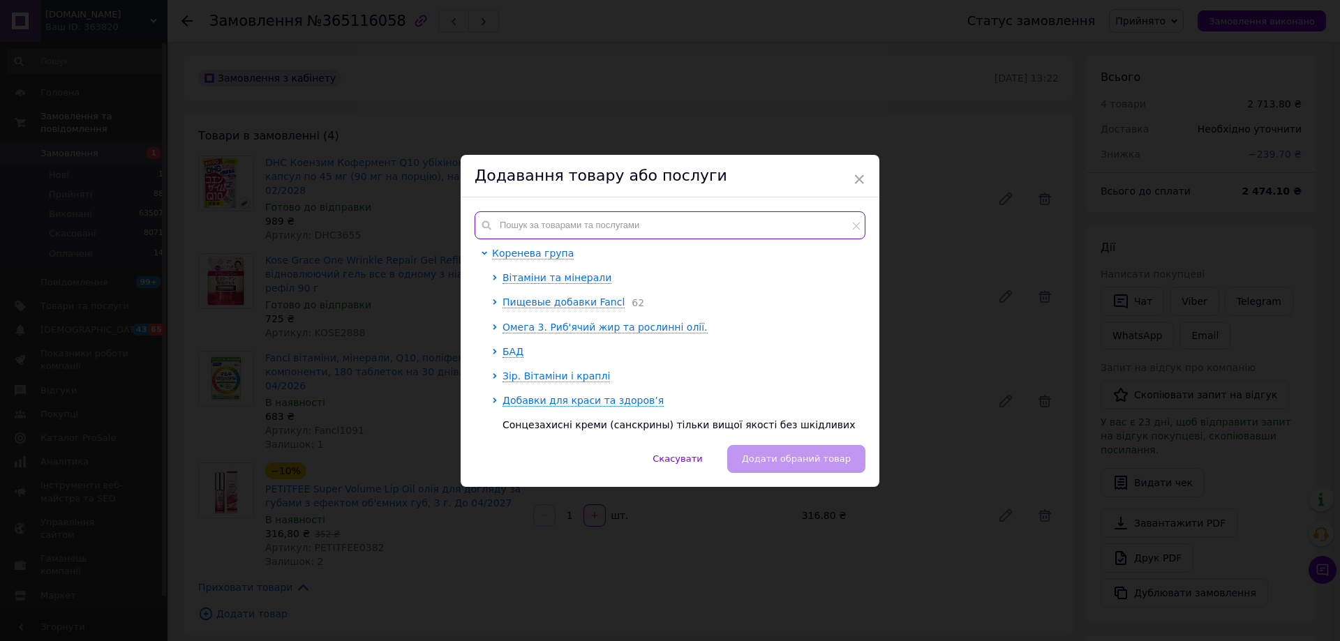
paste input "Lion8711"
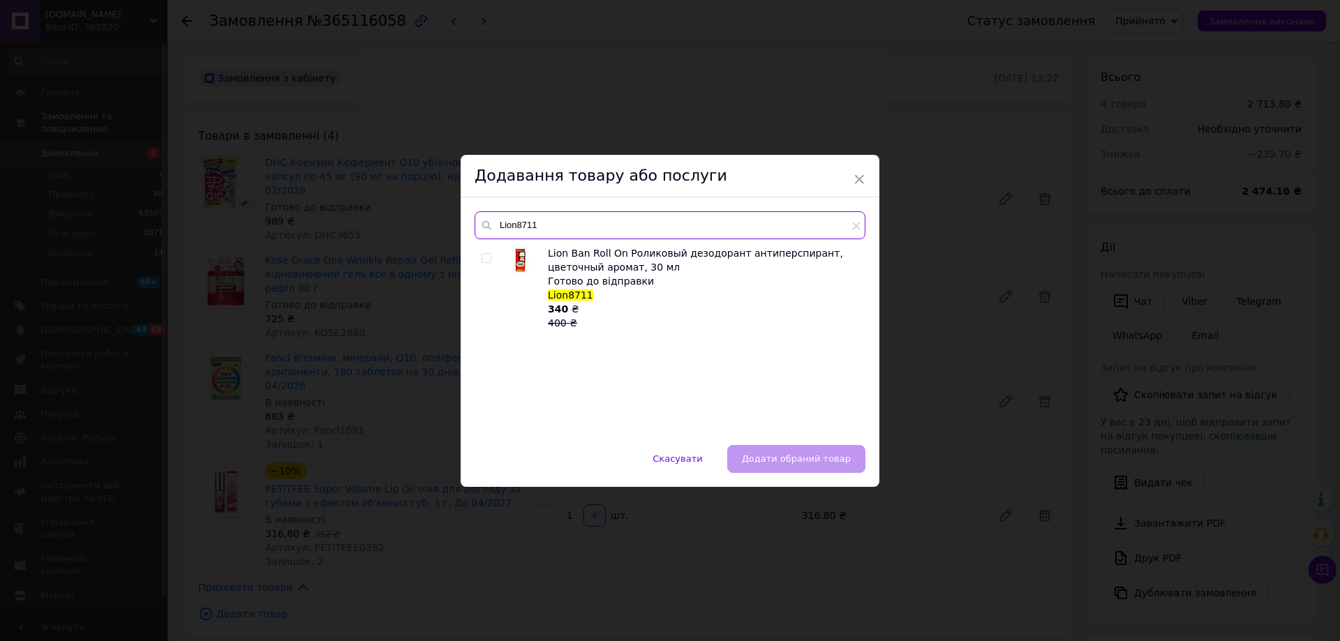
type input "Lion8711"
click at [485, 258] on input "checkbox" at bounding box center [486, 258] width 9 height 9
checkbox input "true"
click at [803, 452] on button "Додати обраний товар" at bounding box center [796, 459] width 138 height 28
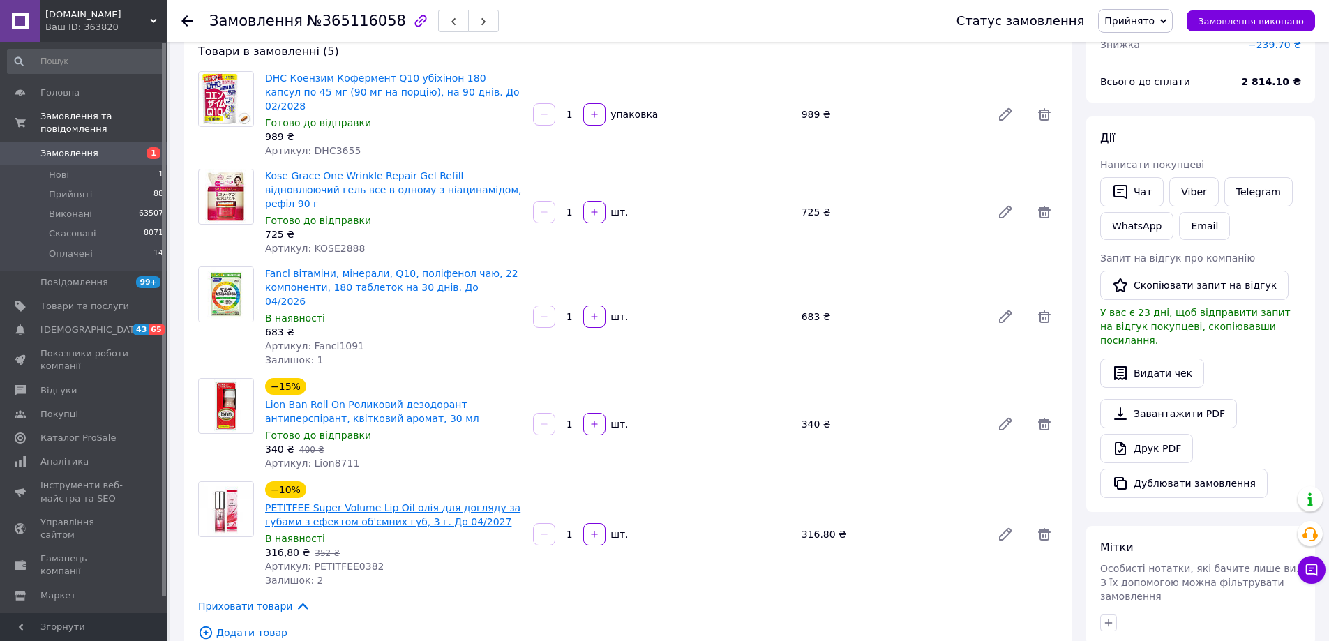
scroll to position [209, 0]
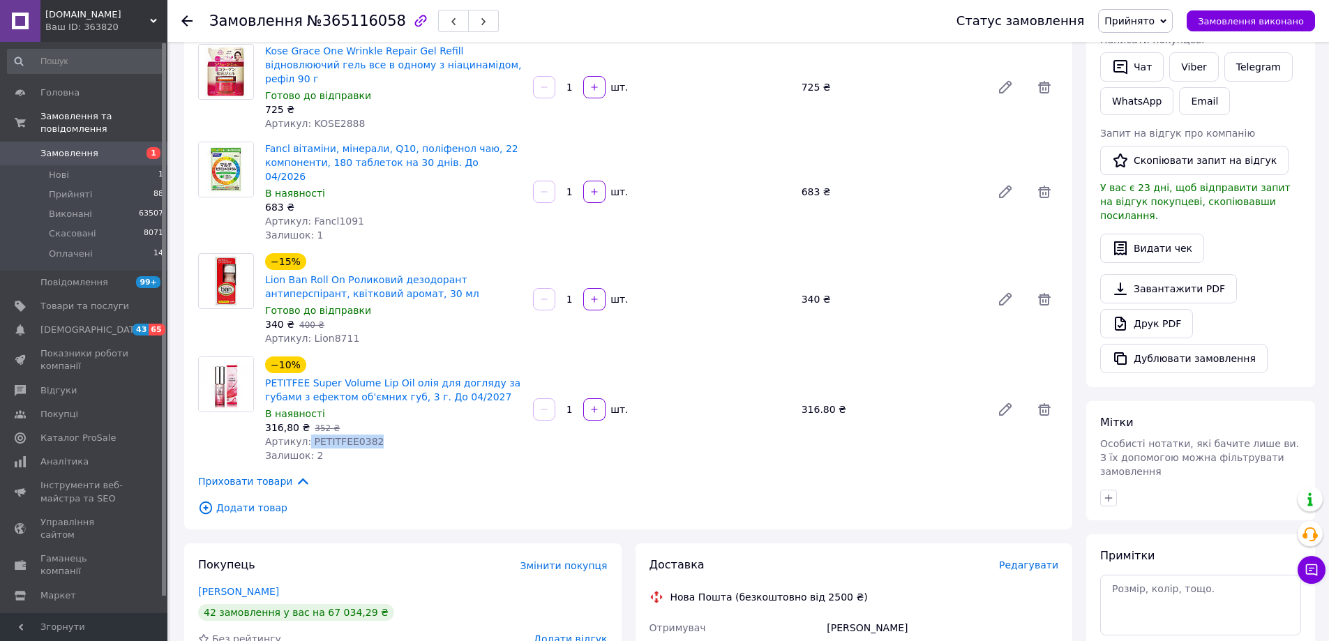
drag, startPoint x: 366, startPoint y: 398, endPoint x: 305, endPoint y: 401, distance: 61.5
click at [305, 435] on div "Артикул: PETITFEE0382" at bounding box center [393, 442] width 257 height 14
copy span "PETITFEE0382"
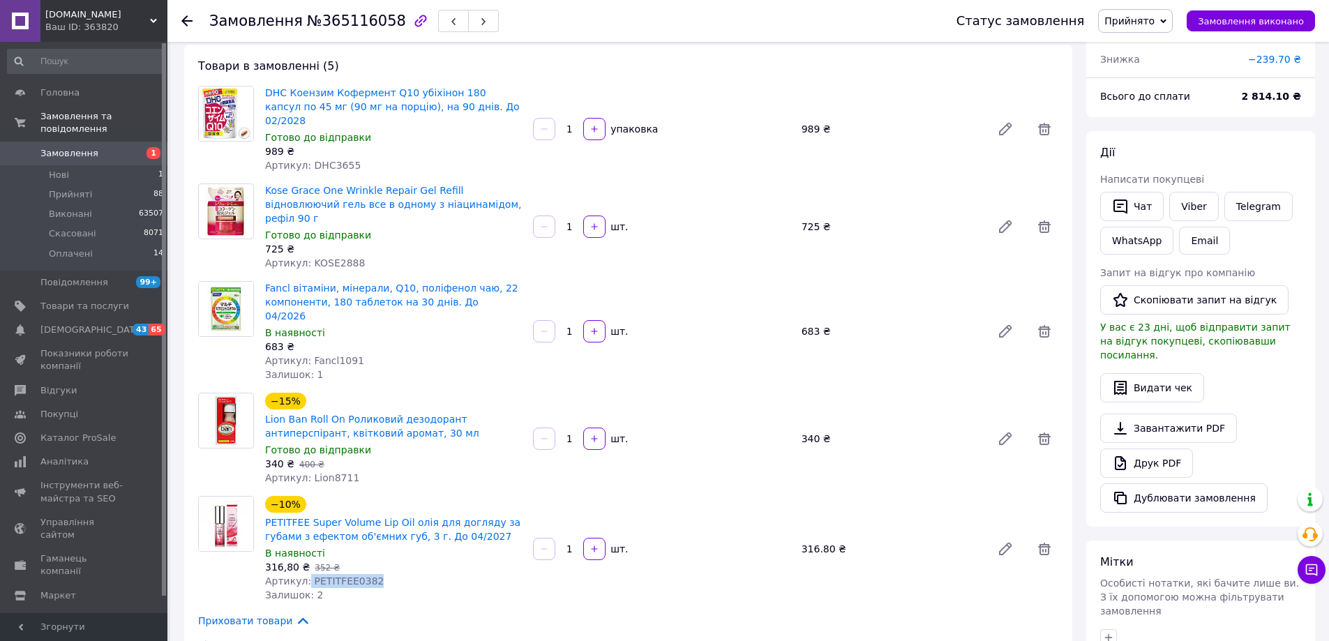
scroll to position [0, 0]
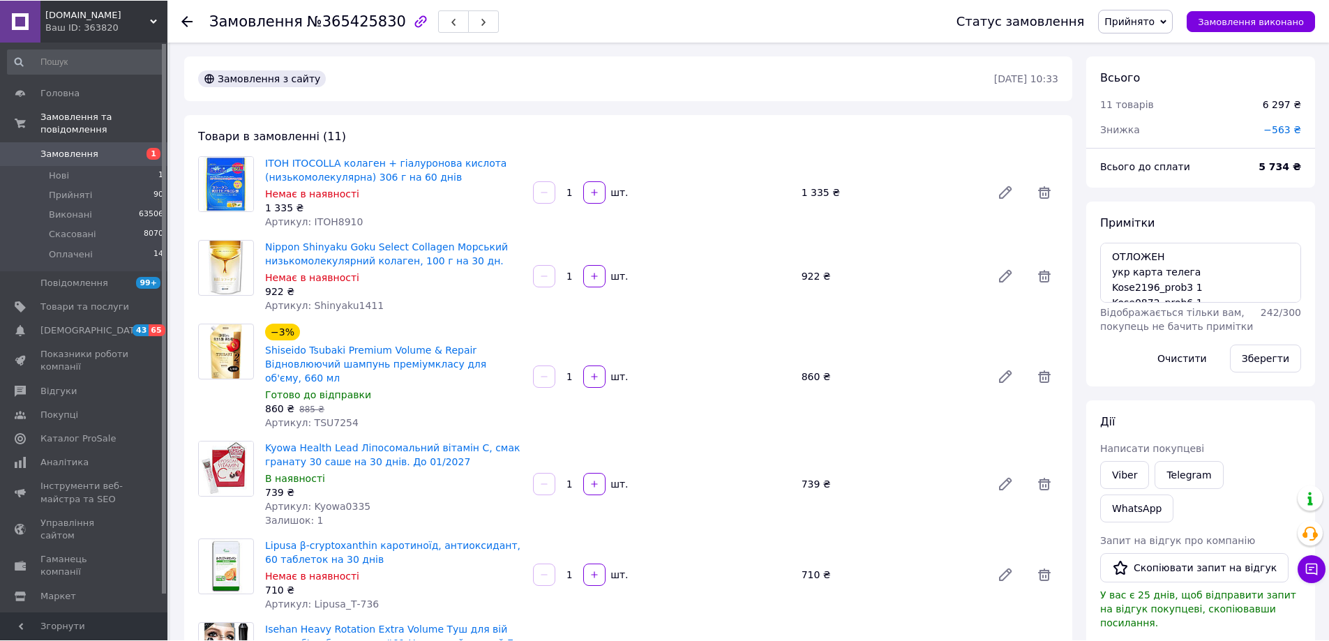
scroll to position [246, 0]
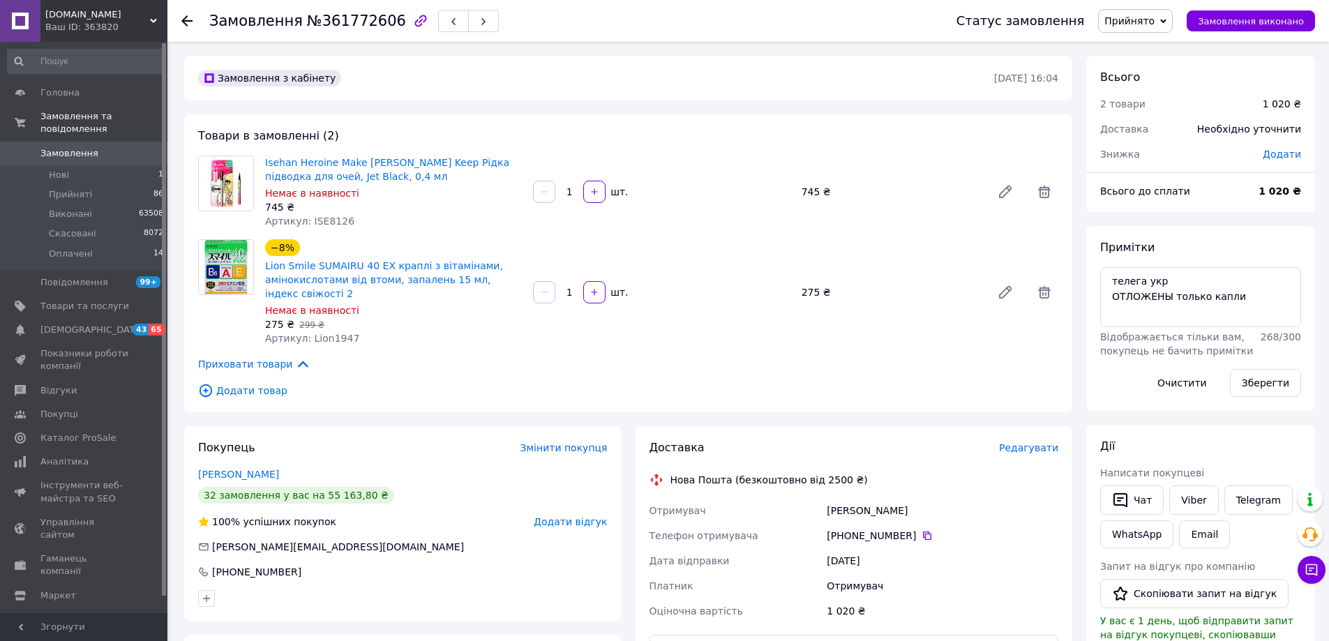
scroll to position [45, 0]
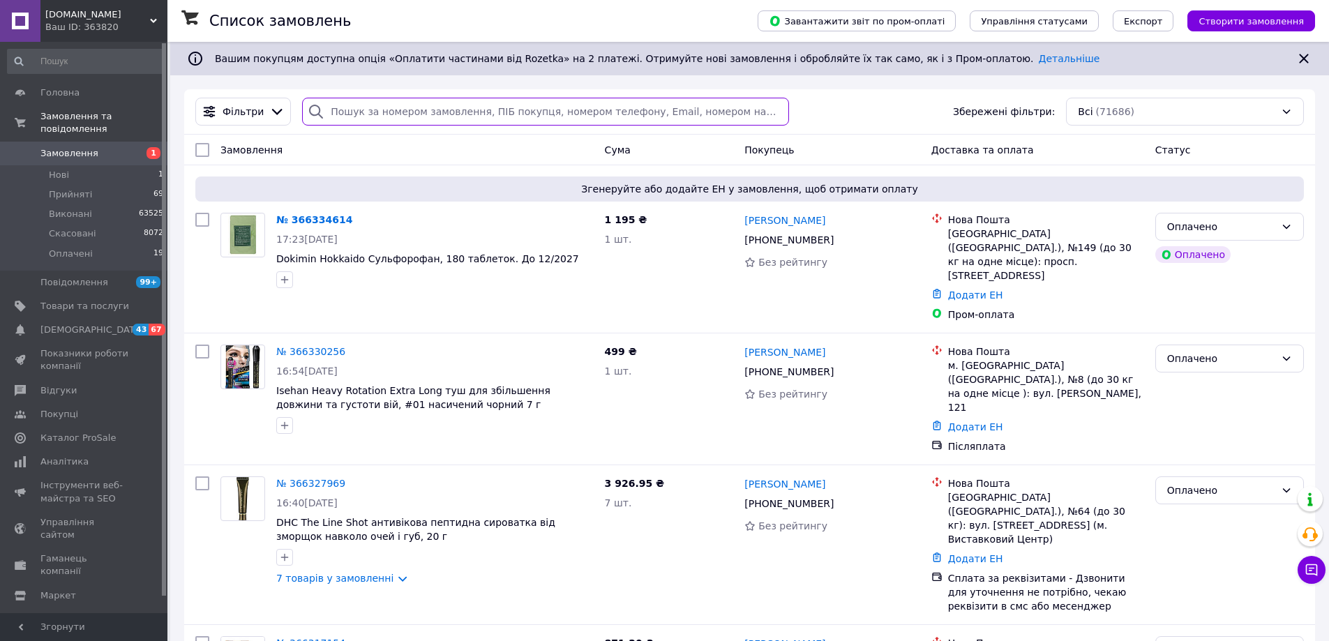
click at [387, 113] on input "search" at bounding box center [545, 112] width 486 height 28
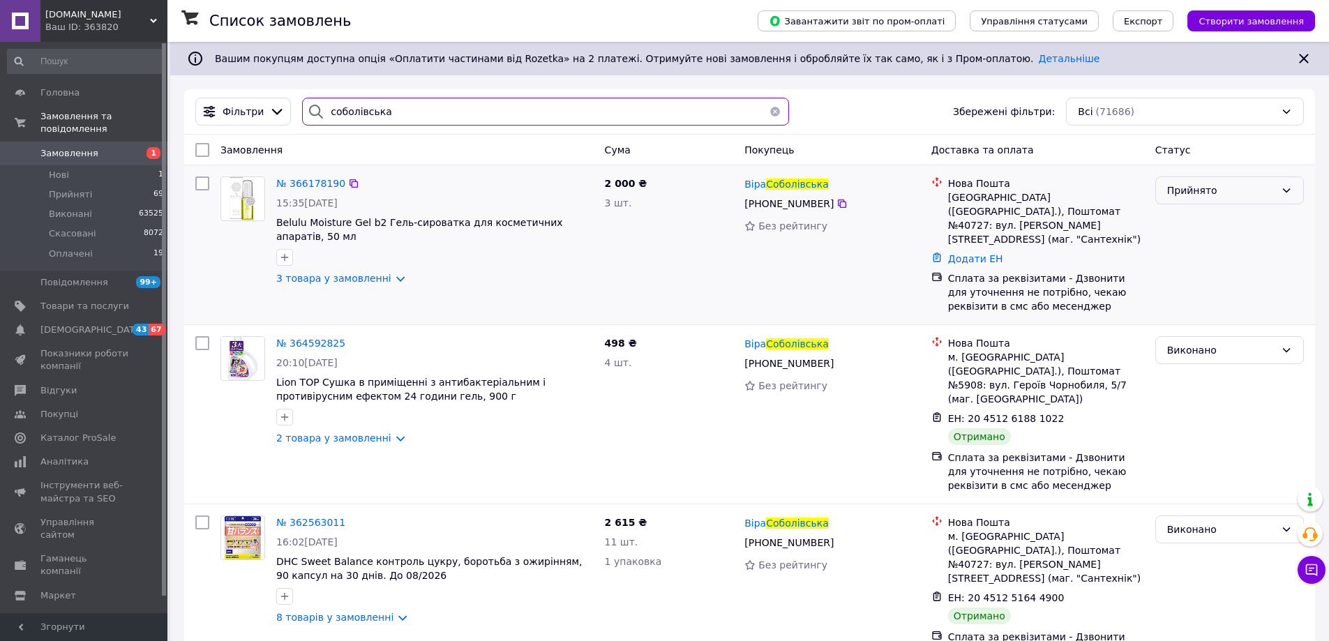
type input "соболівська"
click at [1198, 197] on div "Прийнято" at bounding box center [1221, 190] width 108 height 15
click at [1188, 269] on li "Оплачено" at bounding box center [1229, 271] width 147 height 25
click at [66, 169] on span "Нові" at bounding box center [59, 175] width 20 height 13
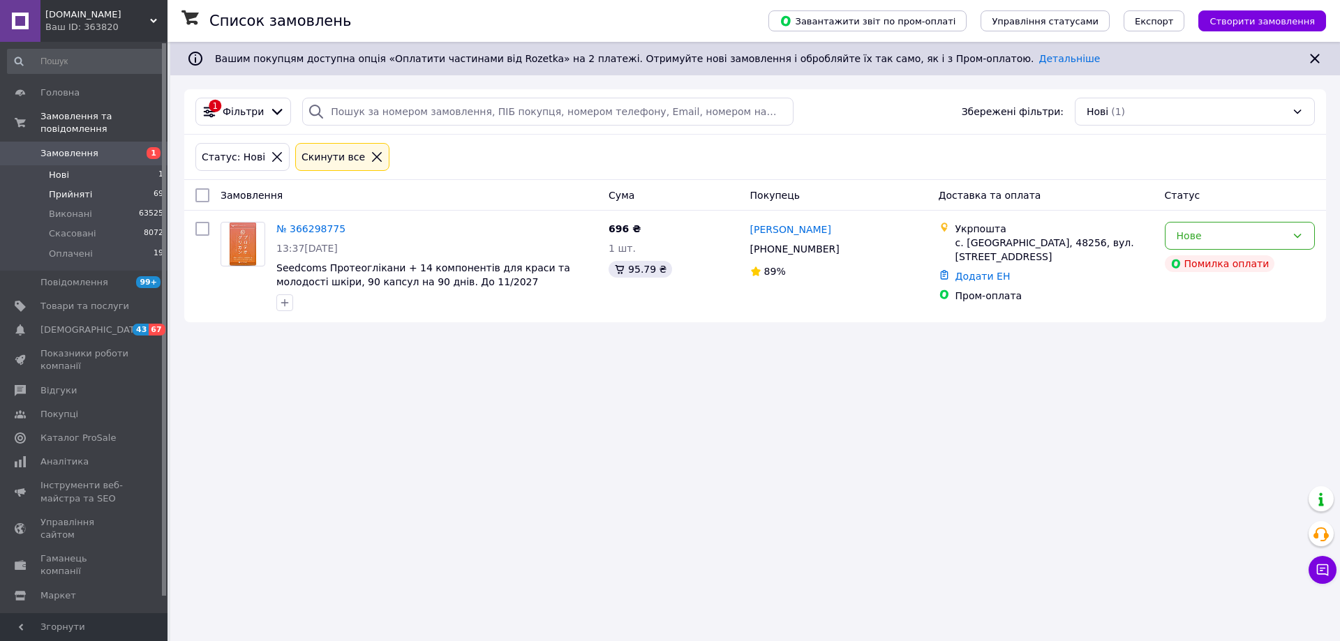
click at [81, 188] on span "Прийняті" at bounding box center [70, 194] width 43 height 13
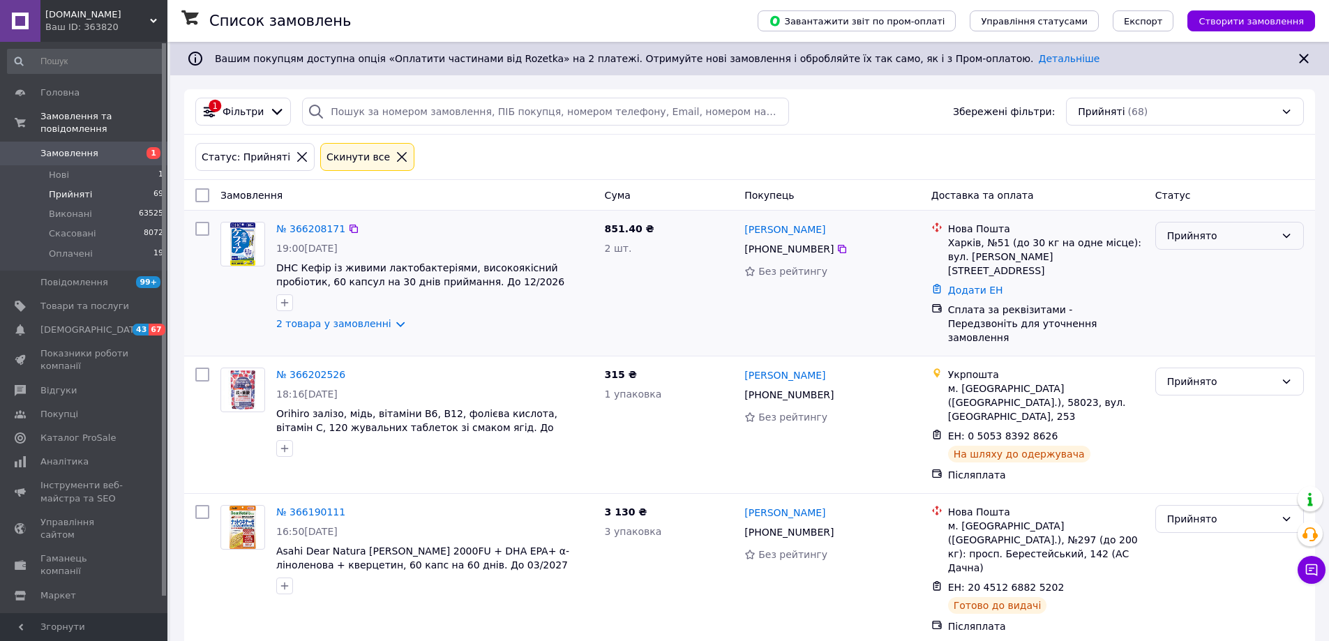
click at [1207, 232] on div "Прийнято" at bounding box center [1221, 235] width 108 height 15
click at [1172, 315] on li "Оплачено" at bounding box center [1229, 316] width 147 height 25
click at [91, 244] on li "Оплачені 19" at bounding box center [86, 257] width 172 height 27
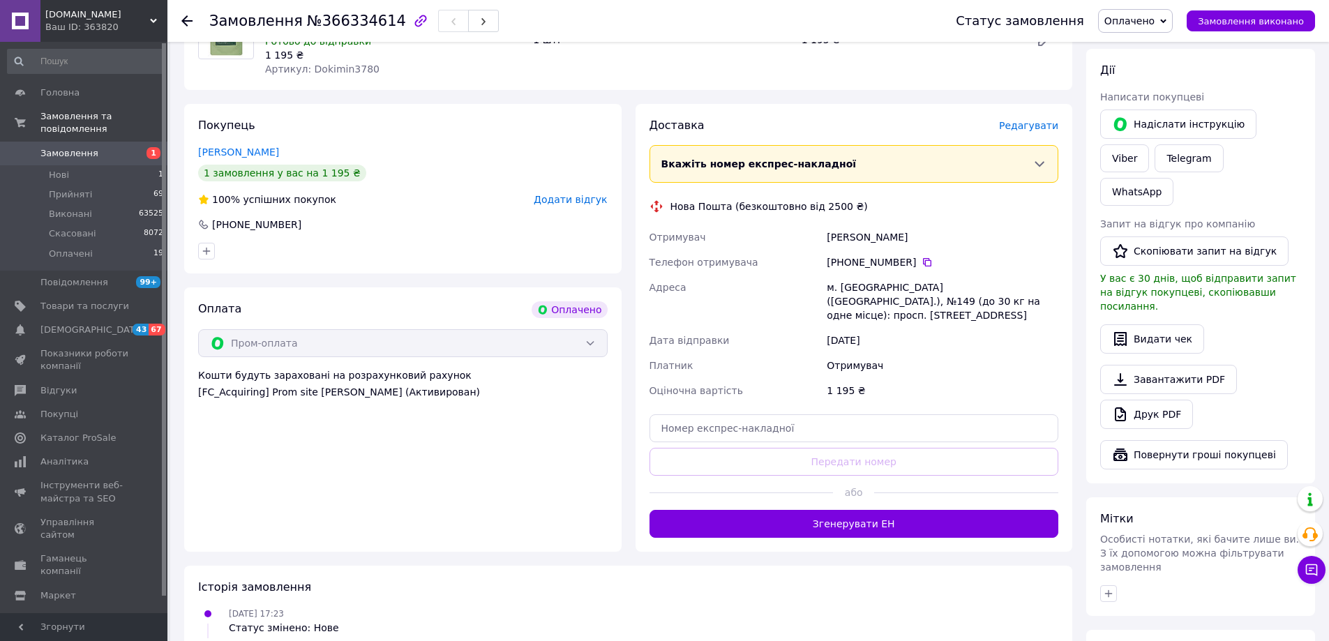
scroll to position [625, 0]
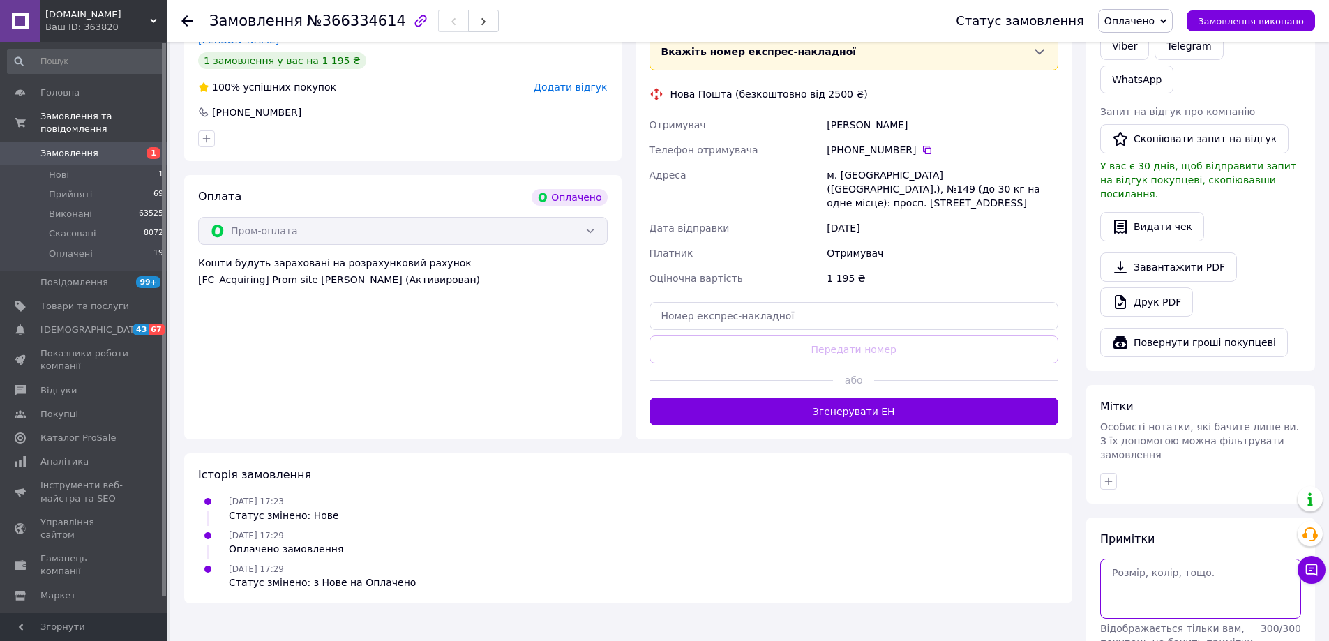
click at [1141, 559] on textarea at bounding box center [1201, 589] width 201 height 60
type textarea "ройбуш 1"
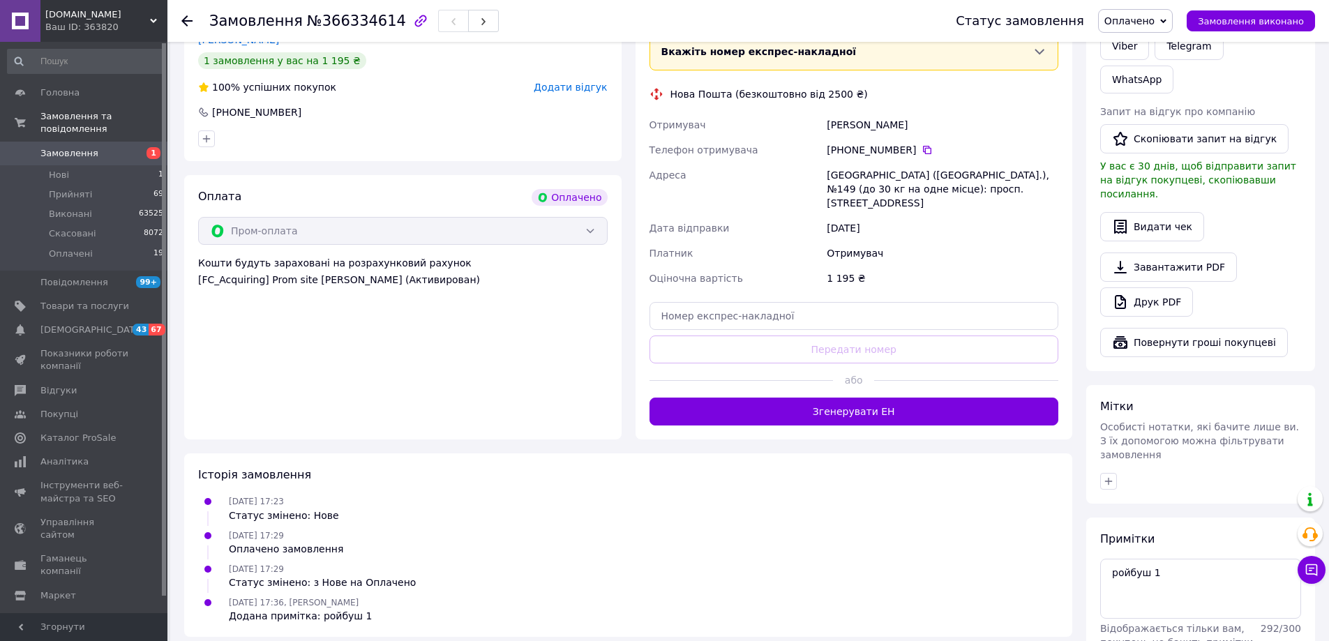
scroll to position [136, 0]
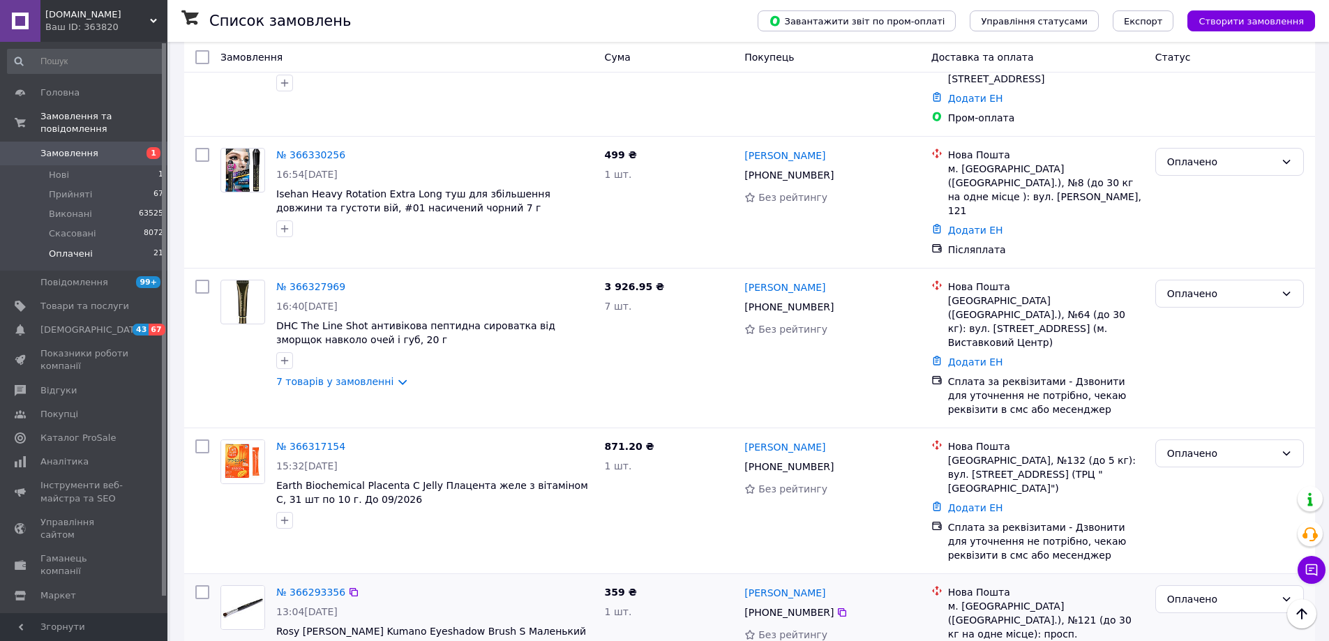
scroll to position [209, 0]
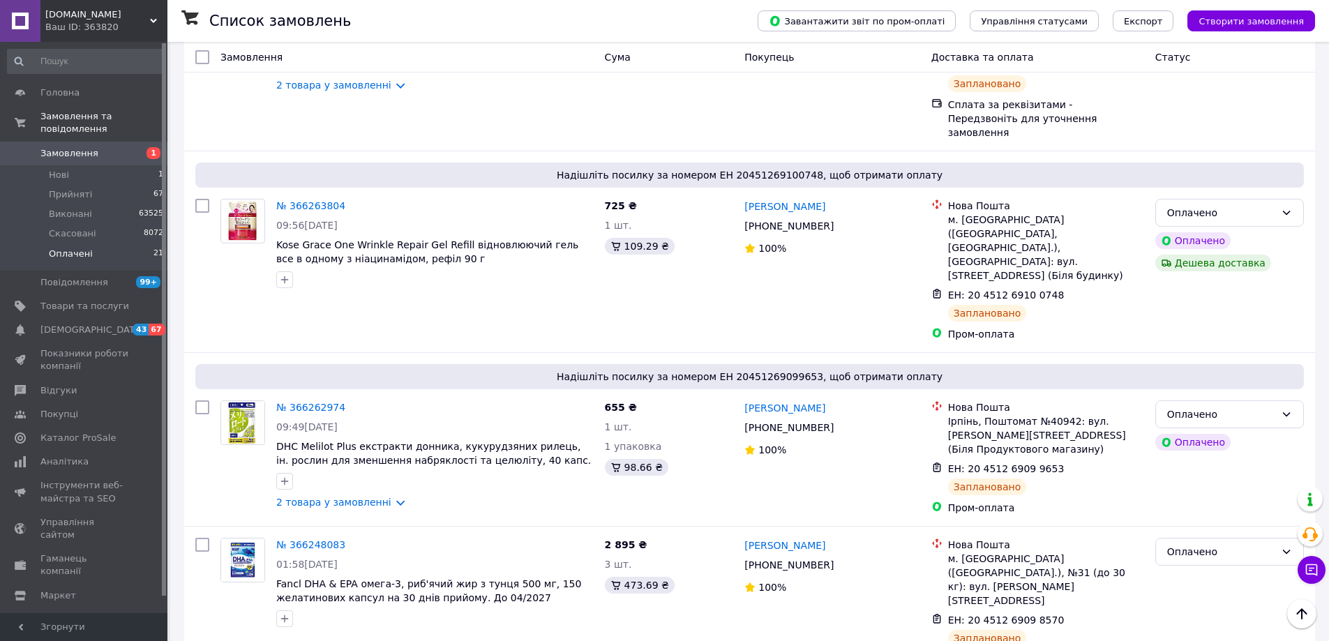
scroll to position [1465, 0]
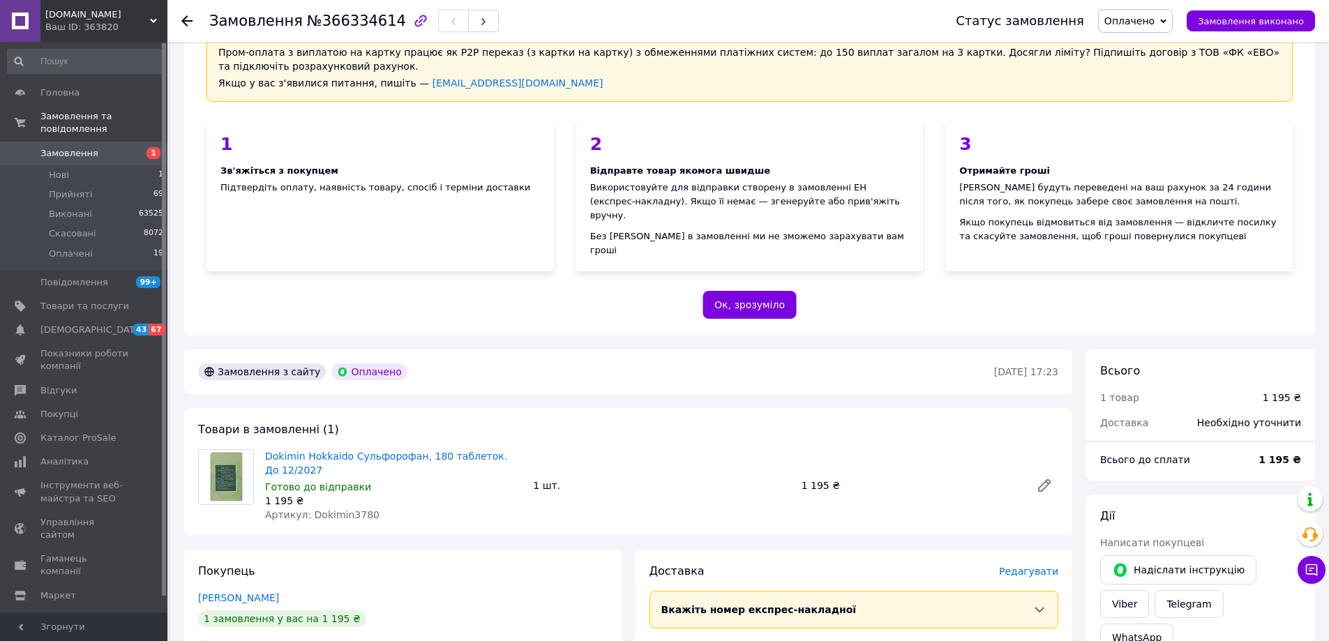
scroll to position [345, 0]
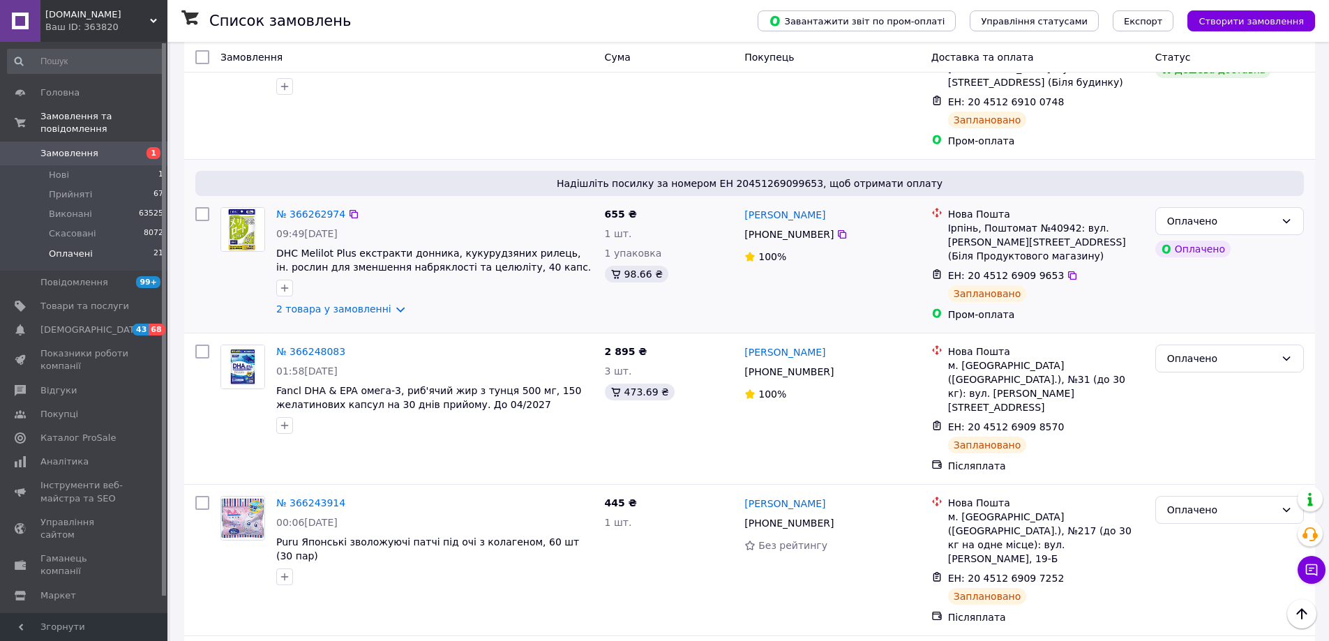
scroll to position [1675, 0]
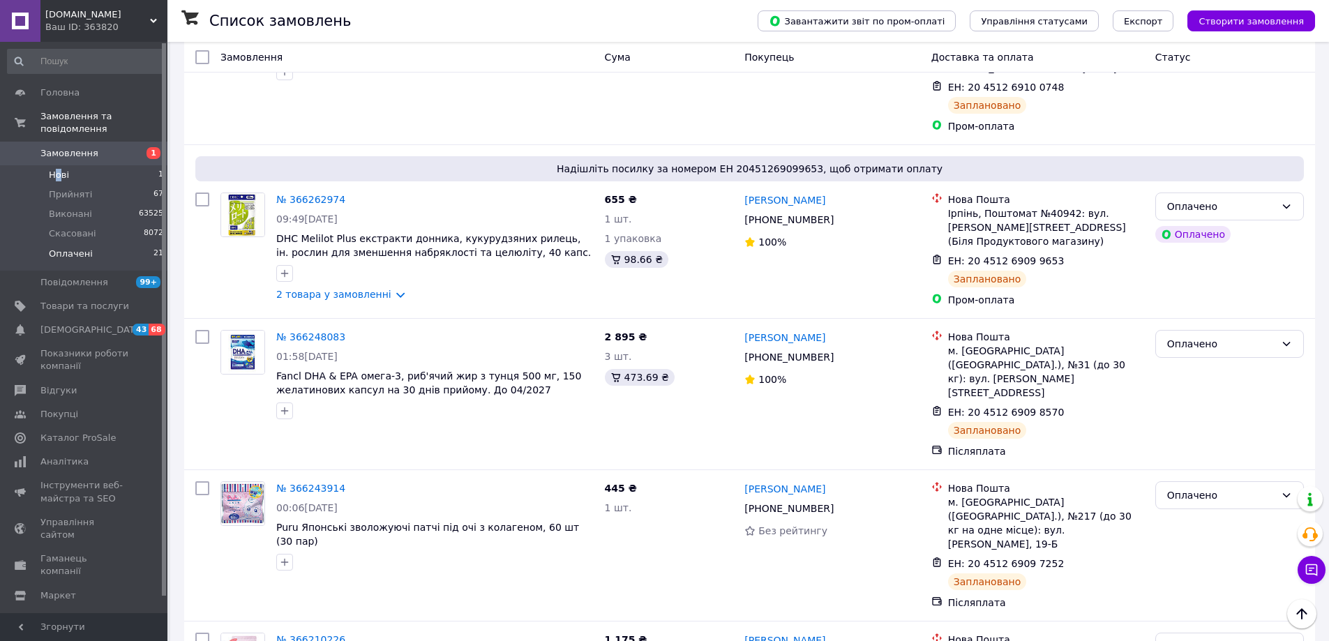
click at [59, 169] on span "Нові" at bounding box center [59, 175] width 20 height 13
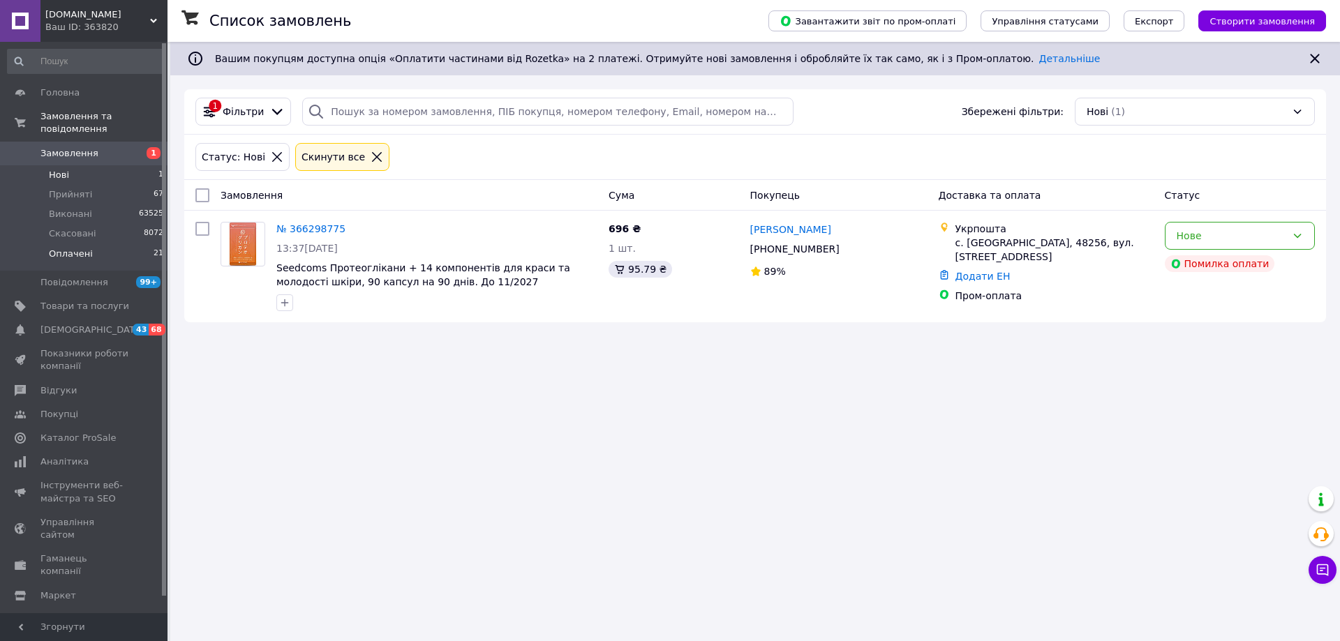
click at [91, 244] on li "Оплачені 21" at bounding box center [86, 257] width 172 height 27
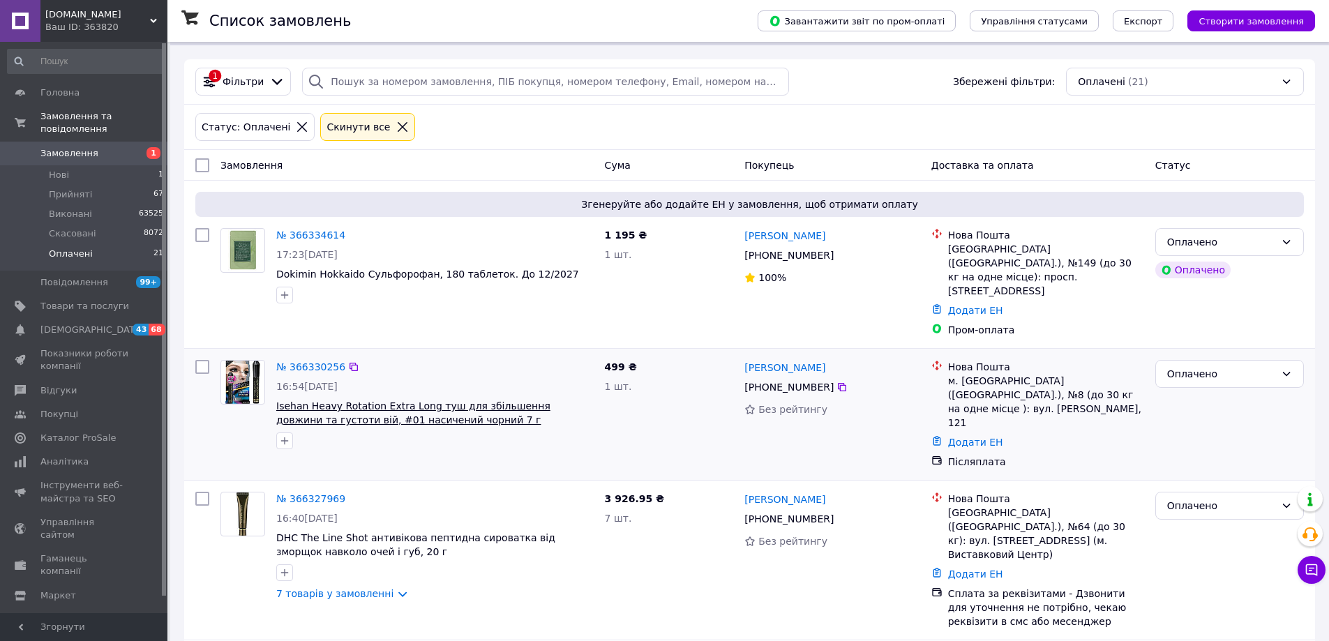
scroll to position [209, 0]
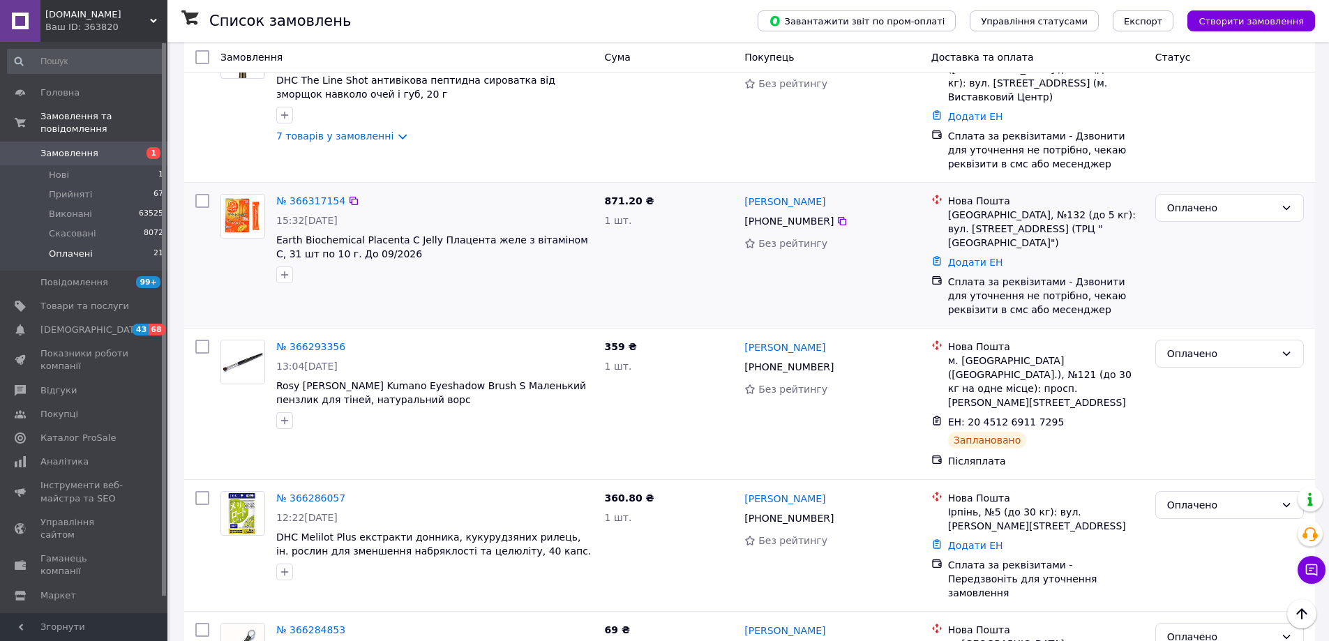
scroll to position [488, 0]
